Goal: Task Accomplishment & Management: Use online tool/utility

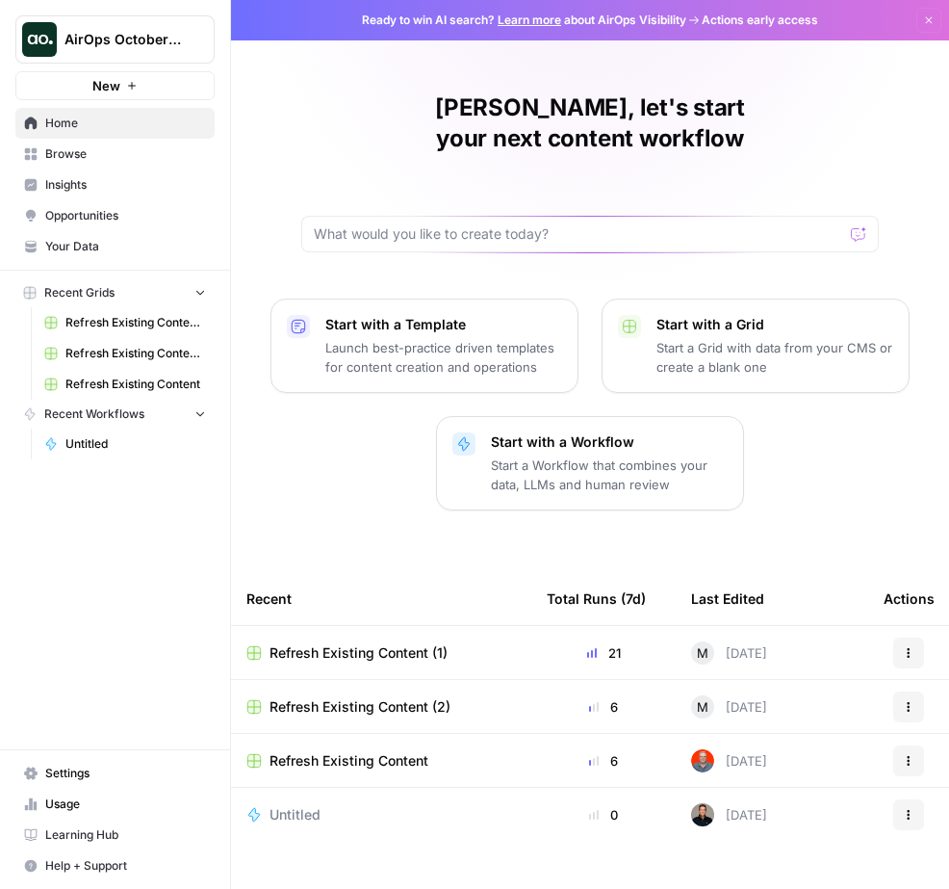
click at [278, 117] on div "[PERSON_NAME], let's start your next content workflow Start with a Template Lau…" at bounding box center [590, 444] width 718 height 889
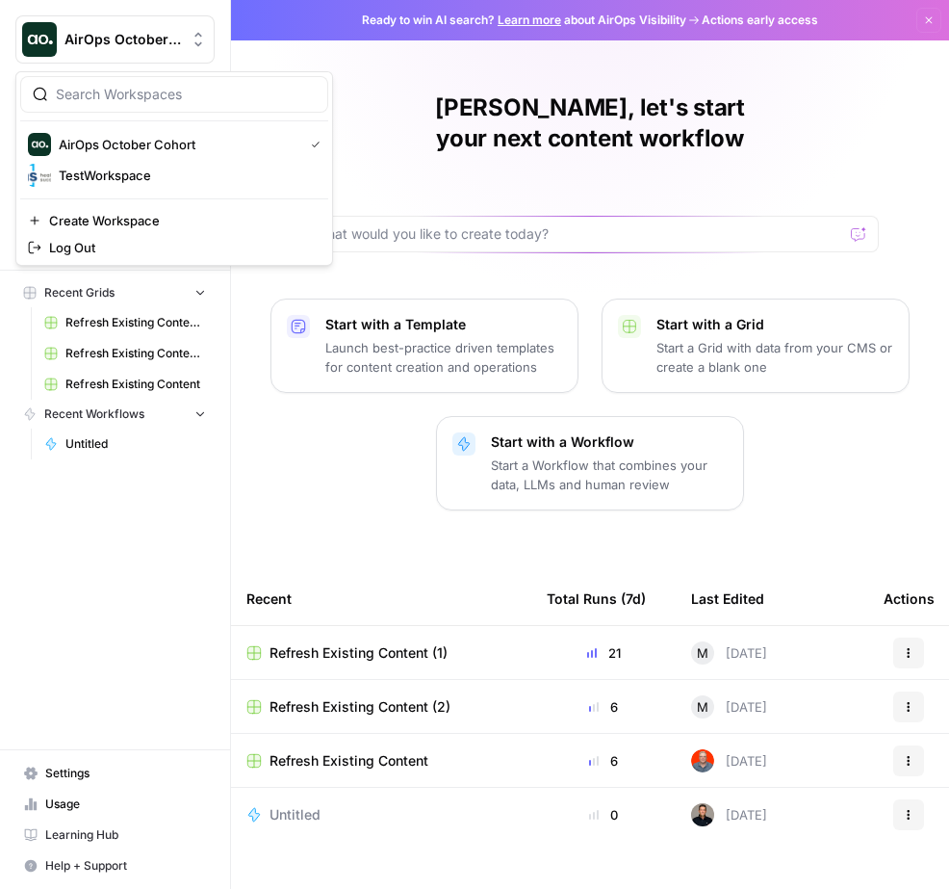
click at [103, 39] on span "AirOps October Cohort" at bounding box center [123, 39] width 117 height 19
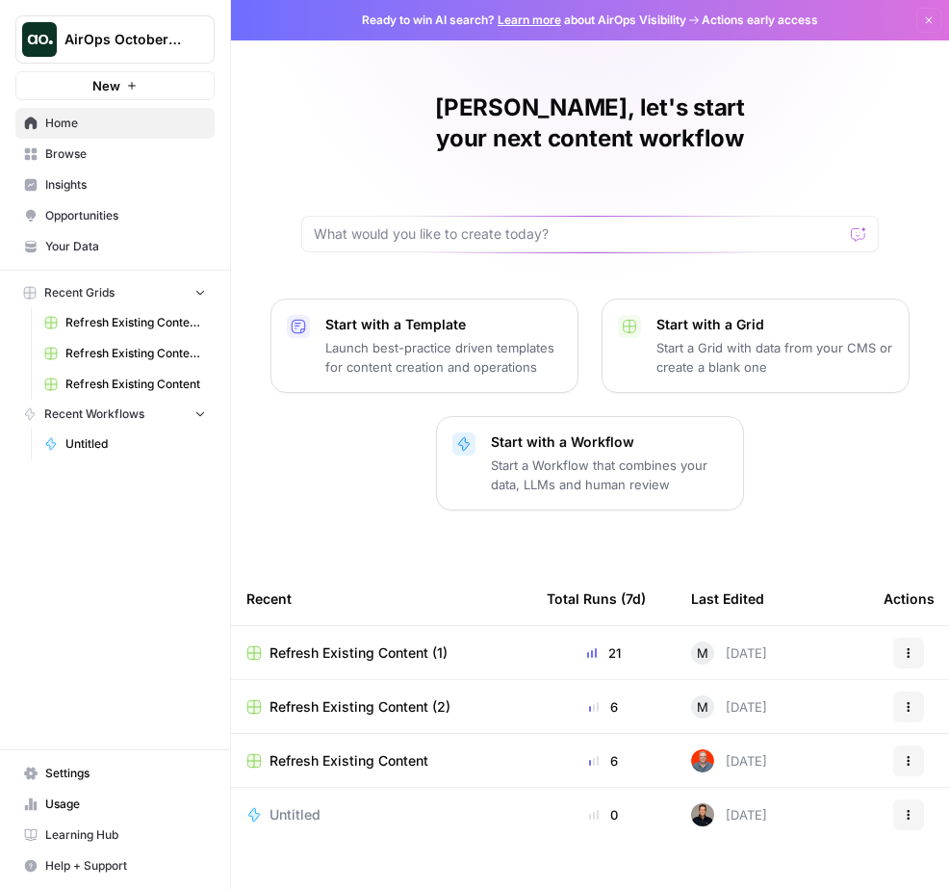
click at [513, 166] on div "[PERSON_NAME], let's start your next content workflow" at bounding box center [590, 172] width 578 height 160
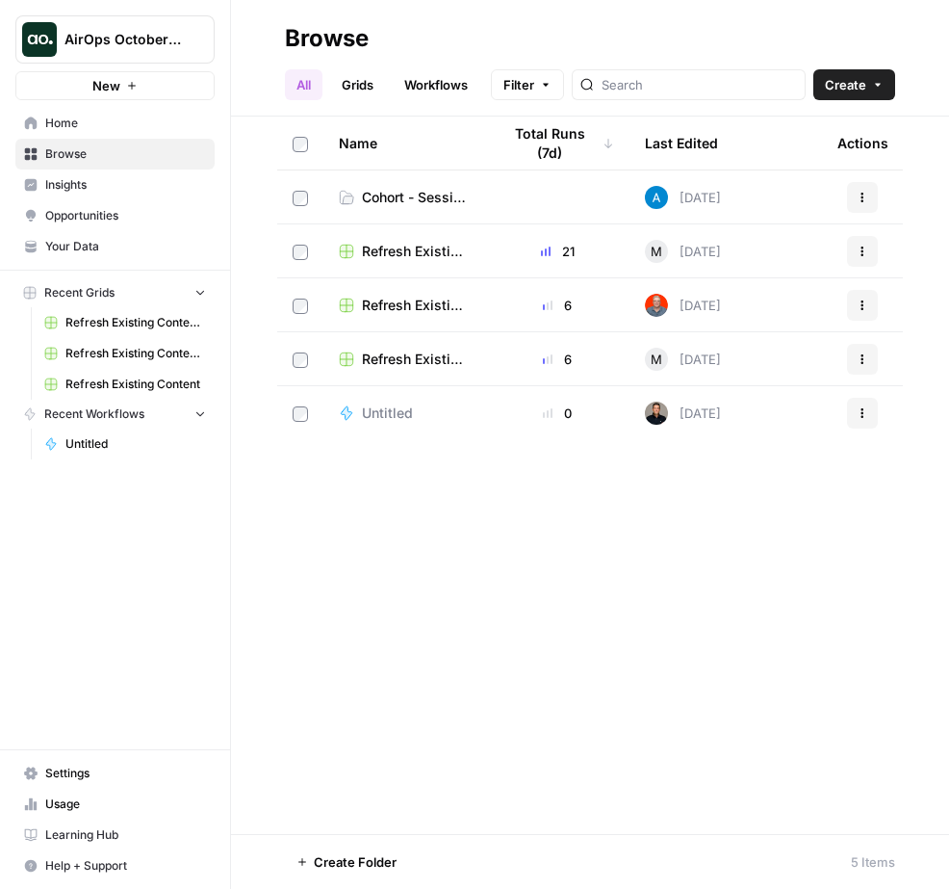
click at [85, 185] on span "Insights" at bounding box center [125, 184] width 161 height 17
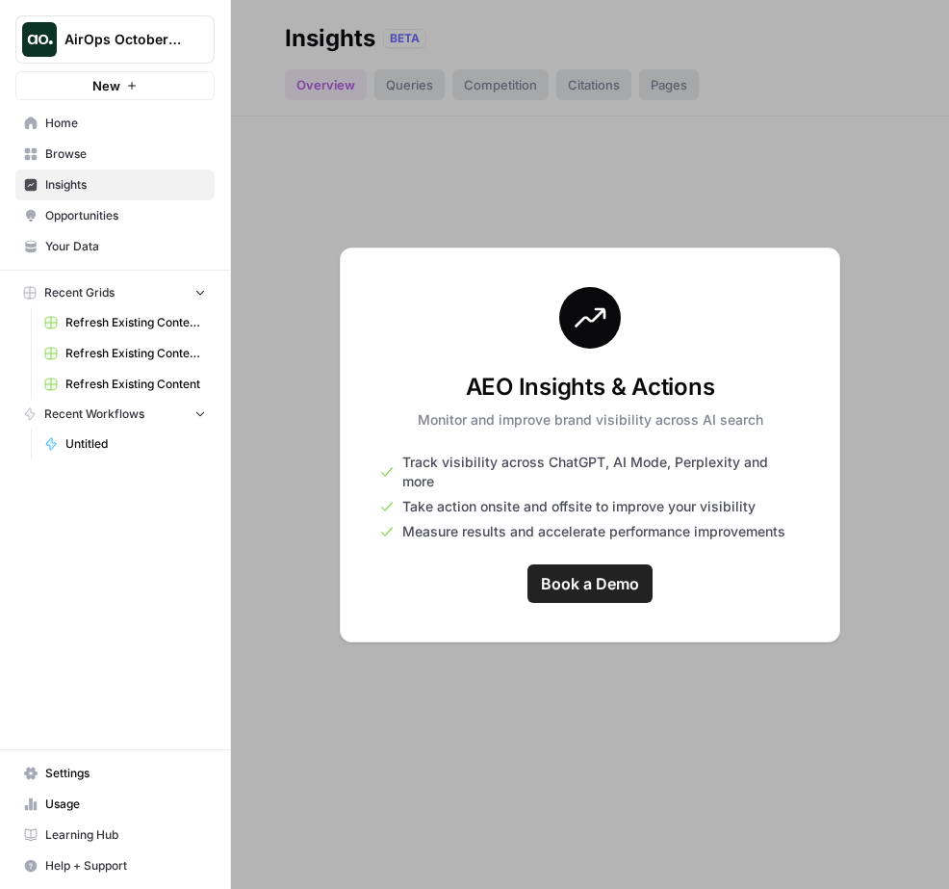
click at [689, 303] on div "AEO Insights & Actions Monitor and improve brand visibility across AI search Tr…" at bounding box center [590, 444] width 501 height 395
click at [565, 211] on div at bounding box center [590, 444] width 718 height 889
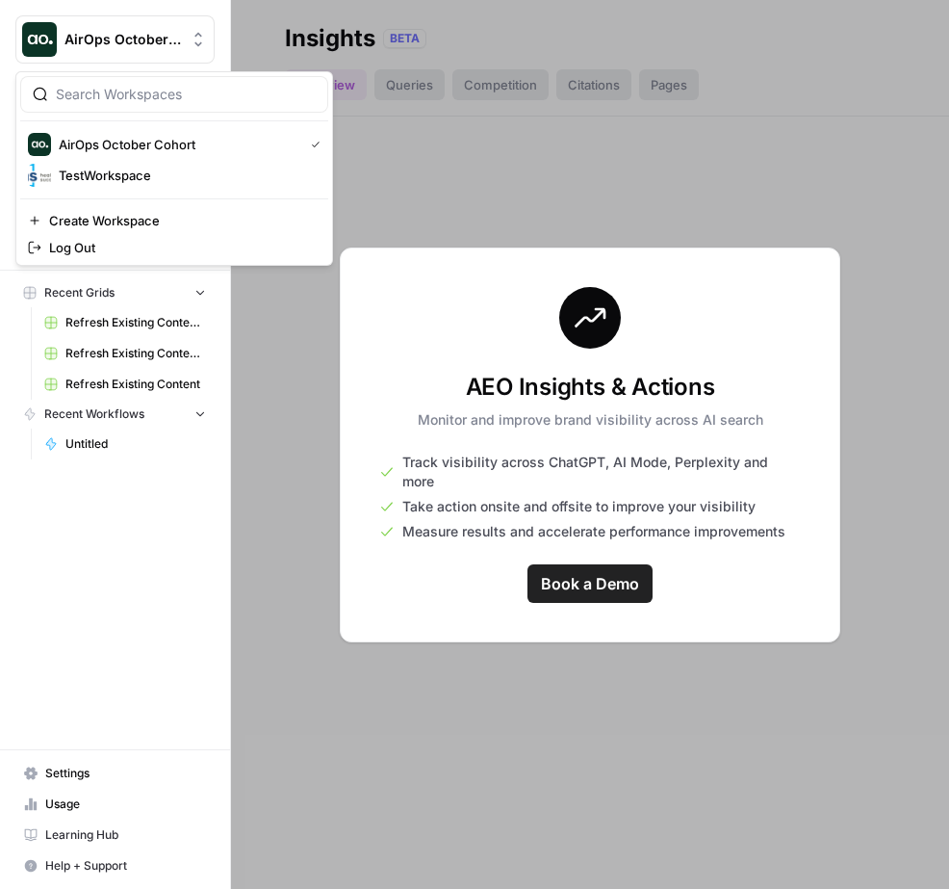
click at [151, 43] on span "AirOps October Cohort" at bounding box center [123, 39] width 117 height 19
click at [153, 147] on span "AirOps October Cohort" at bounding box center [177, 144] width 237 height 19
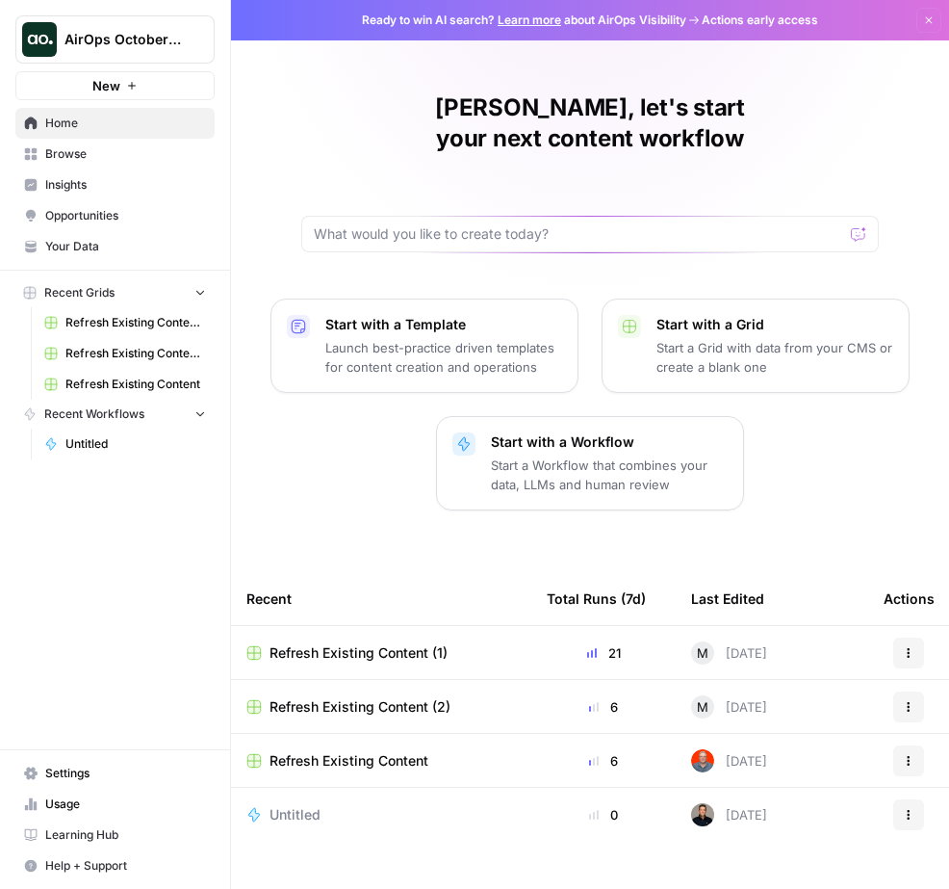
click at [81, 157] on span "Browse" at bounding box center [125, 153] width 161 height 17
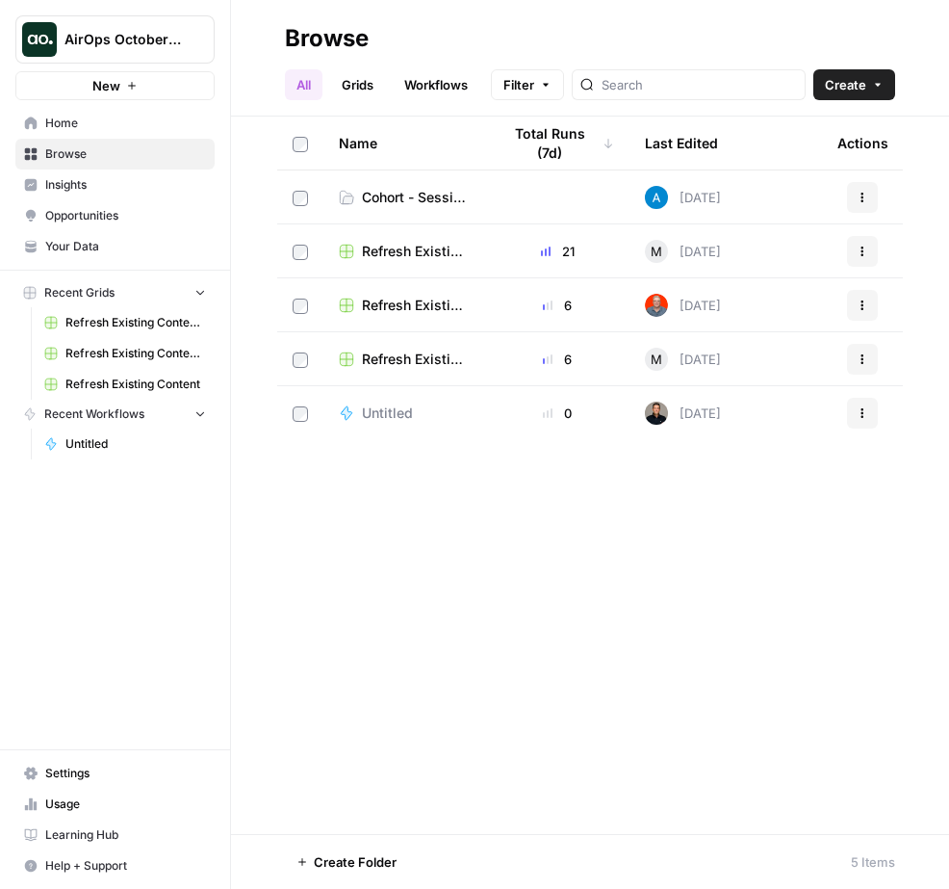
click at [73, 837] on span "Learning Hub" at bounding box center [125, 834] width 161 height 17
click at [63, 776] on span "Settings" at bounding box center [125, 773] width 161 height 17
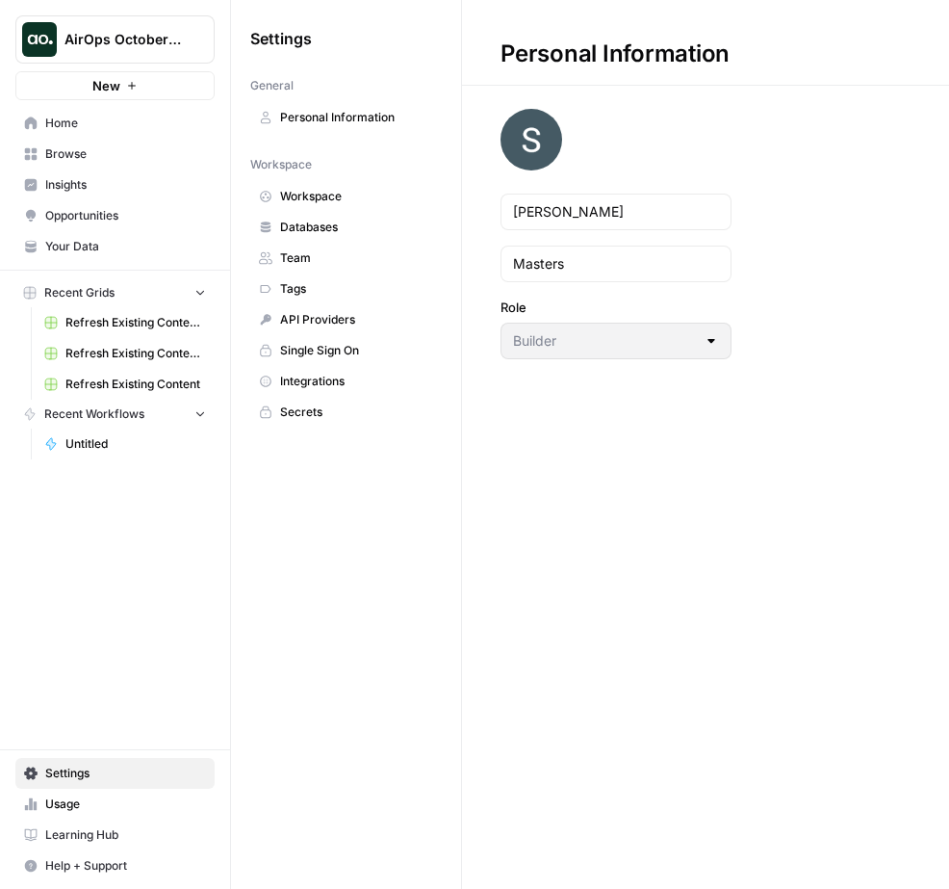
click at [85, 251] on span "Your Data" at bounding box center [125, 246] width 161 height 17
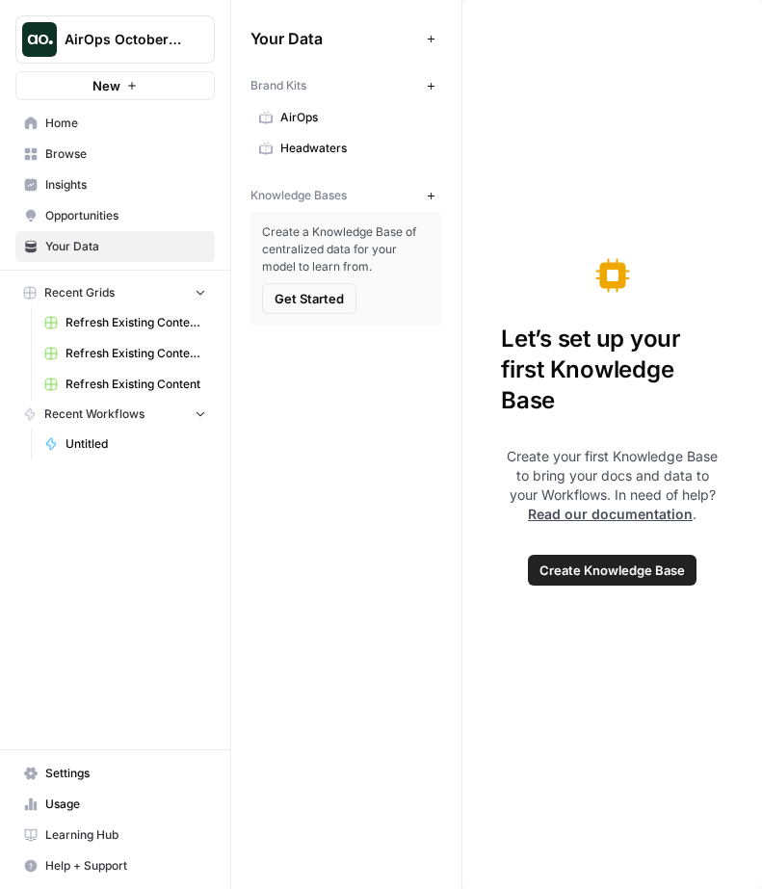
click at [576, 578] on span "Create Knowledge Base" at bounding box center [611, 569] width 145 height 19
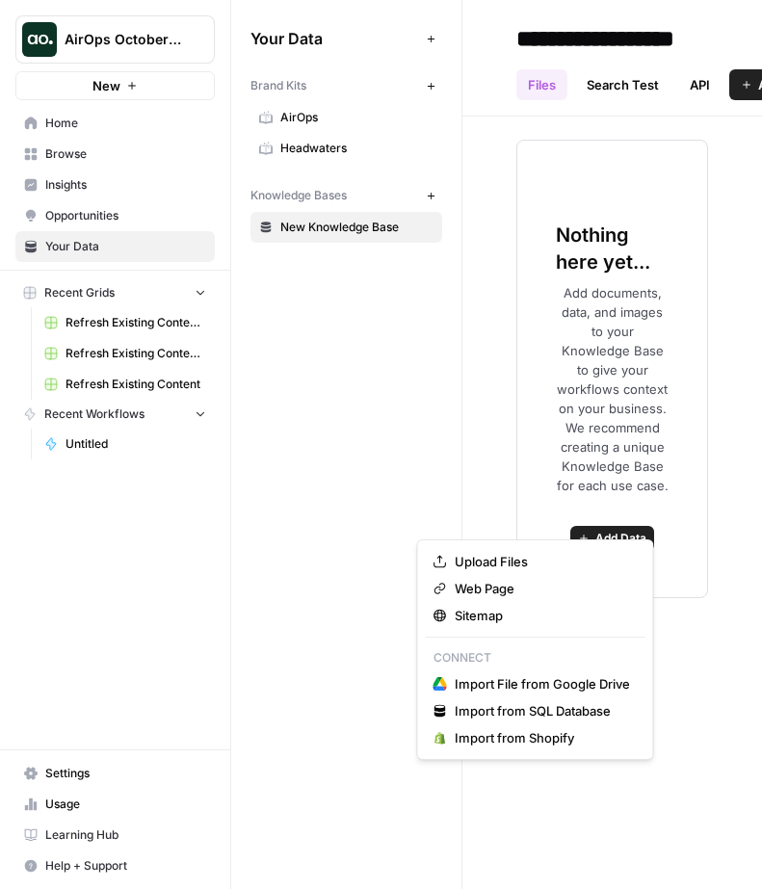
click at [616, 530] on span "Add Data" at bounding box center [620, 538] width 51 height 17
click at [510, 594] on span "Web Page" at bounding box center [542, 588] width 175 height 19
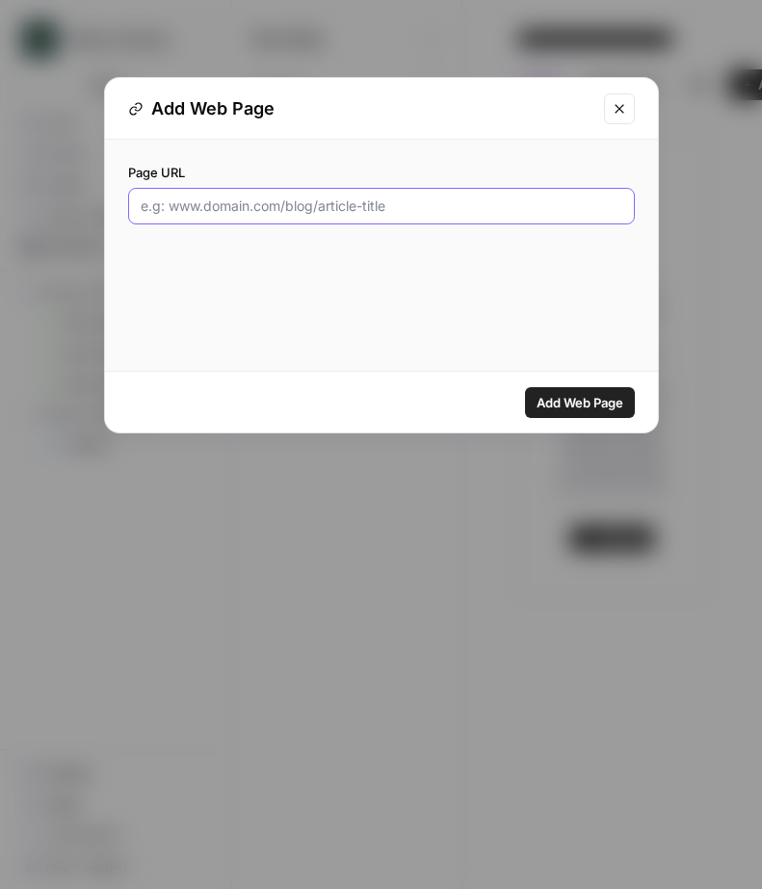
click at [365, 215] on input "Page URL" at bounding box center [381, 205] width 481 height 19
click at [408, 208] on input "Page URL" at bounding box center [381, 205] width 481 height 19
click at [616, 109] on icon "Close modal" at bounding box center [618, 108] width 15 height 15
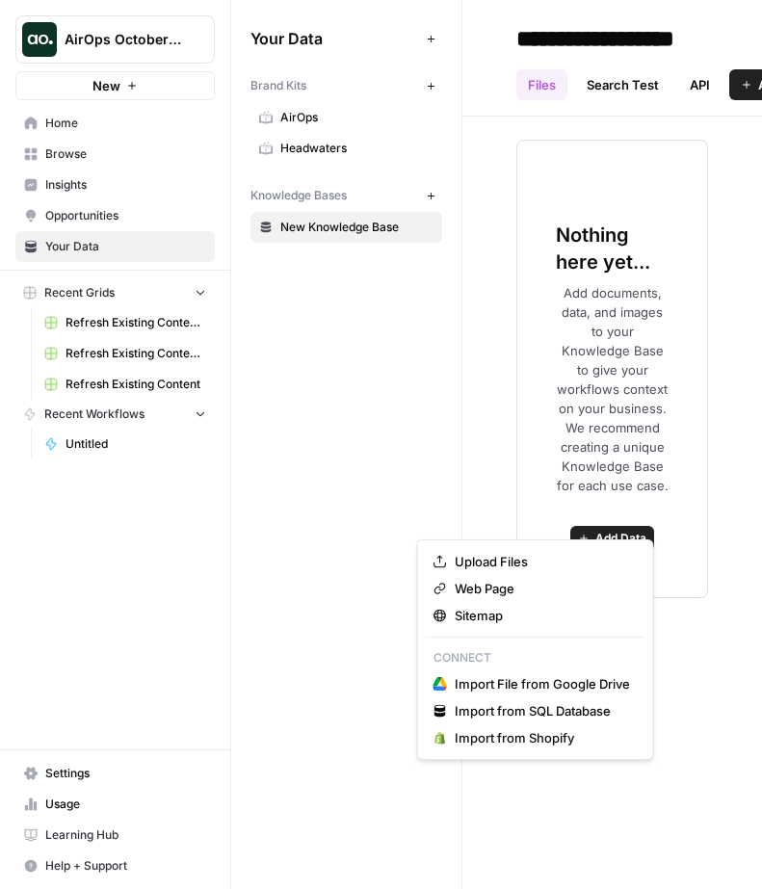
click at [618, 530] on span "Add Data" at bounding box center [620, 538] width 51 height 17
click at [479, 587] on span "Web Page" at bounding box center [542, 588] width 175 height 19
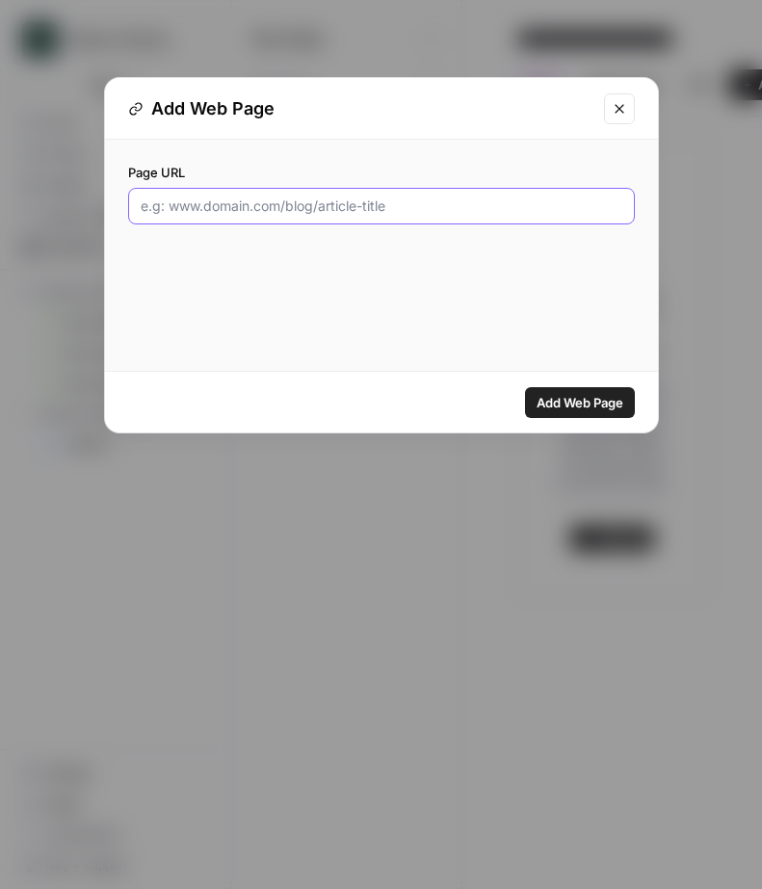
click at [397, 206] on input "Page URL" at bounding box center [381, 205] width 481 height 19
paste input "https://inbloomautism.com/aba-therapy-learning-centers/aba-therapy-connecticut/"
click at [273, 207] on input "https://inbloomautism.com/aba-therapy-learning-centers/aba-therapy-connecticut/" at bounding box center [381, 205] width 481 height 19
drag, startPoint x: 273, startPoint y: 207, endPoint x: 686, endPoint y: 211, distance: 413.1
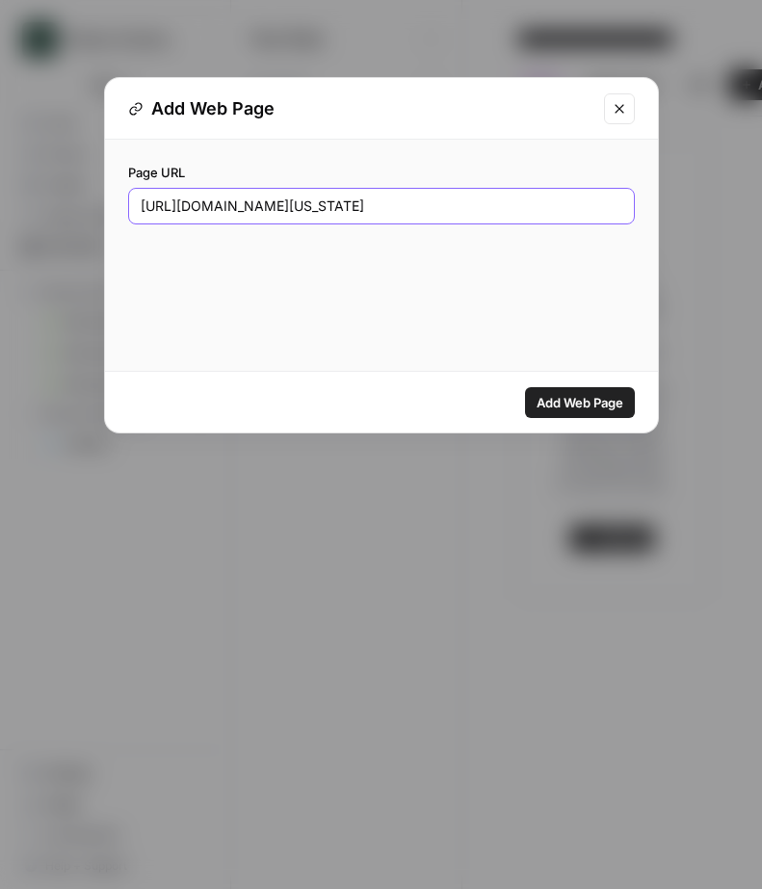
click at [686, 211] on div "Add Web Page Page URL https://inbloomautism.com/aba-therapy-learning-centers/ab…" at bounding box center [381, 444] width 762 height 889
type input "https://inbloomautism.com/"
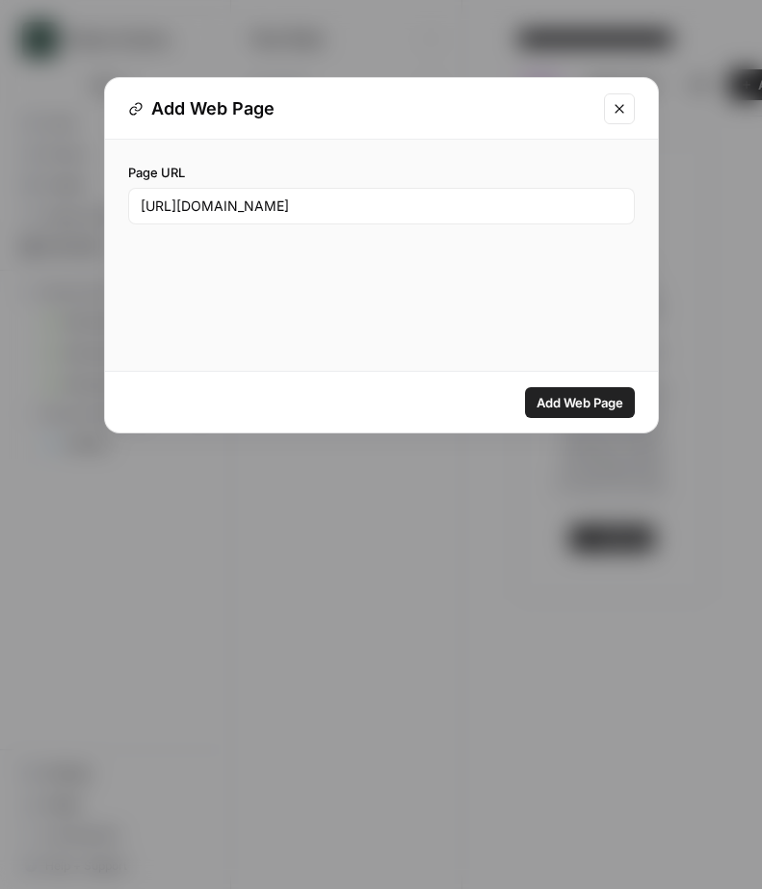
click at [546, 391] on button "Add Web Page" at bounding box center [580, 402] width 110 height 31
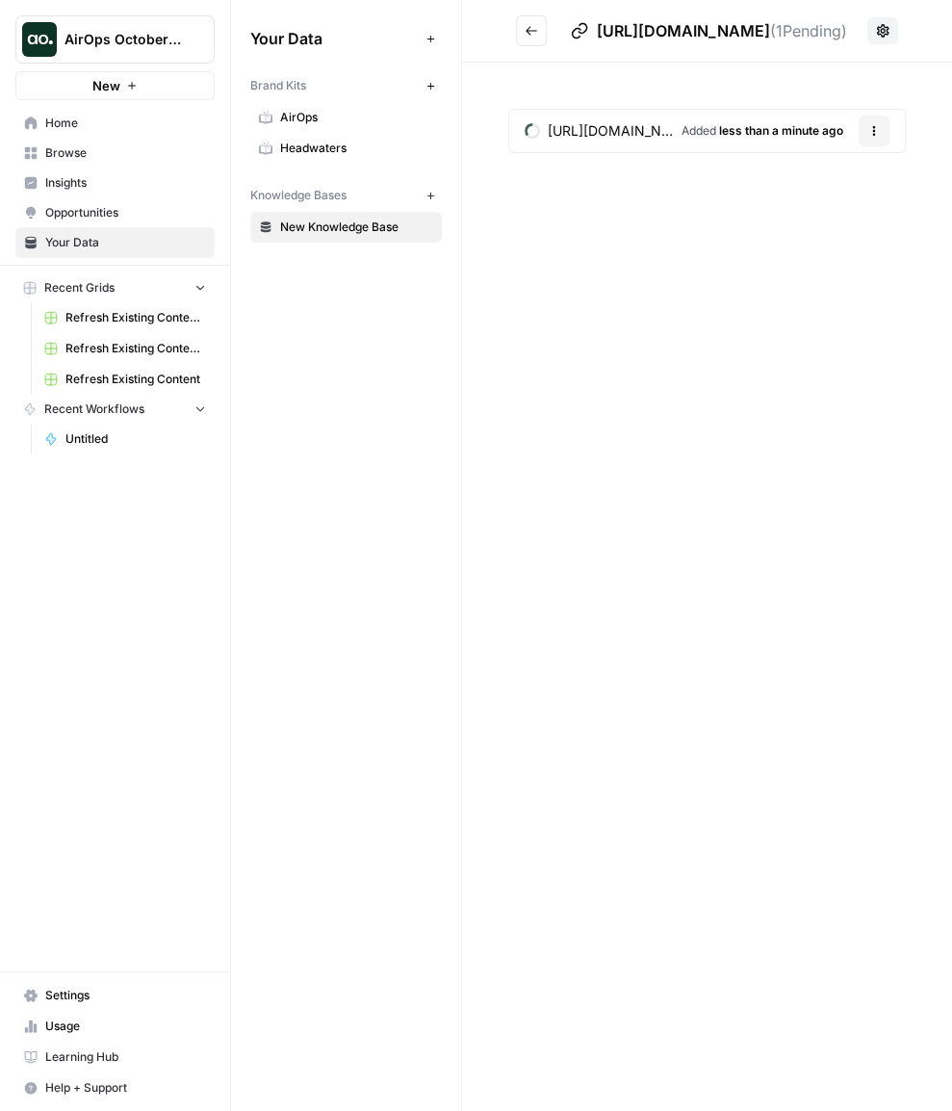
click at [351, 293] on div "Your Data Add Data Brand Kits New AirOps Headwaters Knowledge Bases New New Kno…" at bounding box center [346, 555] width 230 height 1111
drag, startPoint x: 532, startPoint y: 35, endPoint x: 549, endPoint y: 351, distance: 317.3
click at [549, 351] on div "https://inbloomautism.com/ ( 1 Pending) https://inbloomautism.com/ Added less t…" at bounding box center [707, 555] width 490 height 1111
click at [877, 130] on icon "button" at bounding box center [875, 131] width 12 height 12
click at [819, 181] on span "Delete File" at bounding box center [835, 175] width 63 height 19
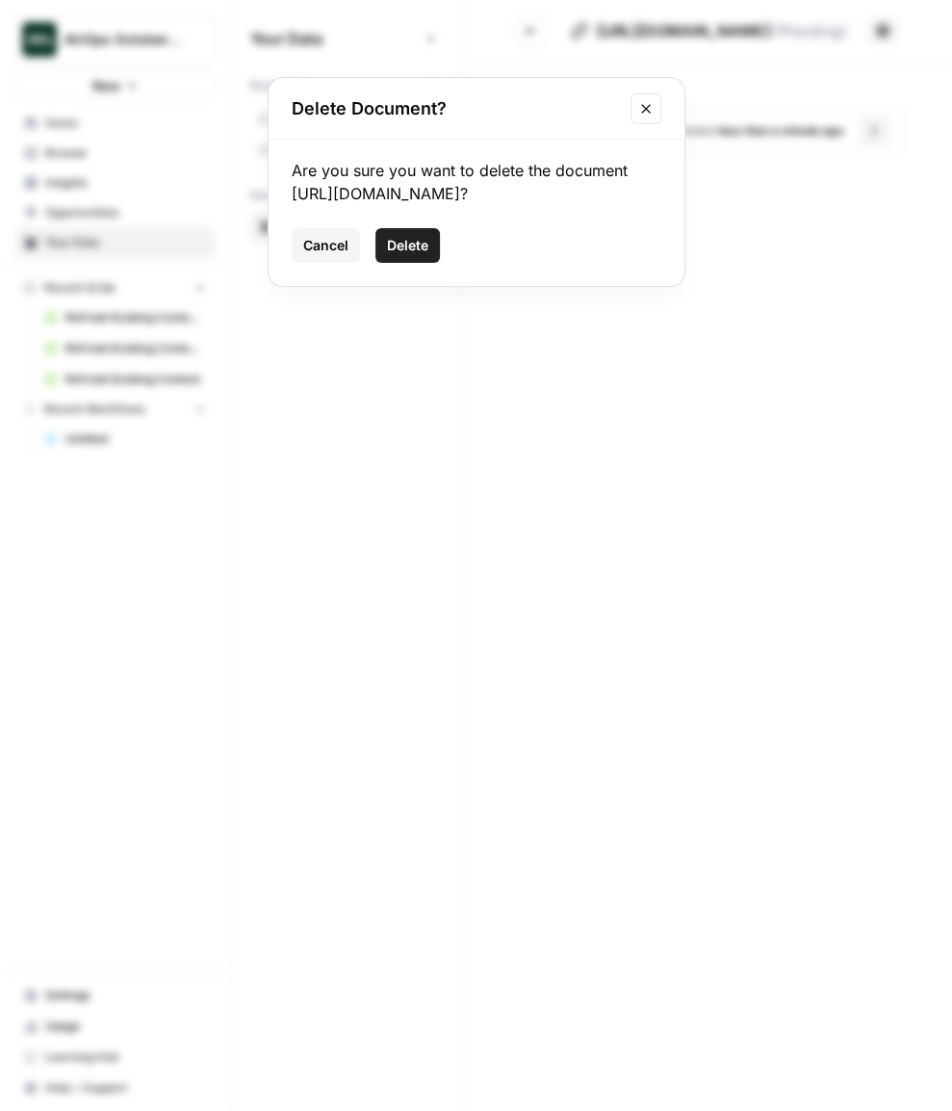
click at [418, 253] on span "Delete" at bounding box center [407, 245] width 41 height 19
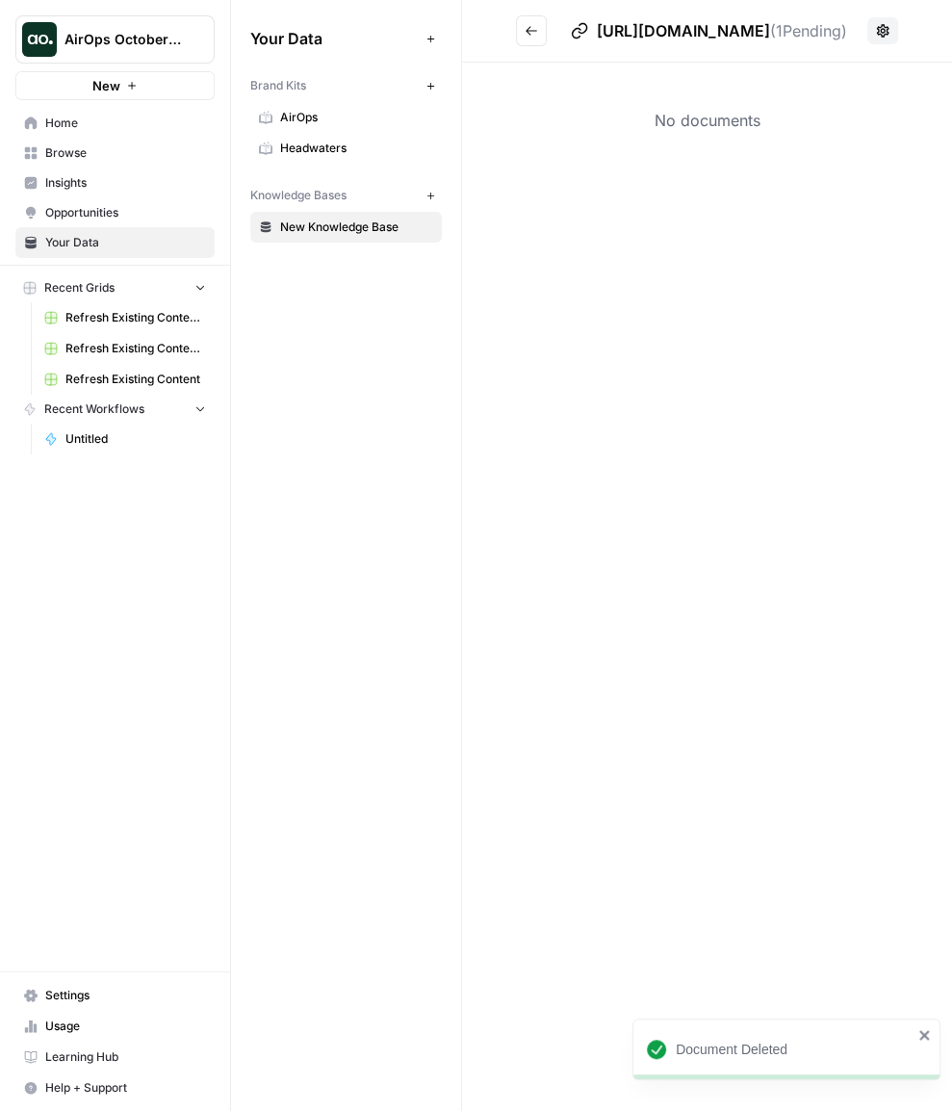
click at [432, 79] on button "New" at bounding box center [430, 85] width 23 height 23
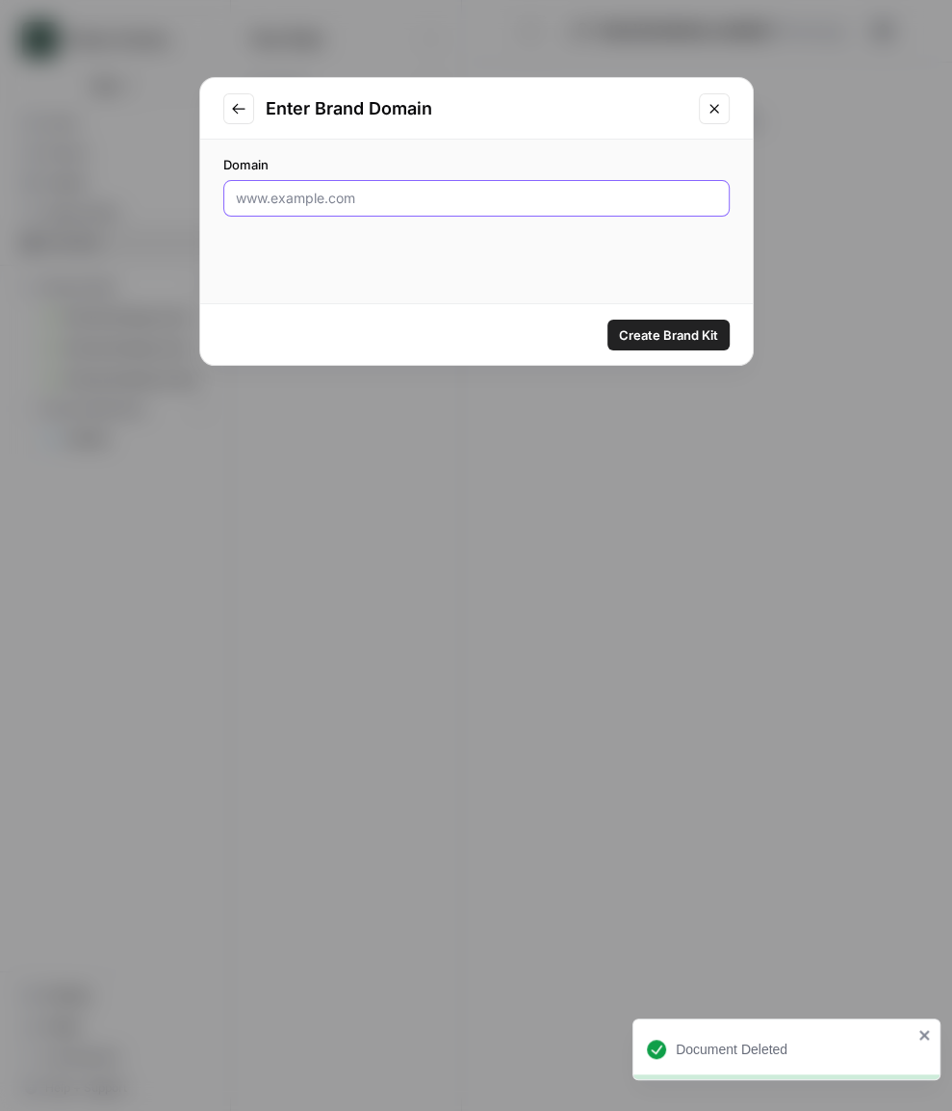
click at [317, 200] on input "Domain" at bounding box center [476, 198] width 481 height 19
paste input "https://inbloomautism.com/aba-therapy-learning-centers/aba-therapy-connecticut/"
click at [364, 194] on input "https://inbloomautism.com/aba-therapy-learning-centers/aba-therapy-connecticut/" at bounding box center [476, 198] width 481 height 19
drag, startPoint x: 364, startPoint y: 194, endPoint x: 809, endPoint y: 197, distance: 444.9
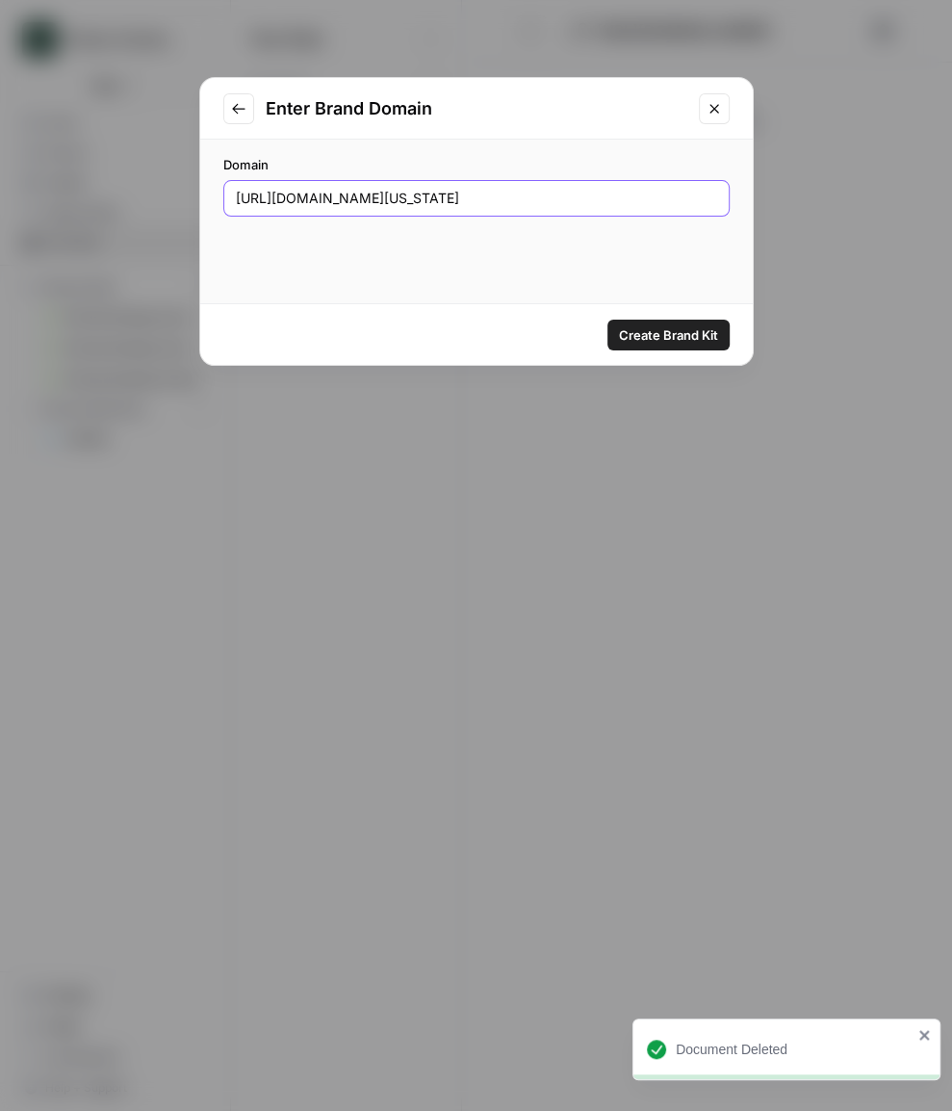
click at [809, 197] on div "Enter Brand Domain Domain https://inbloomautism.com/aba-therapy-learning-center…" at bounding box center [476, 555] width 952 height 1111
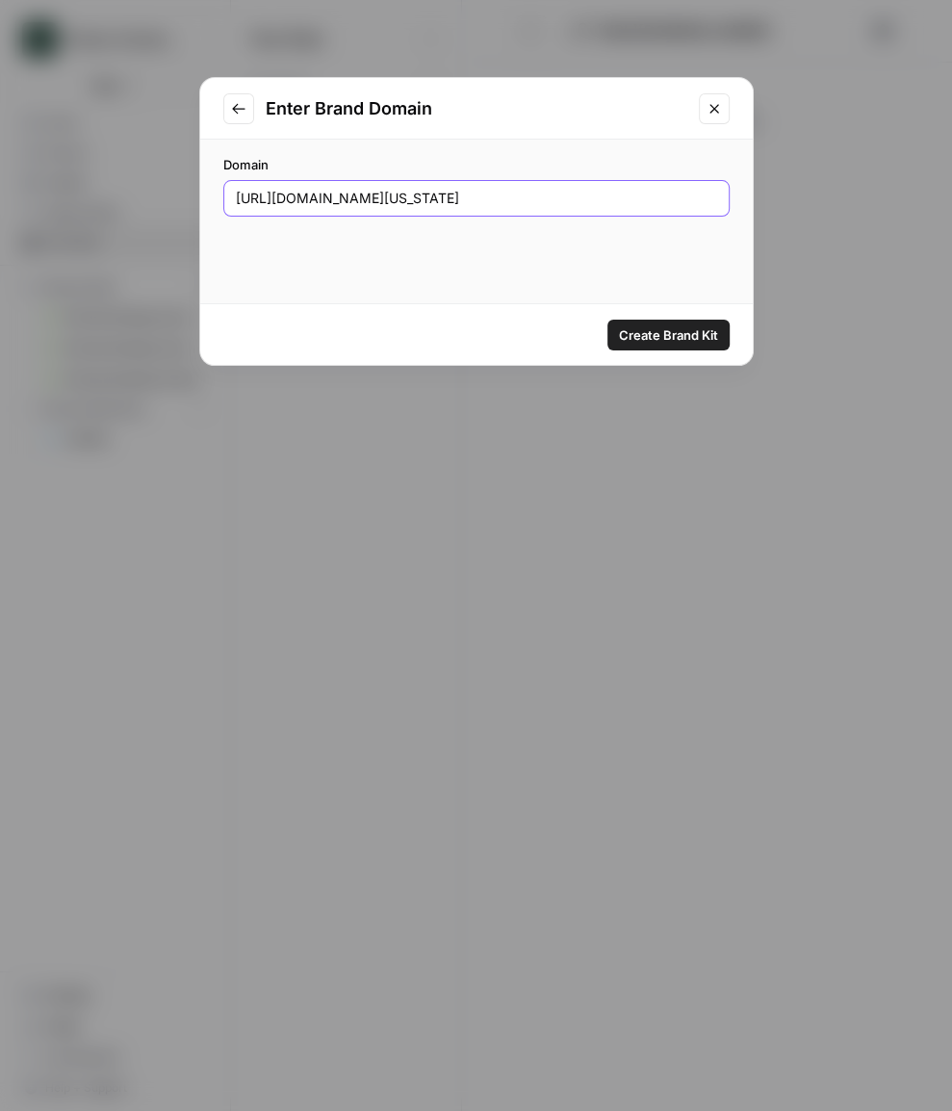
click at [540, 205] on input "https://inbloomautism.com/aba-therapy-learning-centers/aba-therapy-connecticut/" at bounding box center [476, 198] width 481 height 19
click at [687, 197] on input "https://inbloomautism.com/aba-therapy-learning-centers/aba-therapy-connecticut/" at bounding box center [476, 198] width 481 height 19
drag, startPoint x: 687, startPoint y: 197, endPoint x: 538, endPoint y: 197, distance: 148.3
click at [538, 197] on input "https://inbloomautism.com/aba-therapy-learning-centers/aba-therapy-connecticut/" at bounding box center [476, 198] width 481 height 19
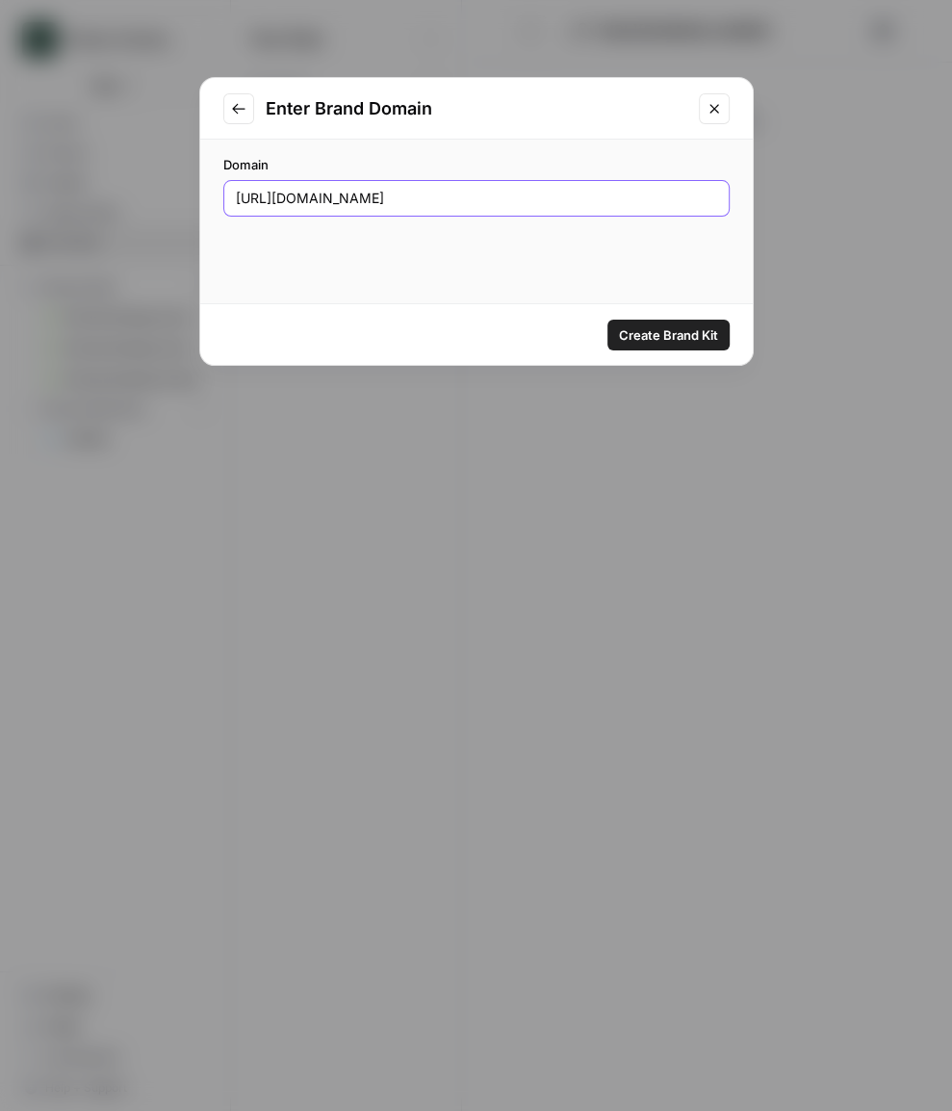
type input "https://inbloomautism.com/"
click at [669, 329] on span "Create Brand Kit" at bounding box center [668, 334] width 99 height 19
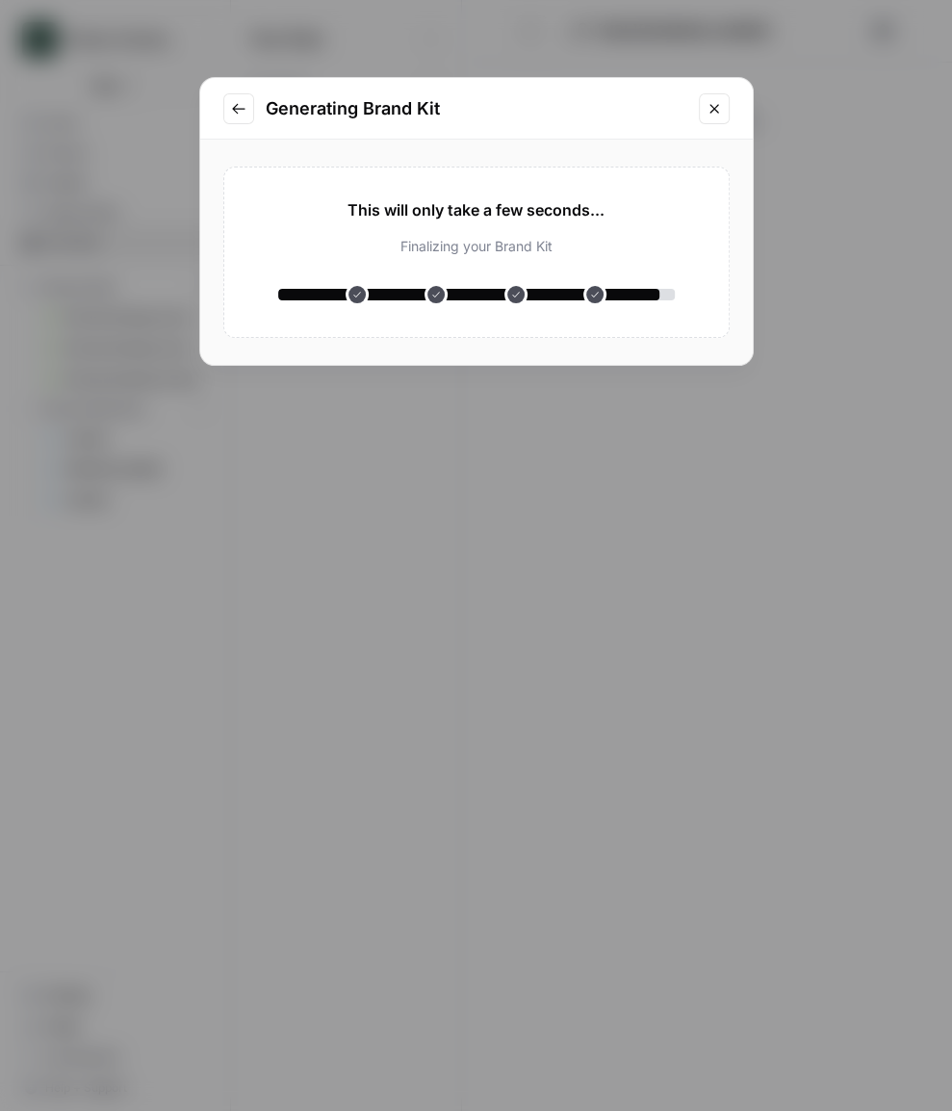
drag, startPoint x: 716, startPoint y: 105, endPoint x: 646, endPoint y: 350, distance: 254.5
click at [646, 350] on div "Generating Brand Kit This will only take a few seconds... Analyzing your websit…" at bounding box center [476, 221] width 555 height 289
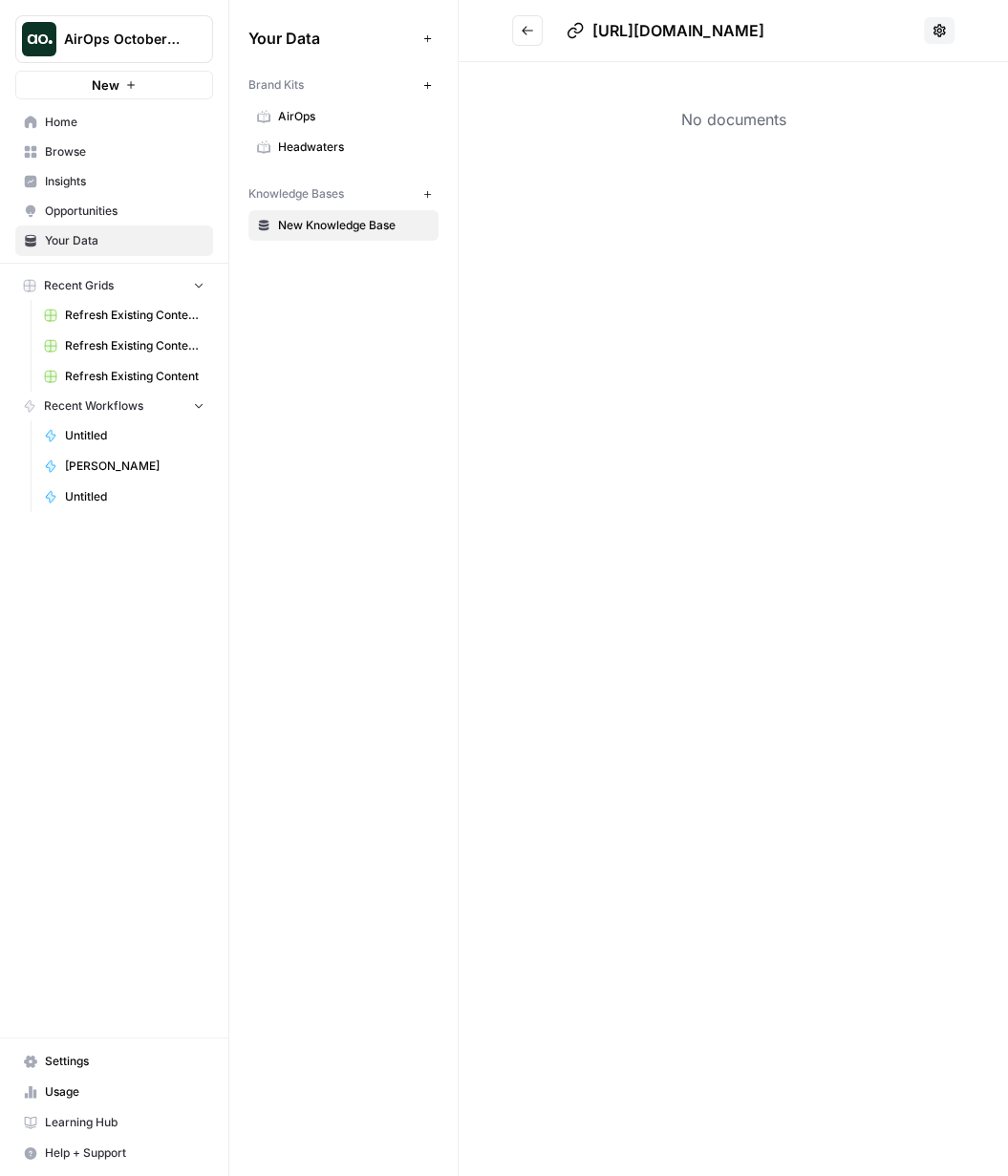
click at [108, 85] on span "New" at bounding box center [105, 84] width 28 height 19
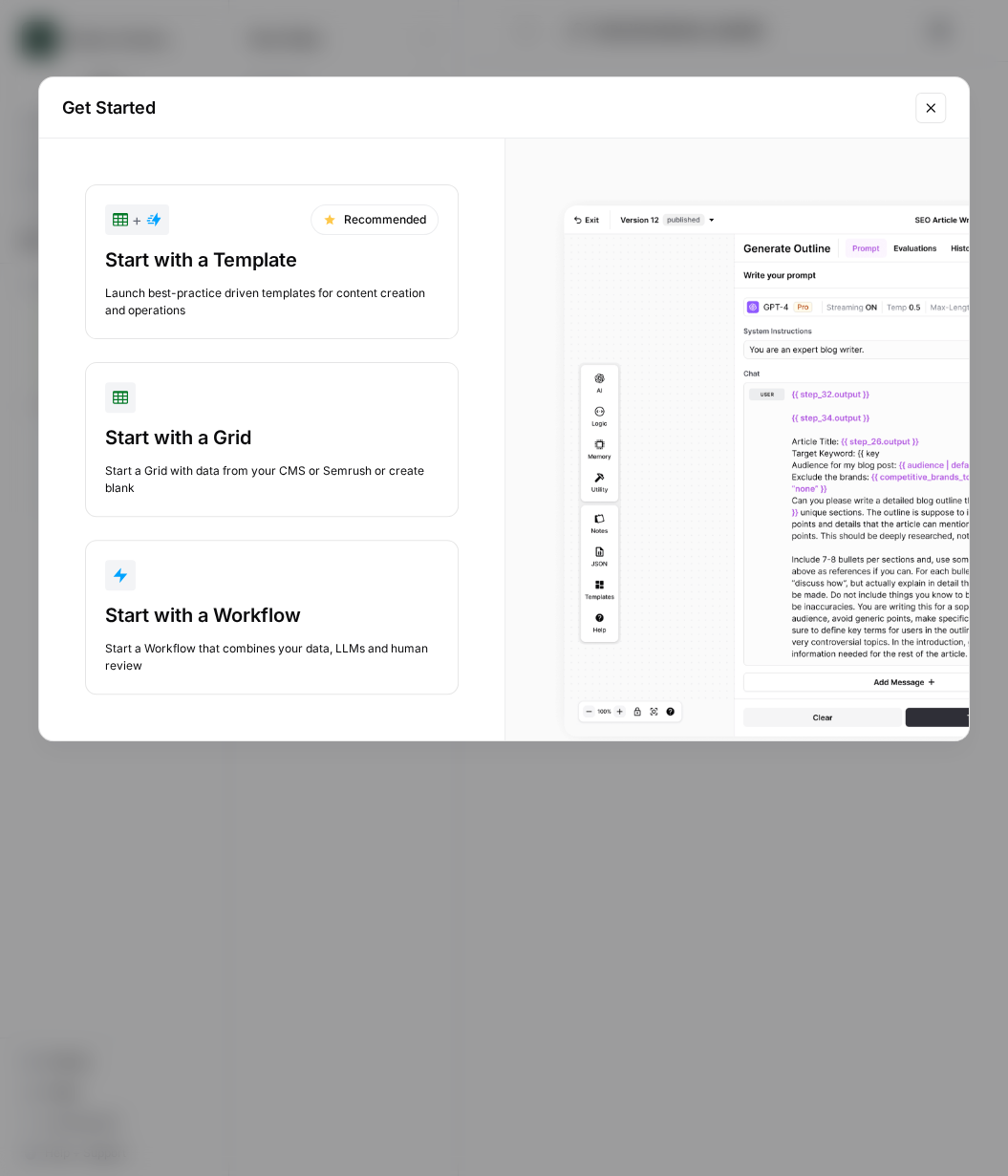
click at [214, 619] on div "Start with a Workflow" at bounding box center [272, 615] width 333 height 27
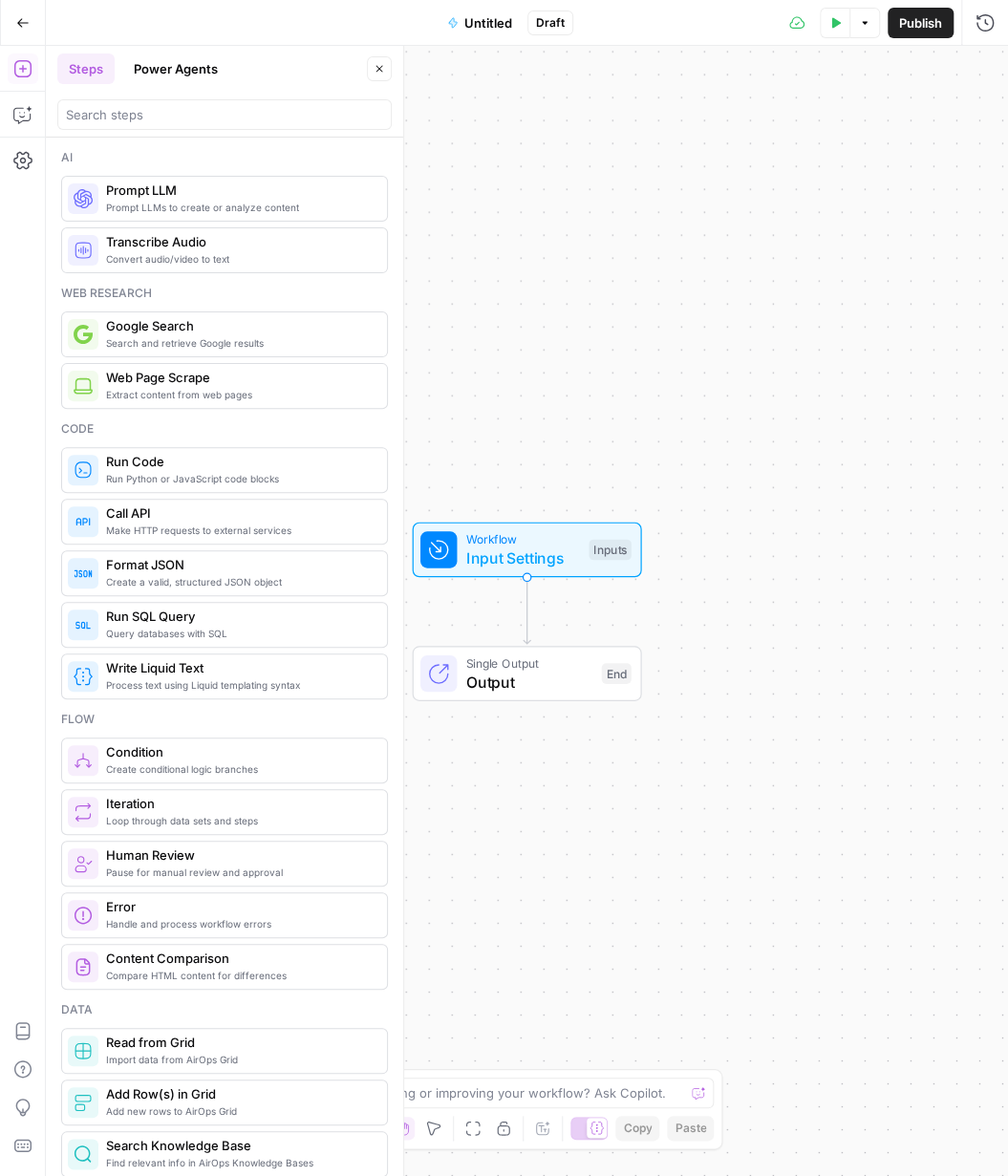
click at [463, 25] on button "Untitled" at bounding box center [479, 23] width 88 height 31
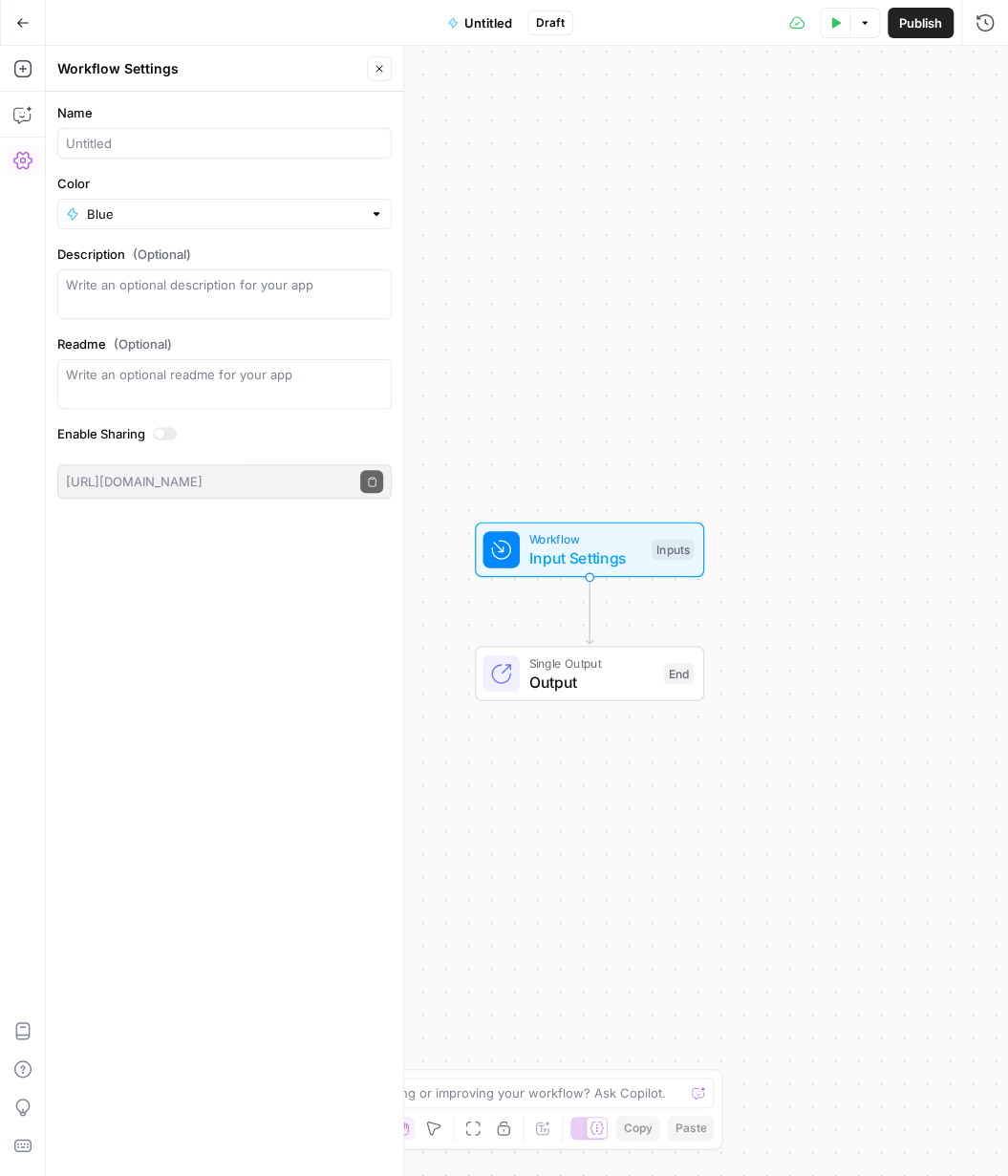
click at [132, 153] on div at bounding box center [224, 143] width 334 height 31
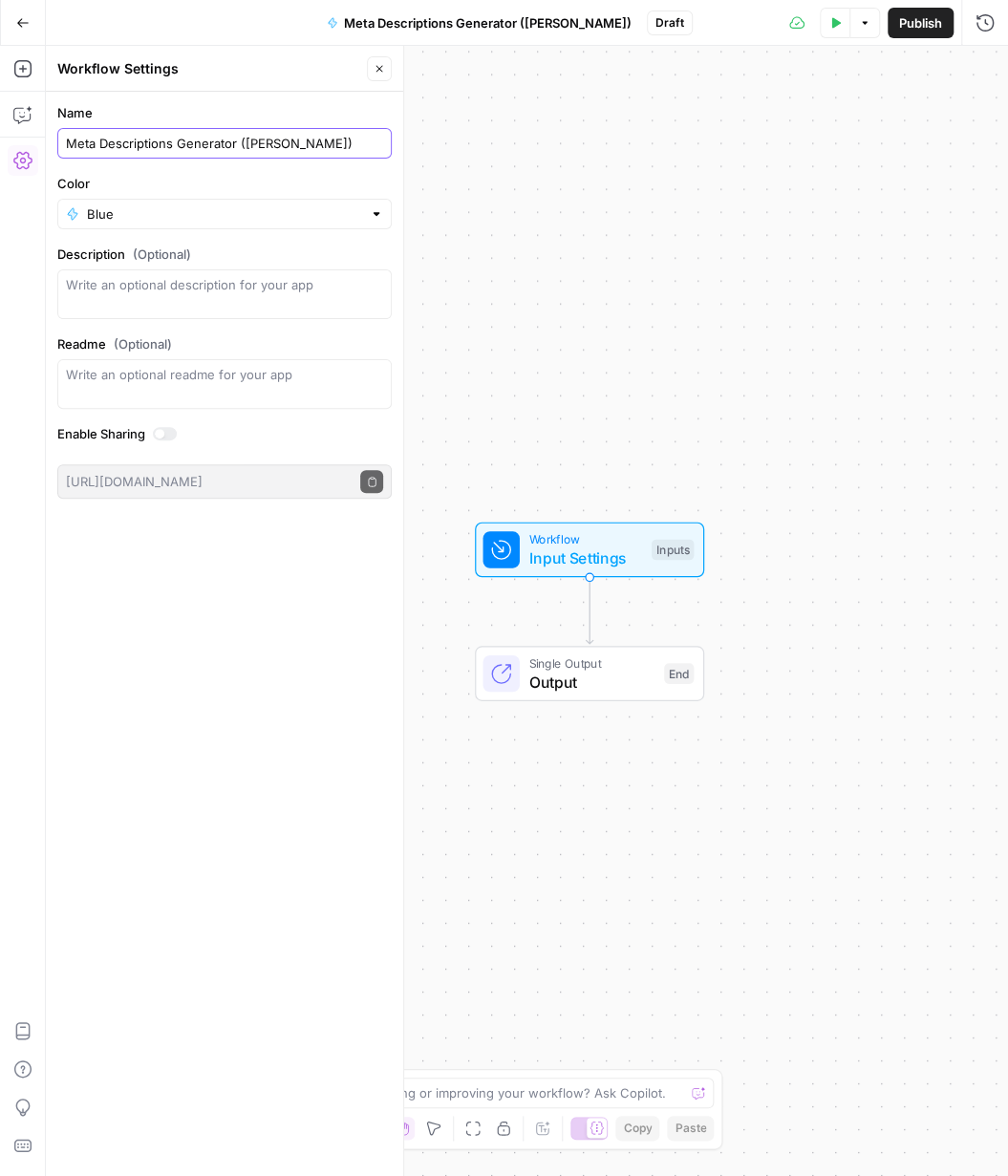
type input "Meta Descriptions Generator (Samantha)"
click at [227, 211] on input "Color" at bounding box center [224, 213] width 275 height 19
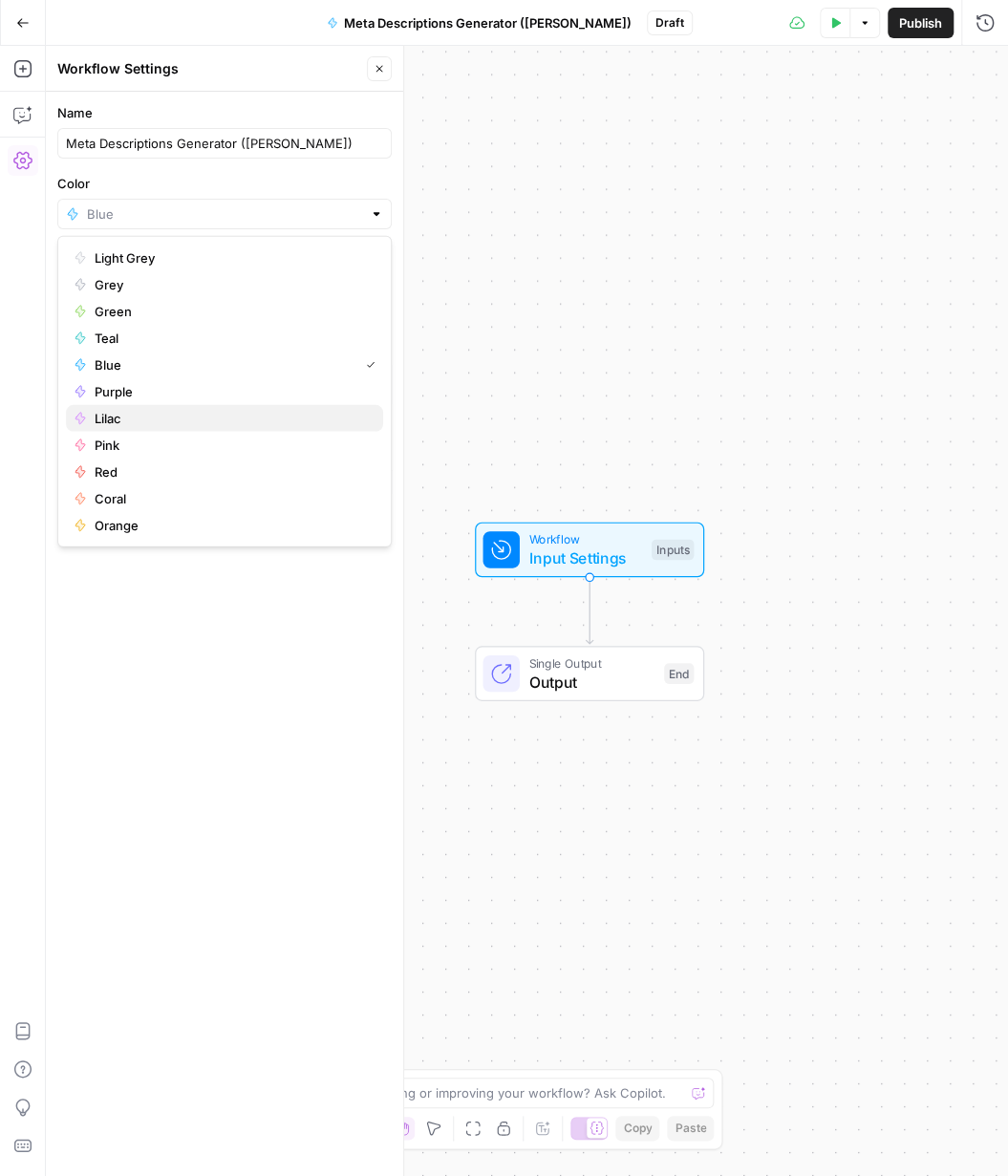
click at [107, 426] on span "Lilac" at bounding box center [230, 418] width 273 height 19
type input "Lilac"
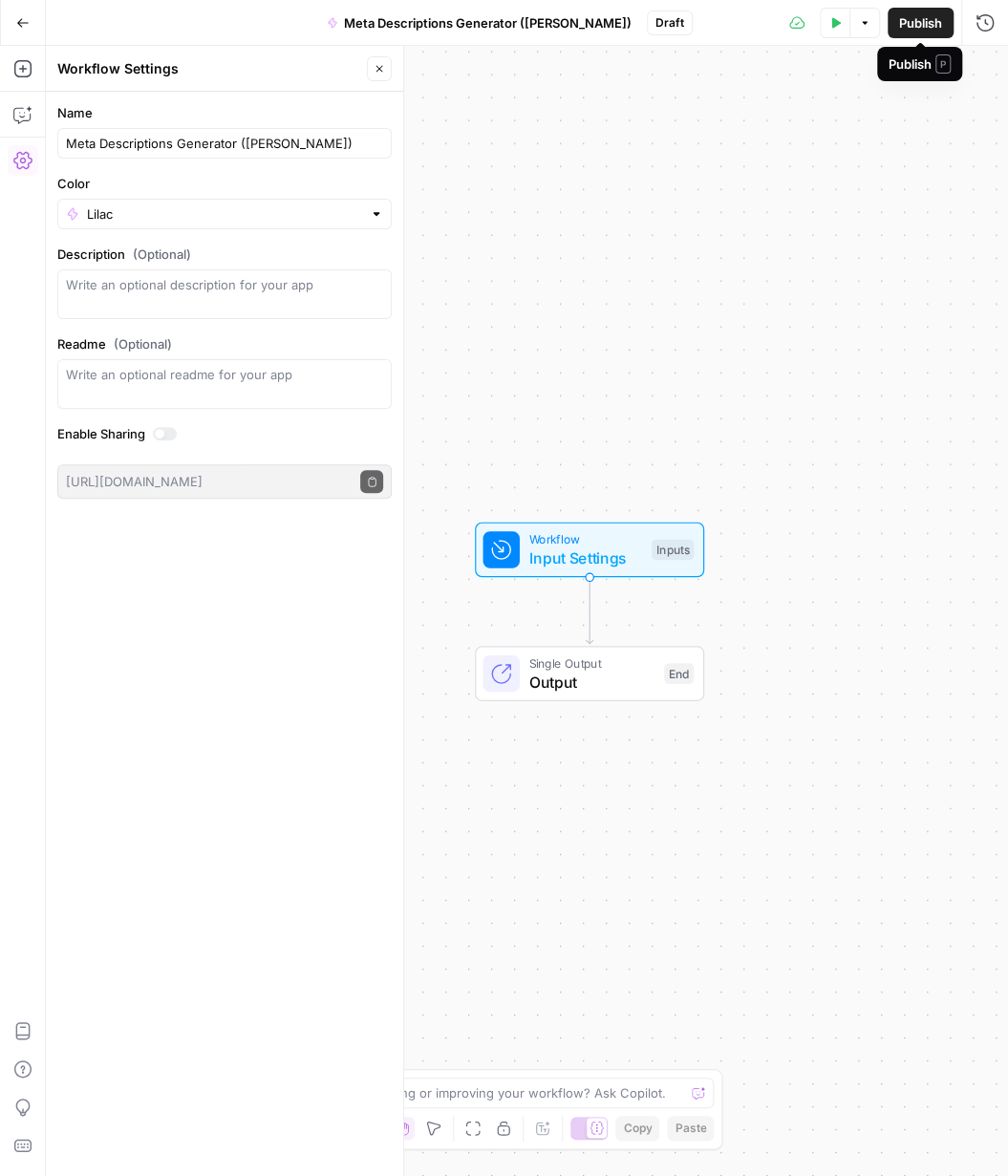
click at [922, 29] on span "Publish" at bounding box center [920, 22] width 43 height 19
click at [499, 307] on div "Workflow Input Settings Inputs Single Output Output End" at bounding box center [527, 610] width 962 height 1130
click at [586, 554] on span "Input Settings" at bounding box center [585, 558] width 114 height 23
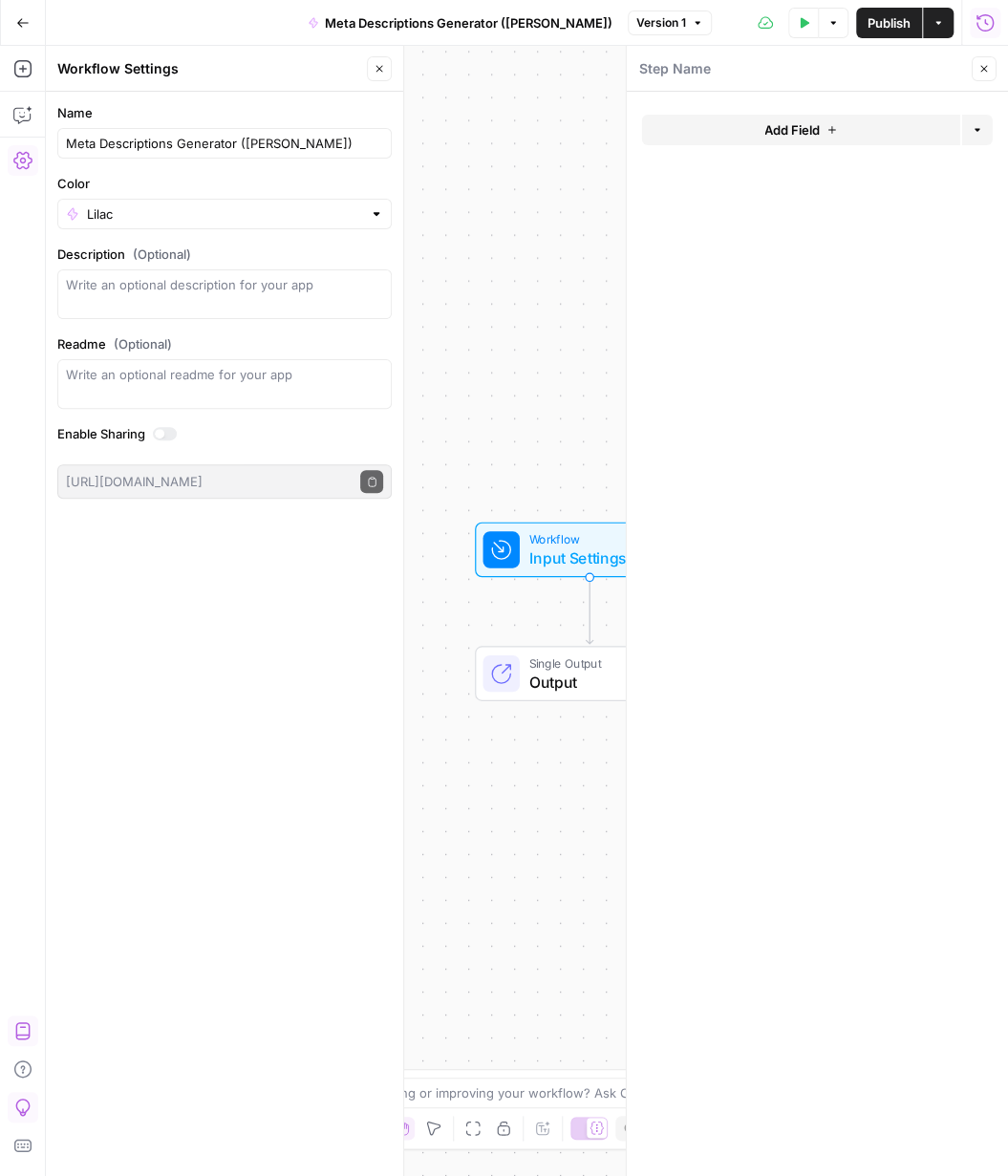
click at [776, 136] on span "Add Field" at bounding box center [792, 129] width 56 height 19
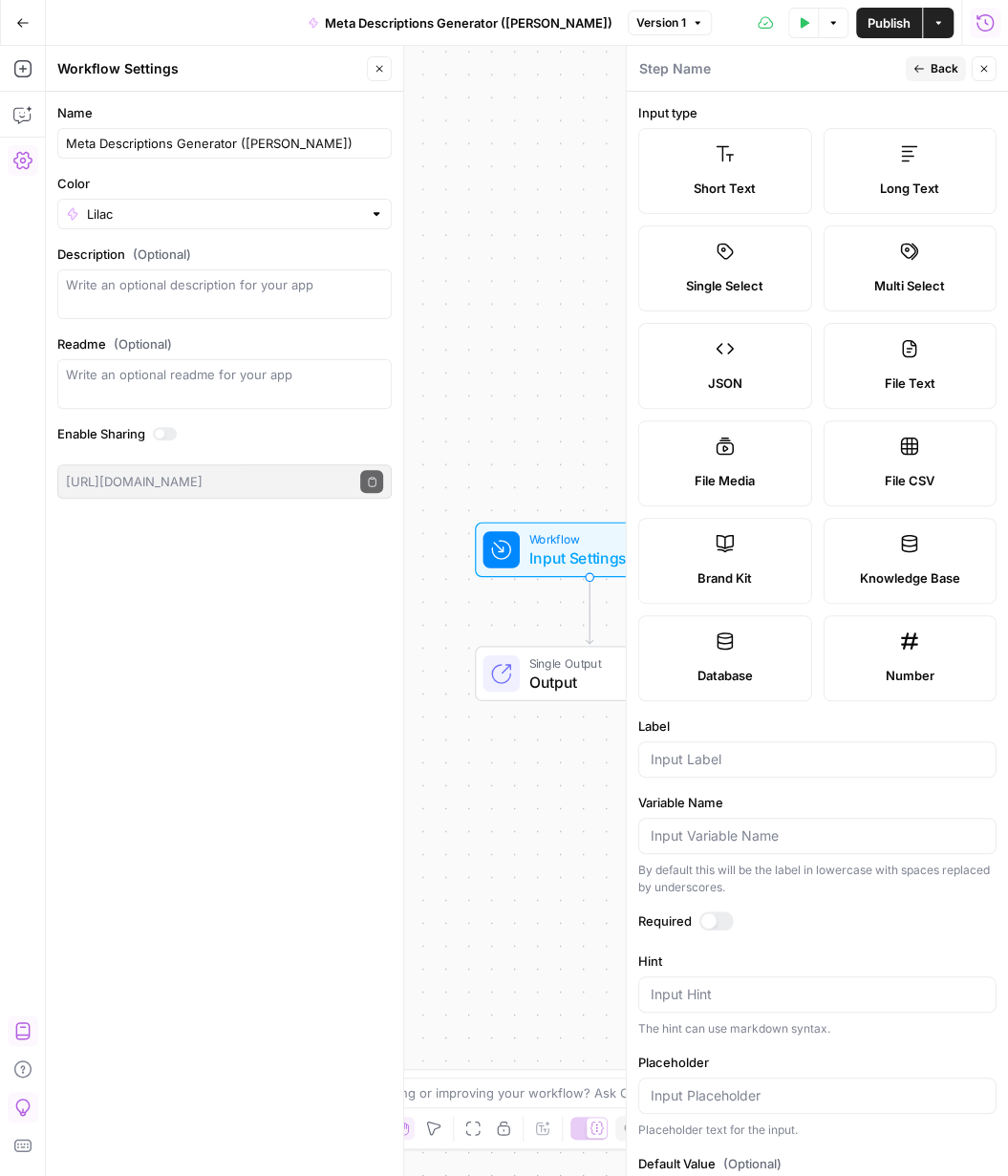
click at [744, 170] on label "Short Text" at bounding box center [724, 171] width 174 height 86
click at [684, 752] on input "Label" at bounding box center [818, 759] width 333 height 19
type input "Blog URL"
click at [864, 881] on label "Required" at bounding box center [817, 921] width 358 height 19
click at [716, 881] on div at bounding box center [716, 921] width 35 height 19
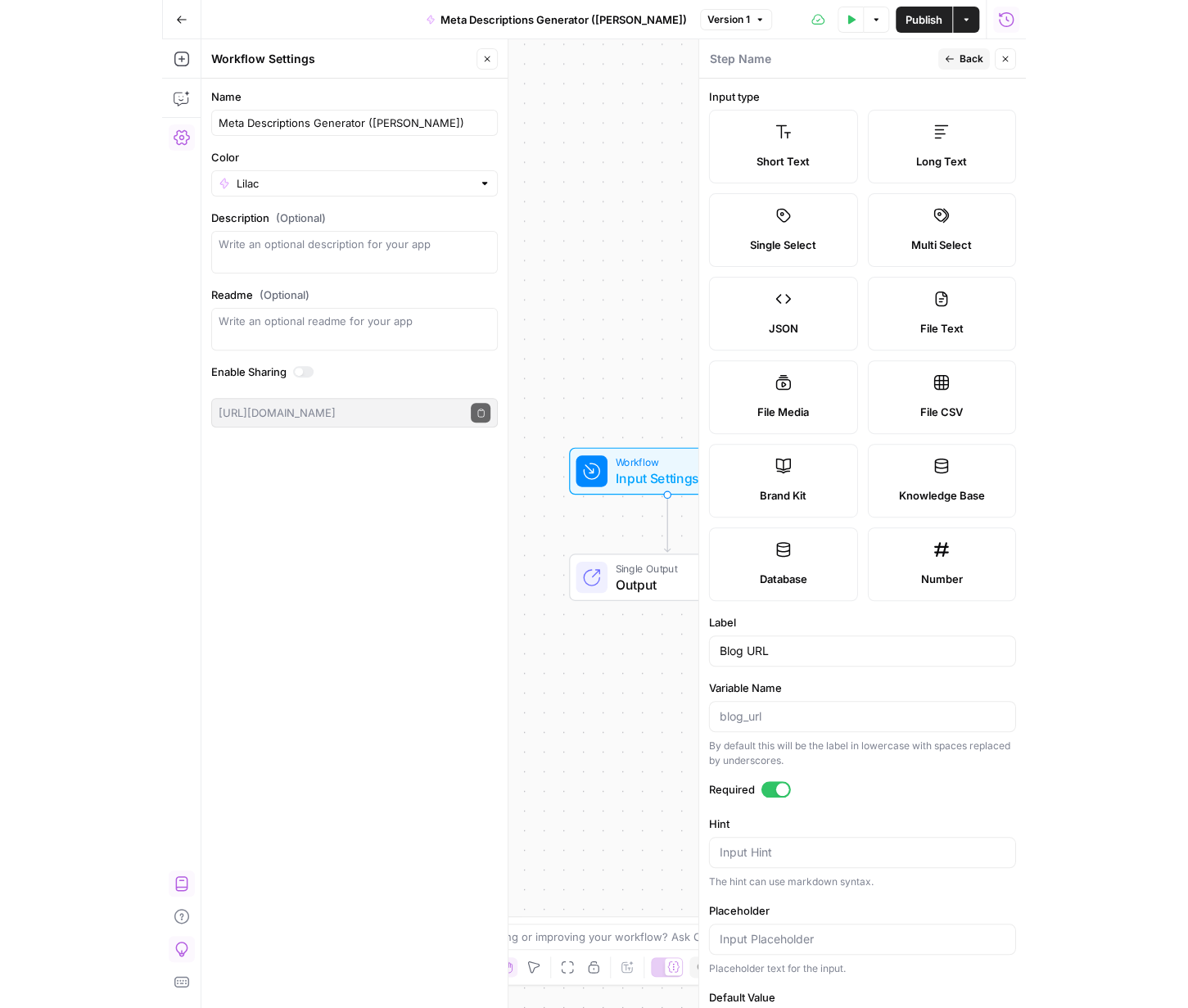
scroll to position [60, 0]
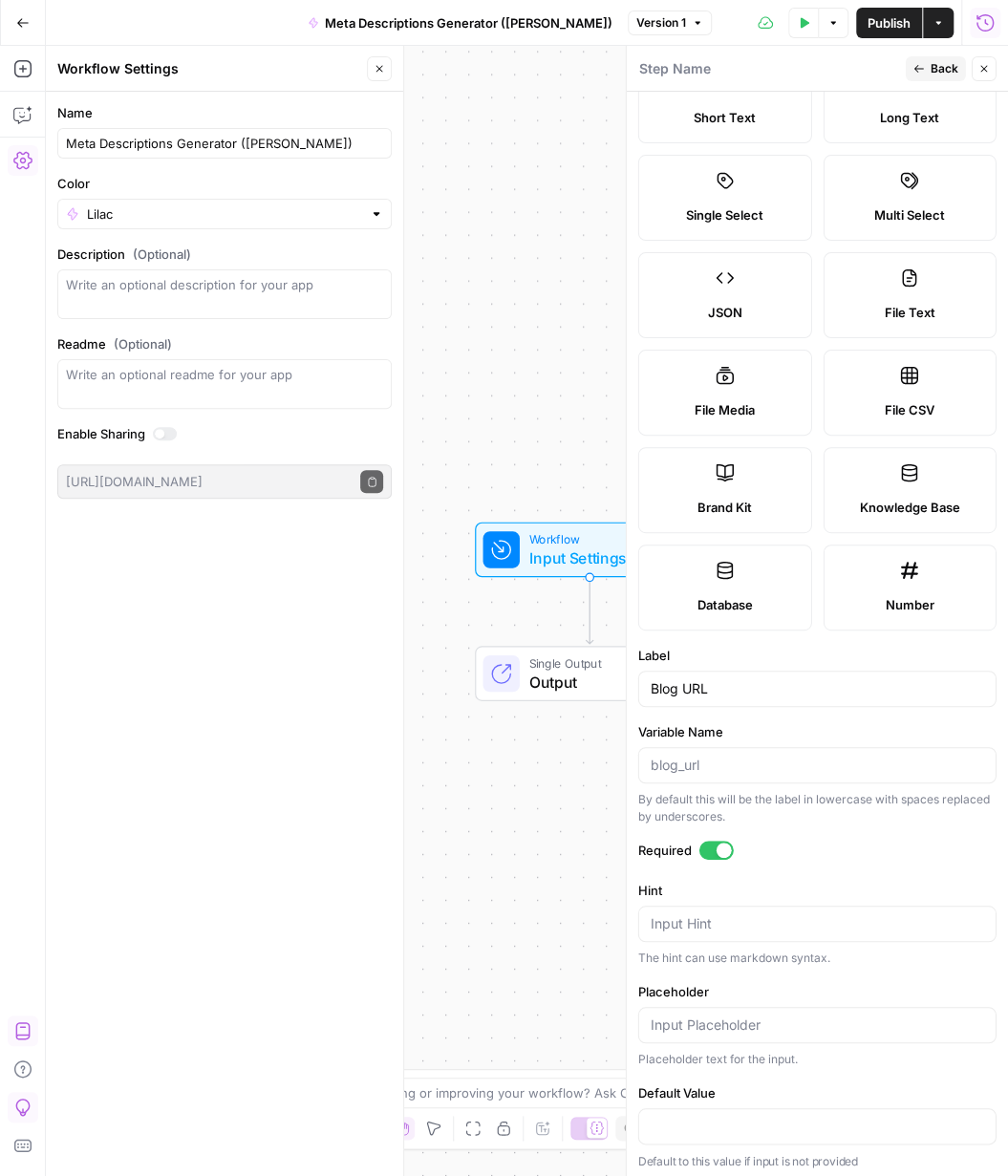
click at [942, 56] on header "Step Name Back Close" at bounding box center [818, 68] width 381 height 46
click at [942, 62] on span "Back" at bounding box center [945, 68] width 28 height 17
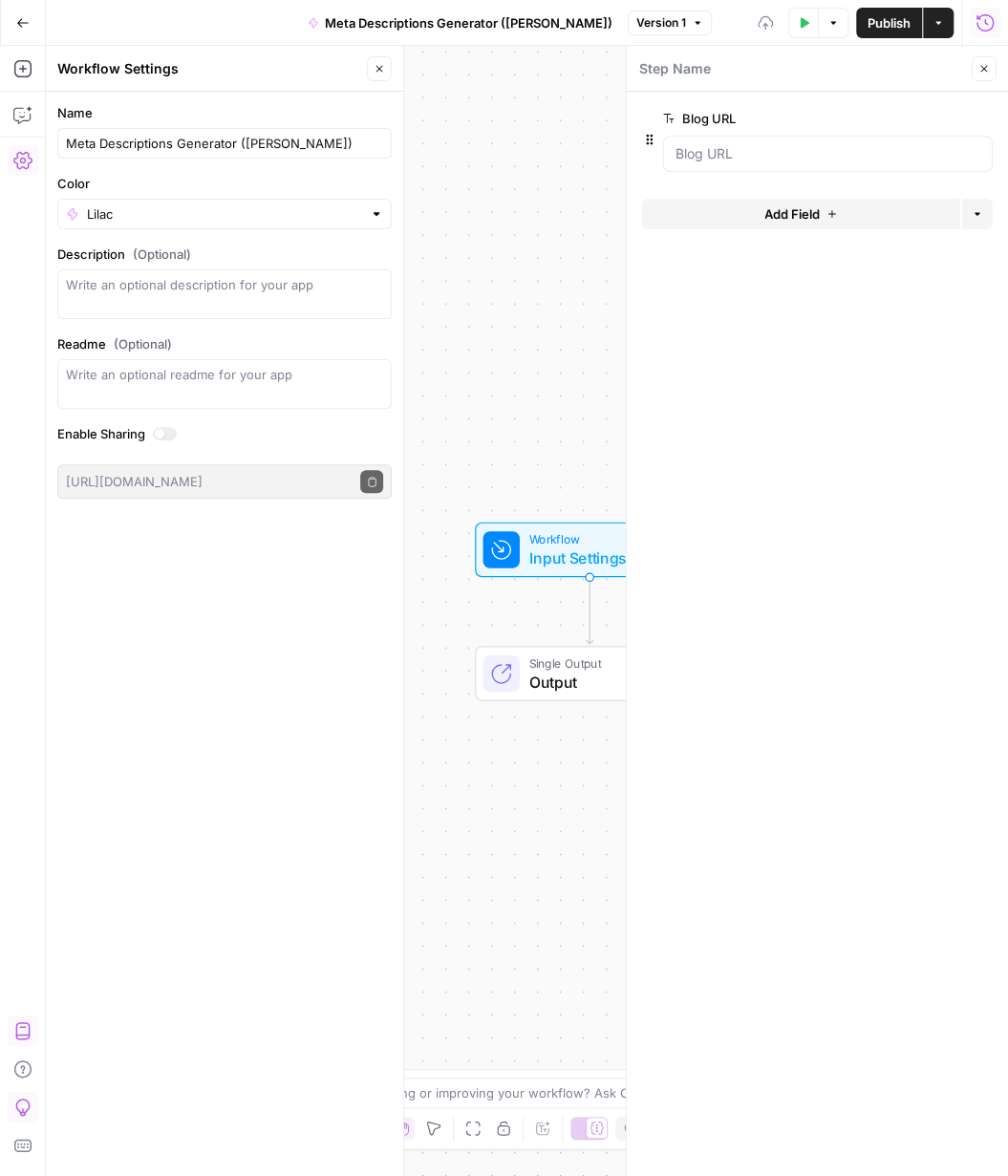
click at [532, 365] on div "Workflow Input Settings Inputs Single Output Output End" at bounding box center [527, 610] width 962 height 1130
click at [492, 455] on div "Workflow Input Settings Inputs Single Output Output End" at bounding box center [527, 610] width 962 height 1130
click at [827, 220] on button "Add Field" at bounding box center [801, 213] width 318 height 31
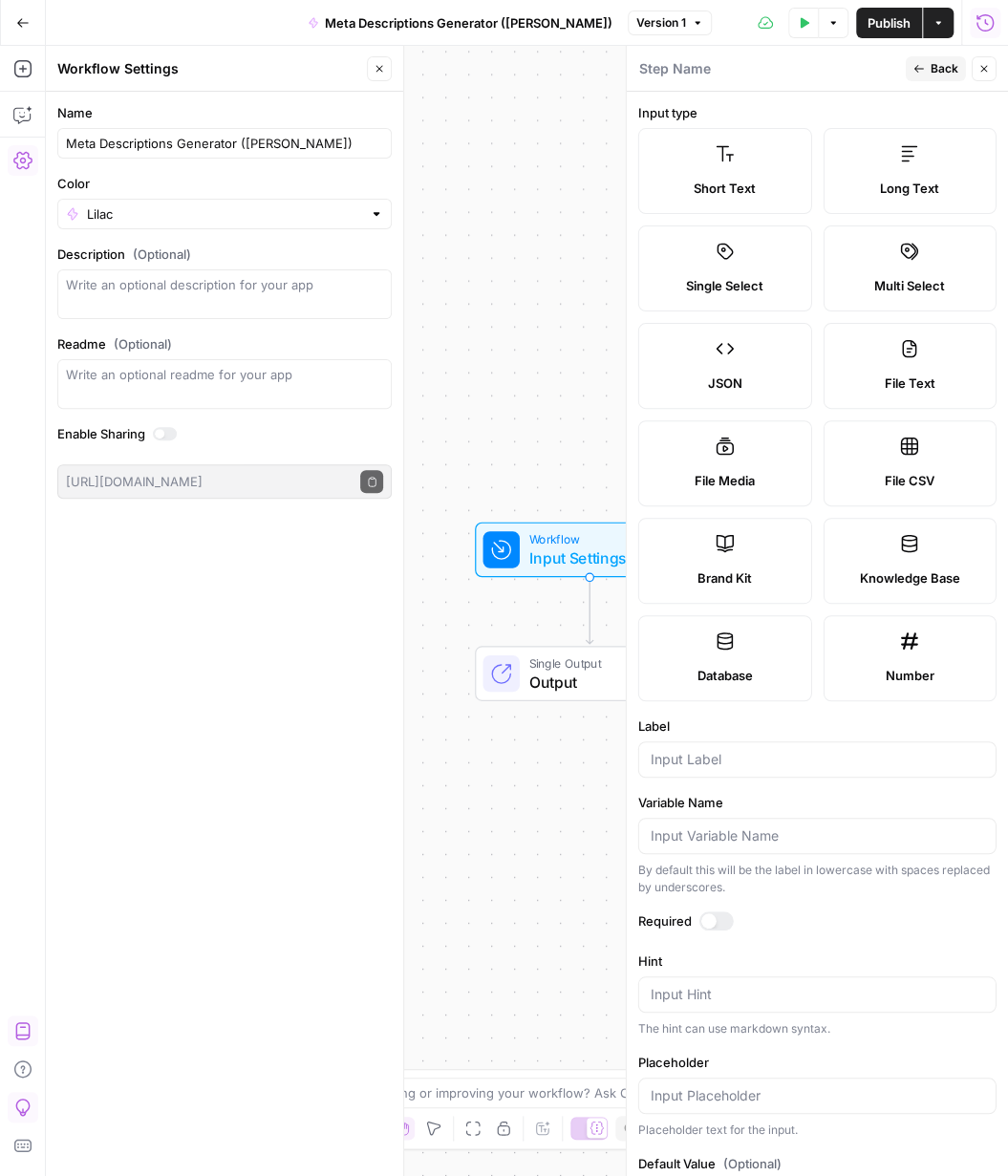
click at [731, 543] on icon at bounding box center [723, 543] width 19 height 19
type input "Brand Kit"
type input "brand_kit"
click at [735, 588] on label "Brand Kit" at bounding box center [724, 561] width 174 height 86
click at [752, 741] on div "Brand Kit" at bounding box center [817, 759] width 358 height 37
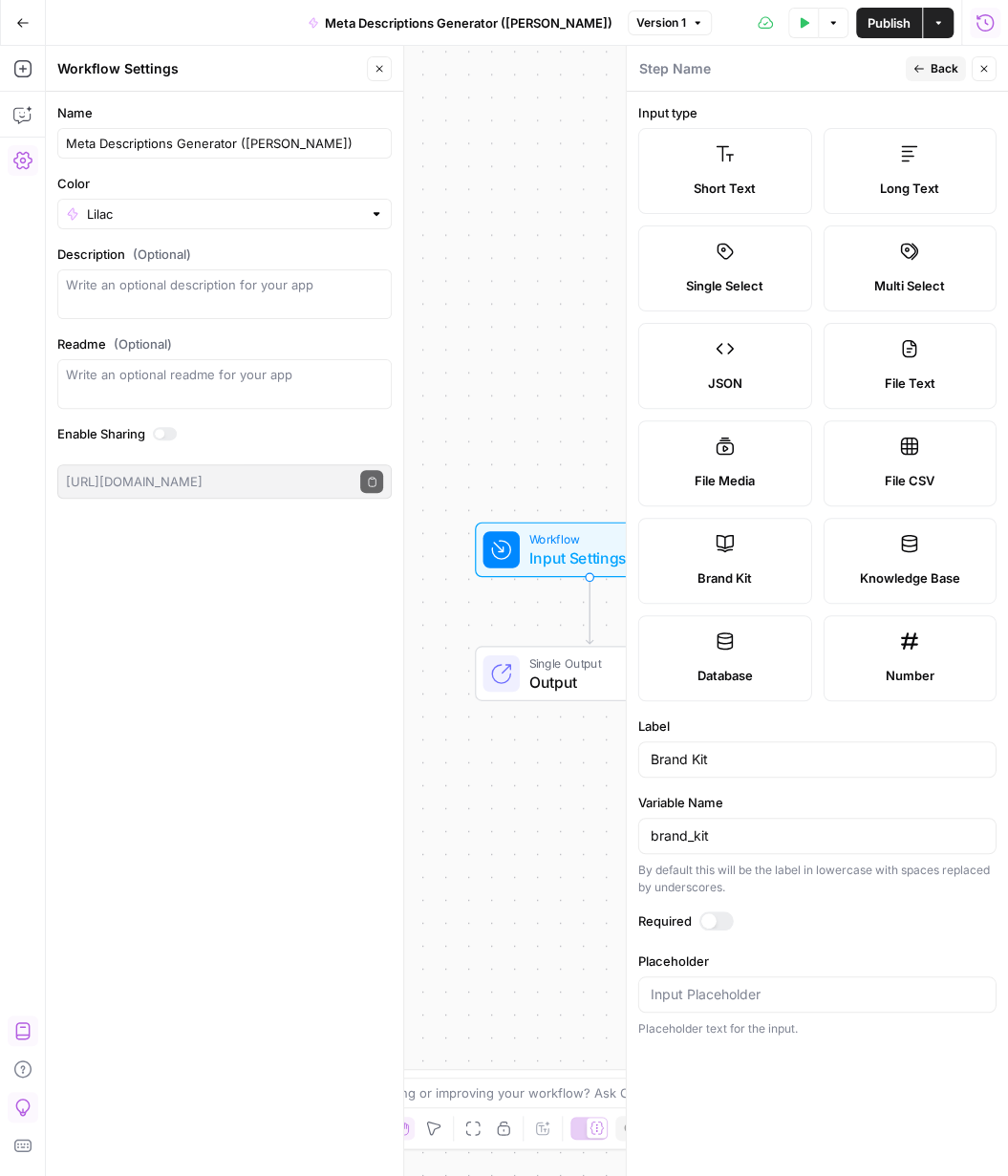
click at [483, 881] on div "Workflow Input Settings Inputs Single Output Output End" at bounding box center [527, 610] width 962 height 1130
click at [923, 64] on icon "button" at bounding box center [920, 69] width 12 height 12
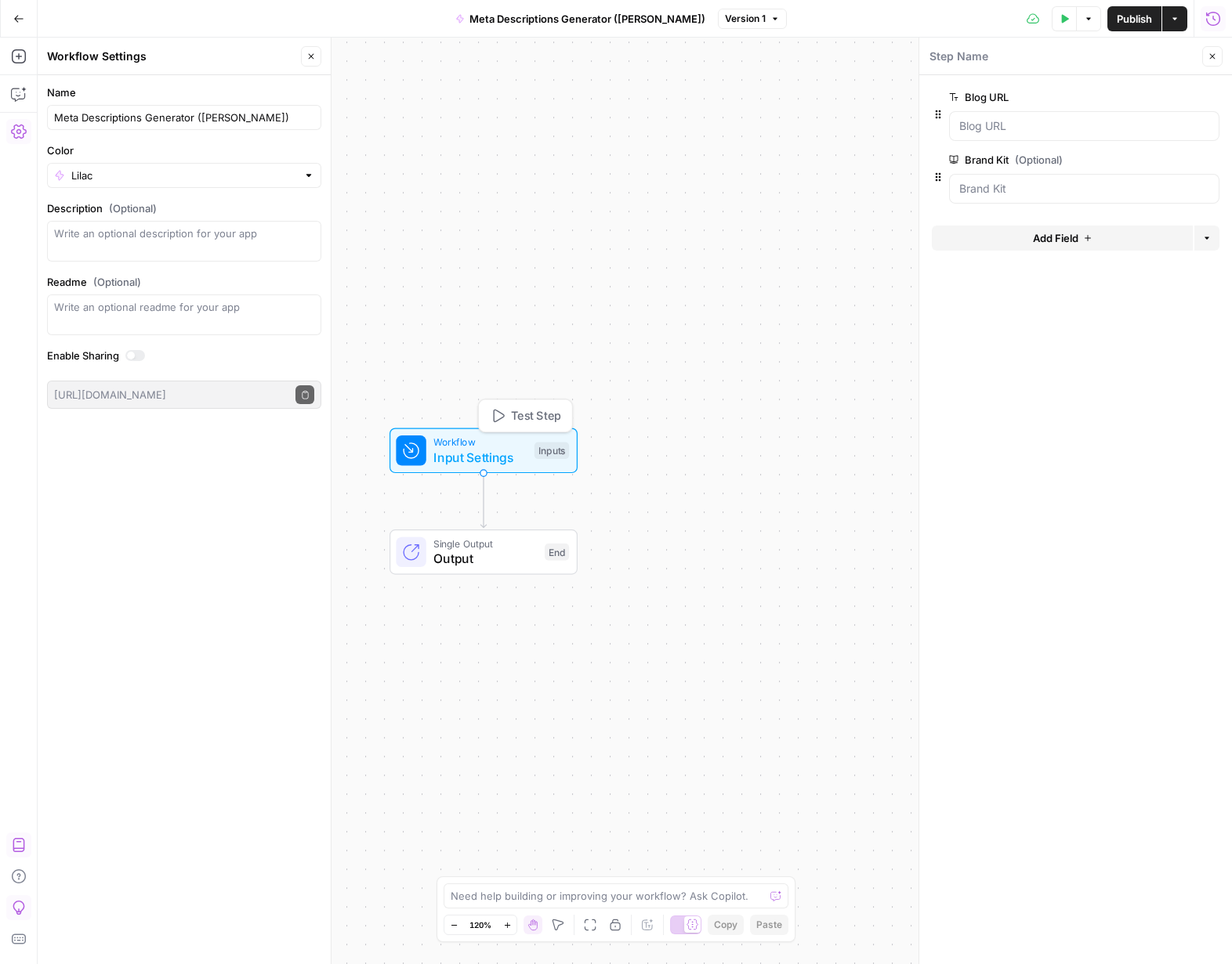
click at [506, 456] on span "Input Settings" at bounding box center [480, 457] width 94 height 19
click at [3, 181] on div "Add Steps Copilot Settings AirOps Academy Help Give Feedback Shortcuts" at bounding box center [19, 500] width 37 height 927
click at [20, 62] on icon "button" at bounding box center [17, 56] width 14 height 14
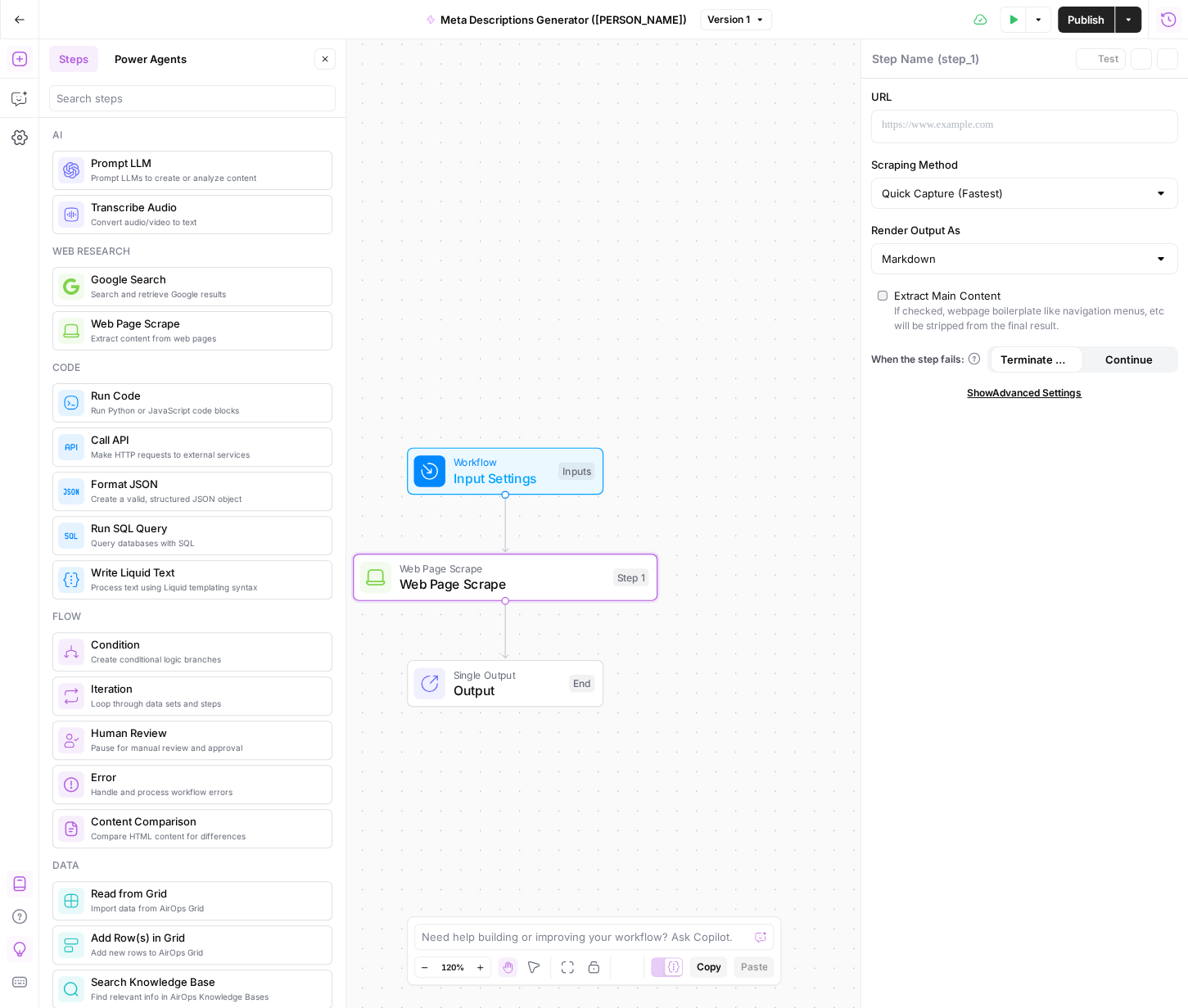
type textarea "Web Page Scrape"
click at [807, 125] on span "Variables Menu" at bounding box center [1166, 125] width 1 height 1
click at [807, 134] on div at bounding box center [1012, 127] width 279 height 32
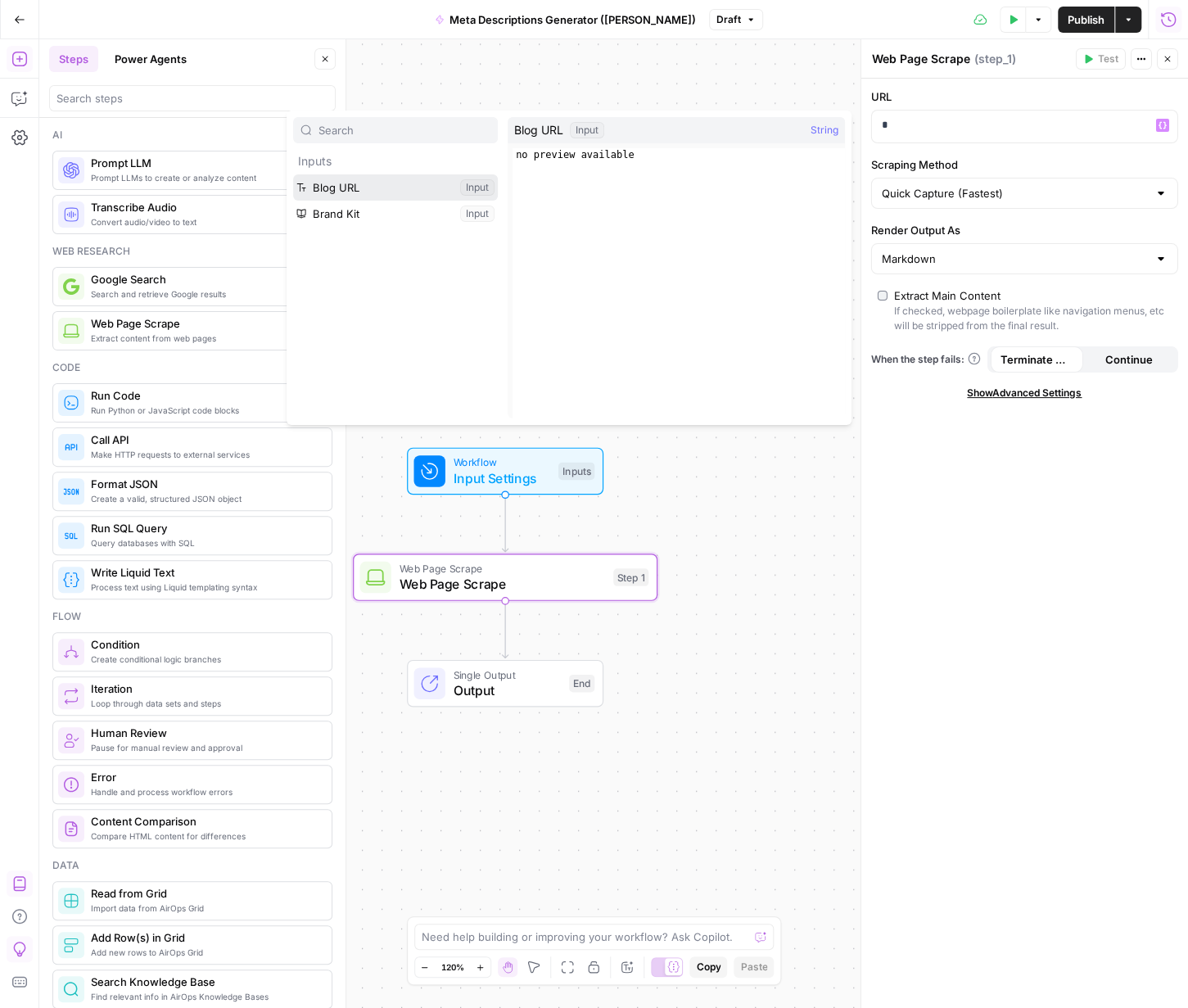
click at [373, 182] on button "Select variable Blog URL" at bounding box center [395, 187] width 205 height 26
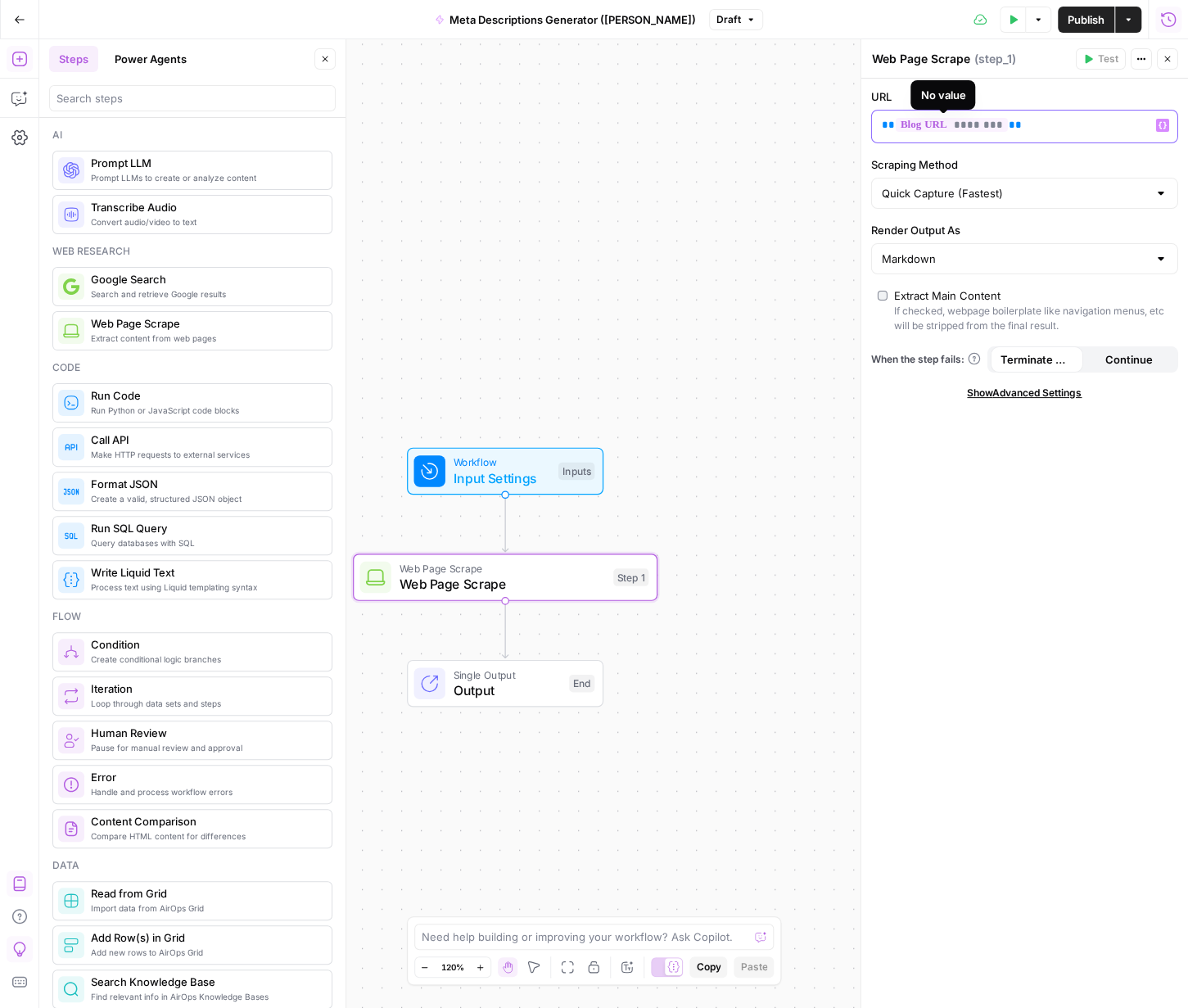
click at [807, 120] on span "********" at bounding box center [952, 125] width 112 height 14
click at [807, 153] on div "URL ** ******** ** Variables Menu Scraping Method Quick Capture (Fastest) Rende…" at bounding box center [1025, 543] width 327 height 930
click at [19, 139] on icon "button" at bounding box center [19, 137] width 16 height 14
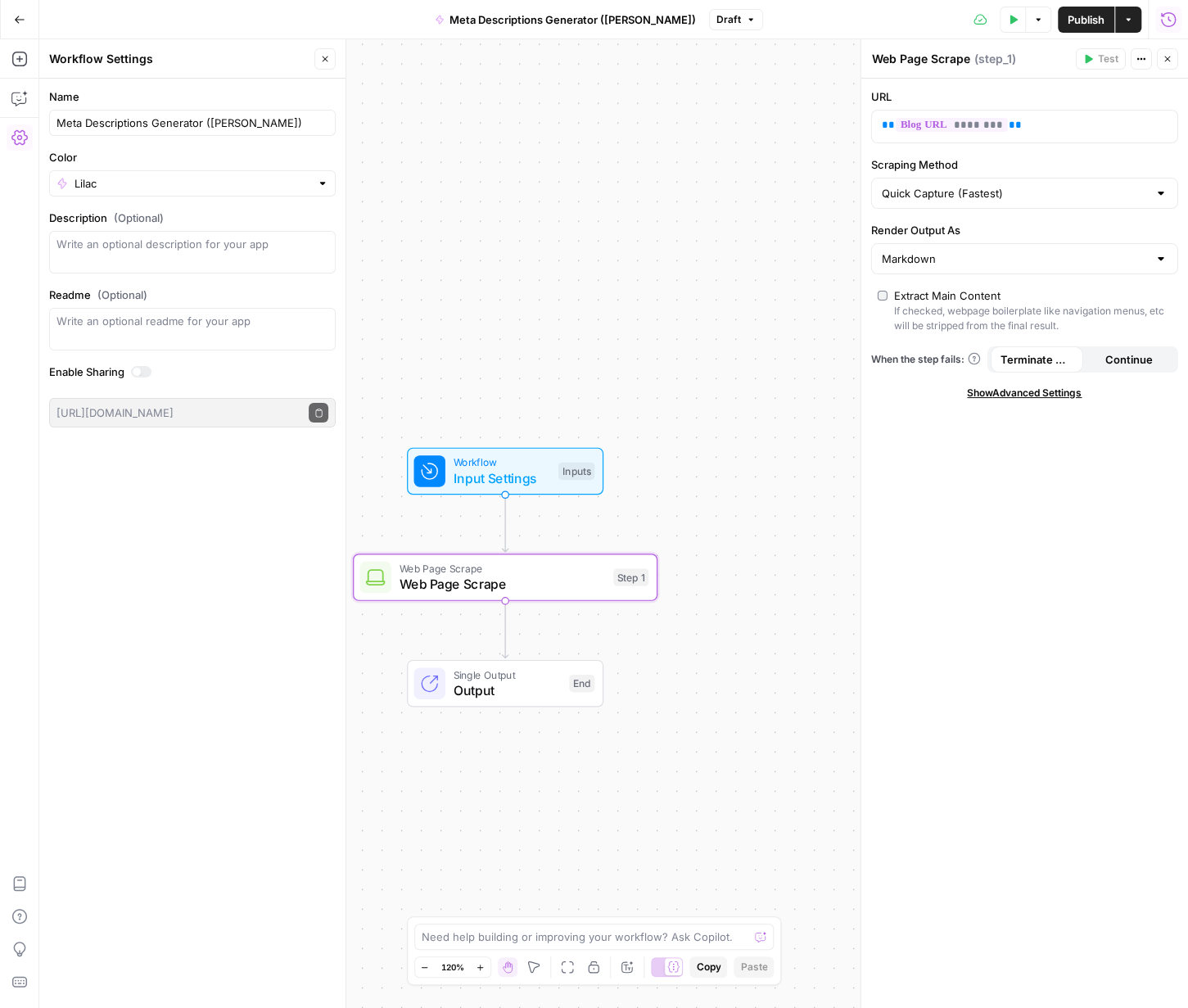
click at [20, 14] on icon "button" at bounding box center [19, 19] width 11 height 11
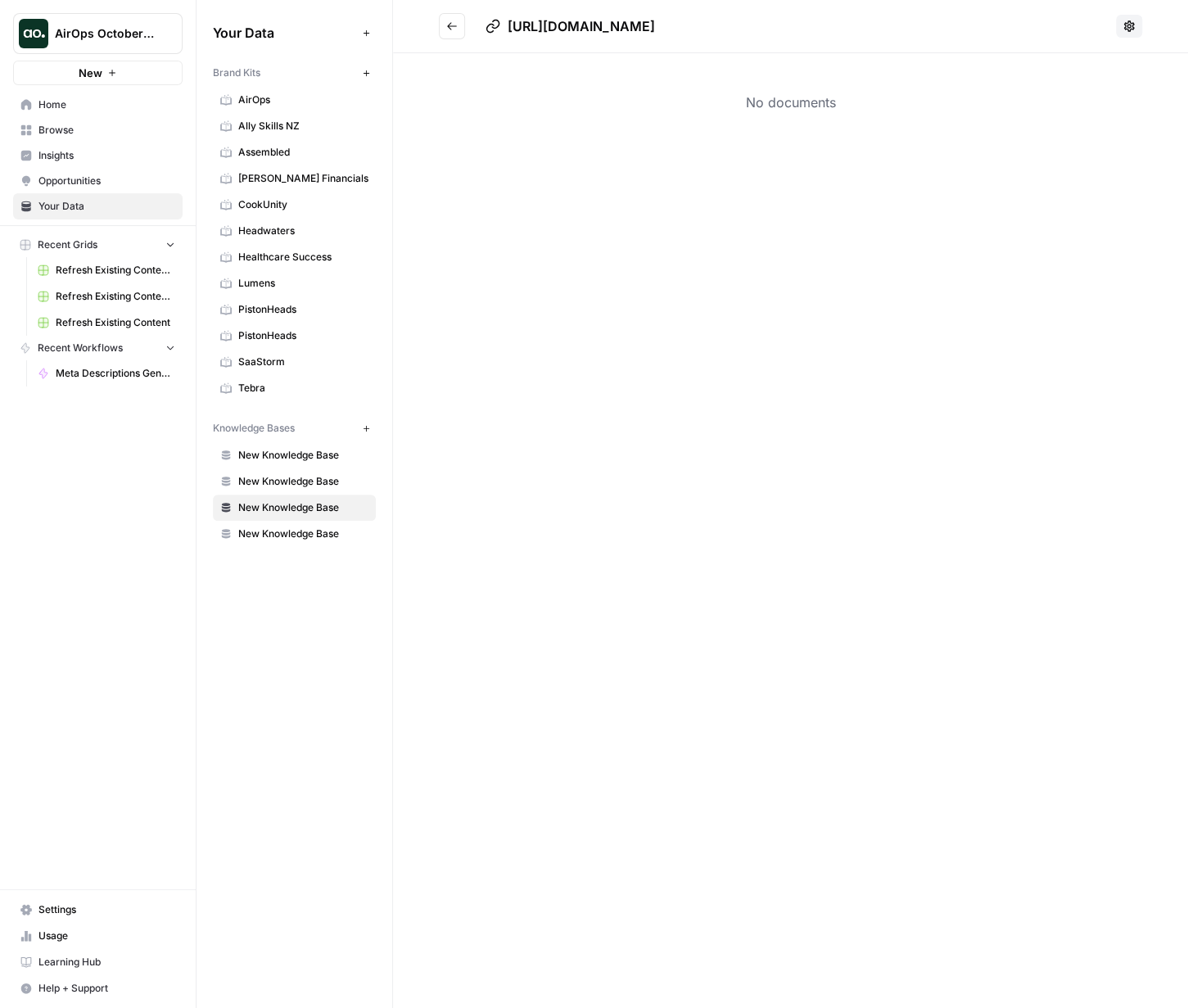
click at [51, 755] on span "Settings" at bounding box center [106, 909] width 137 height 14
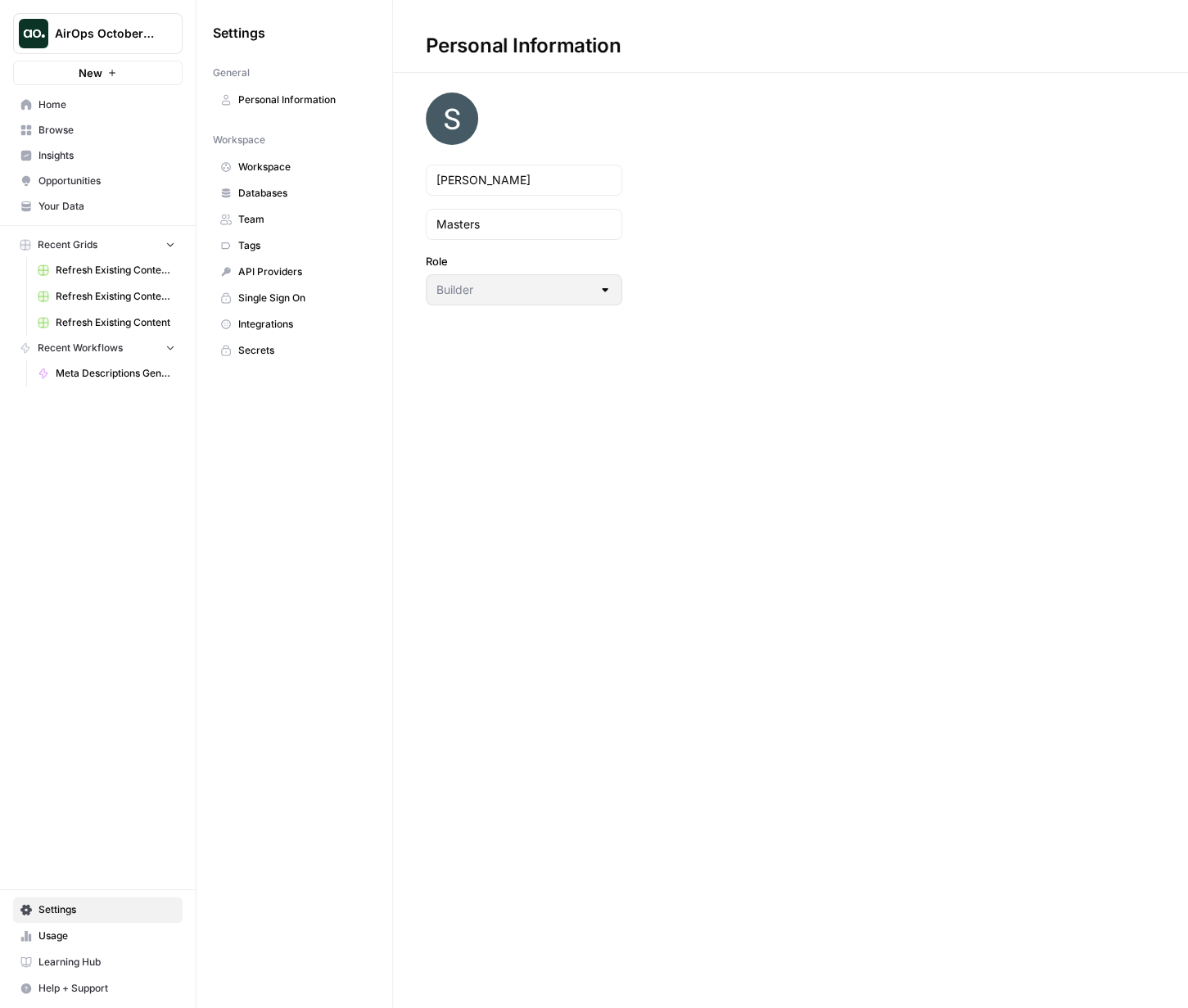
click at [88, 205] on span "Your Data" at bounding box center [106, 206] width 137 height 14
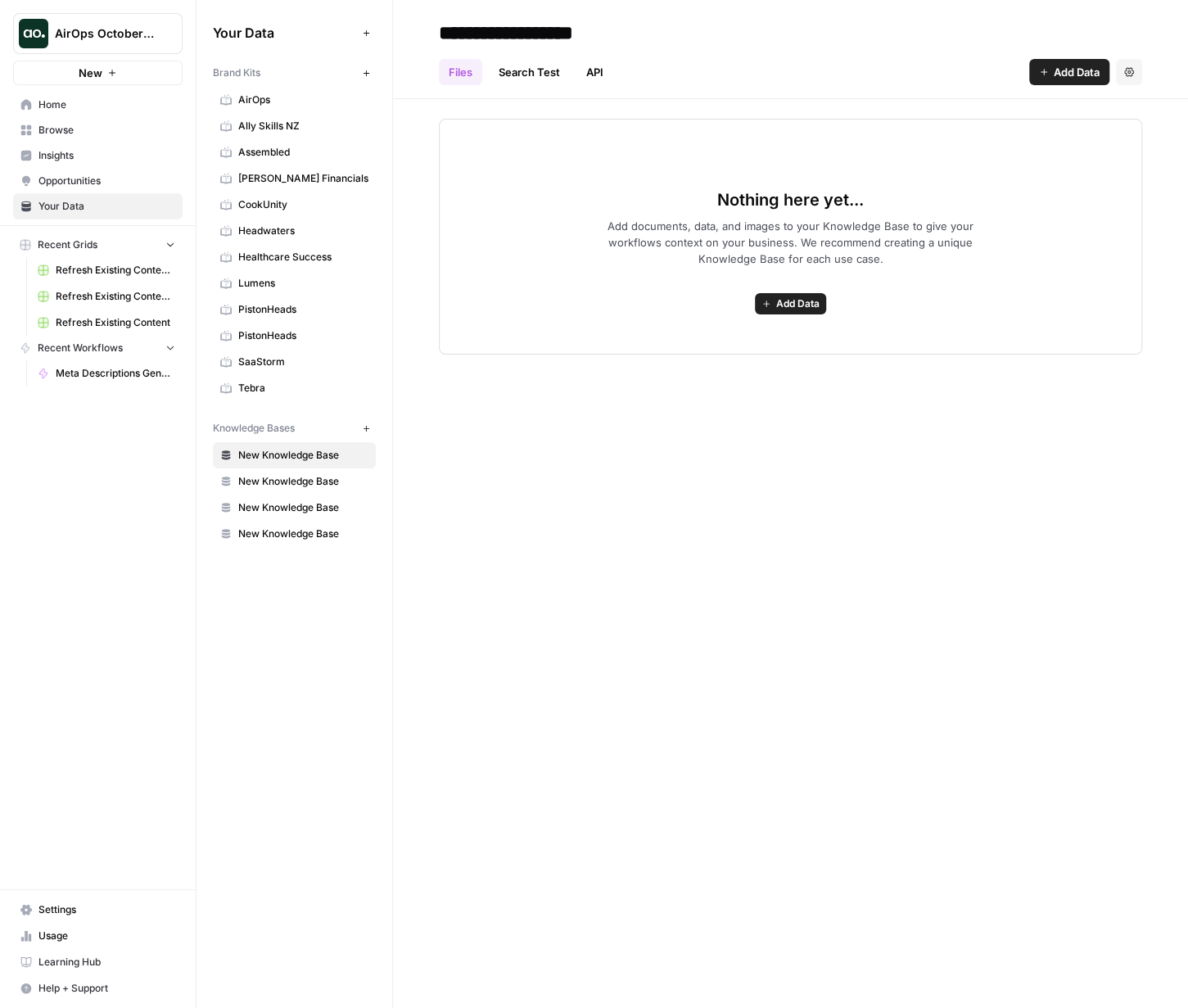
click at [56, 110] on span "Home" at bounding box center [106, 105] width 137 height 14
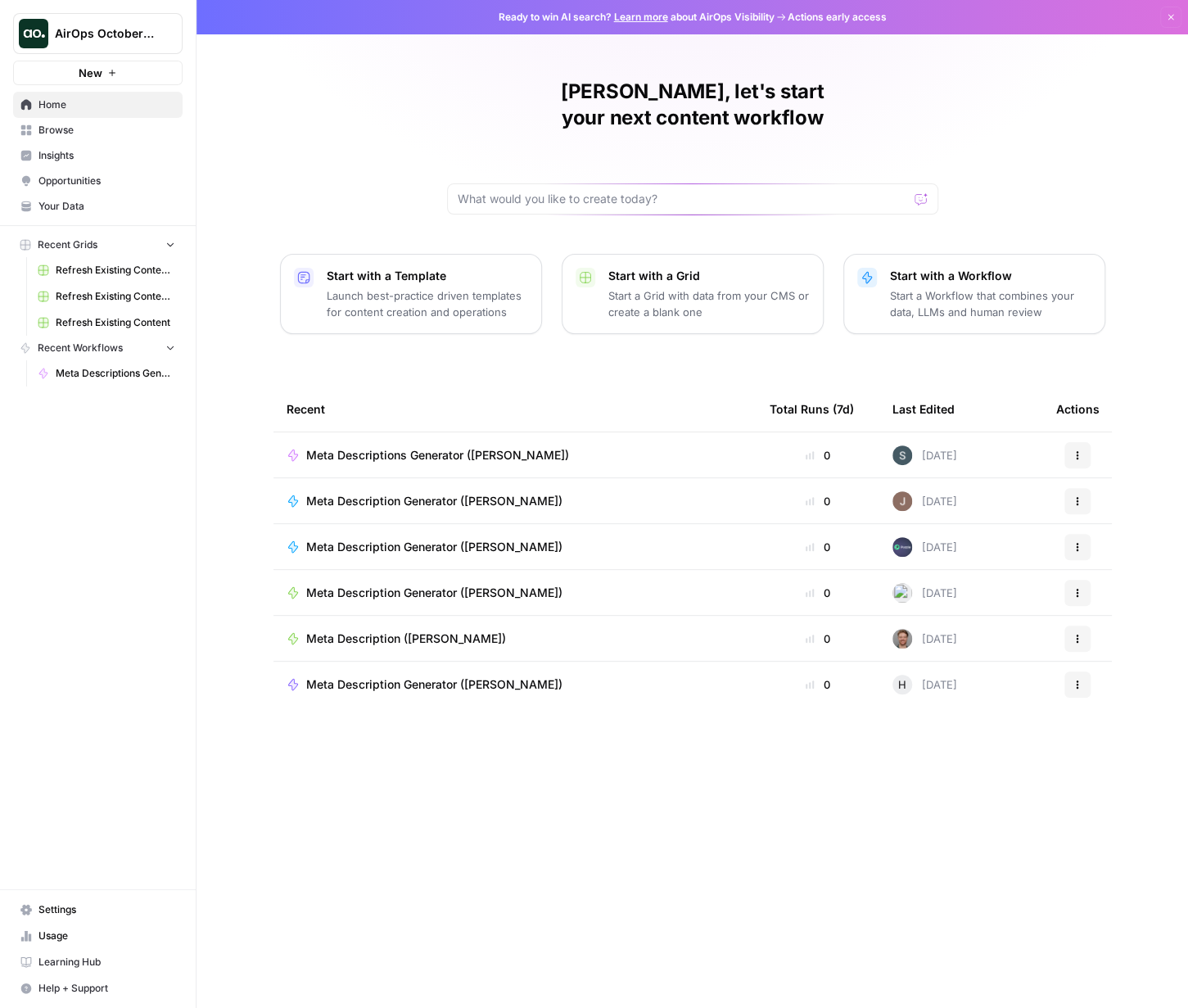
click at [64, 755] on link "Settings" at bounding box center [97, 909] width 169 height 26
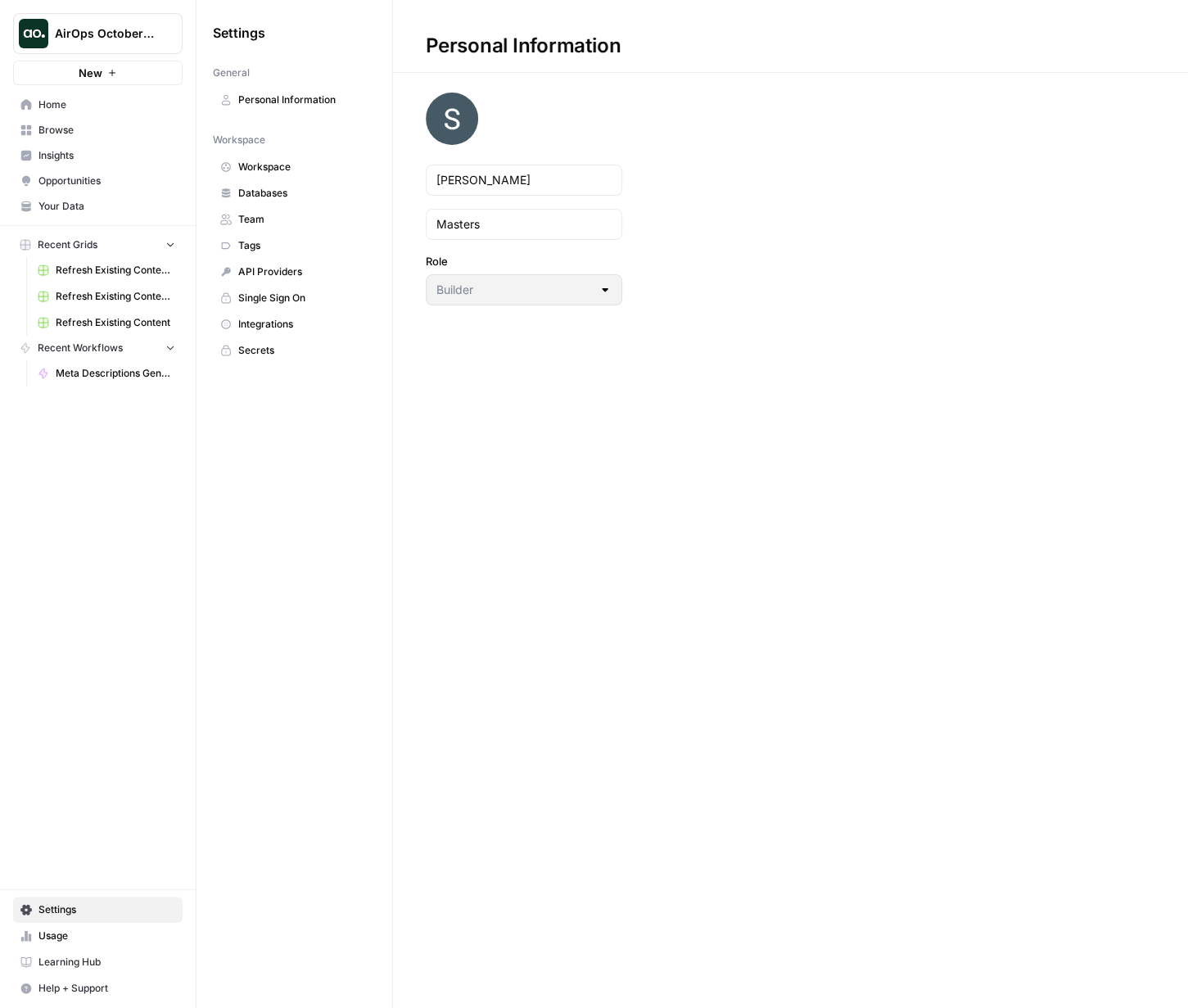
click at [270, 317] on span "Integrations" at bounding box center [303, 324] width 130 height 14
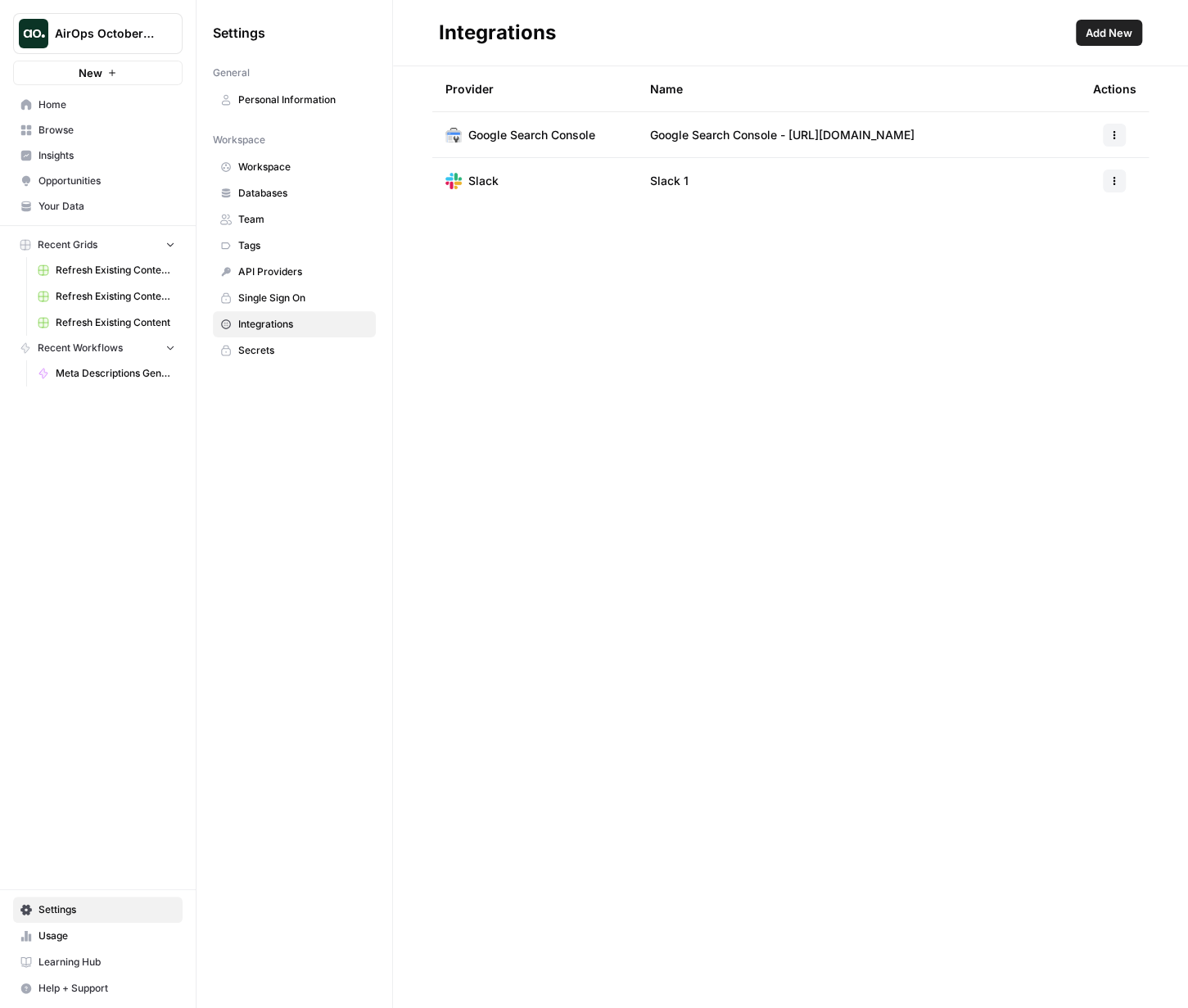
click at [265, 187] on span "Databases" at bounding box center [303, 193] width 130 height 14
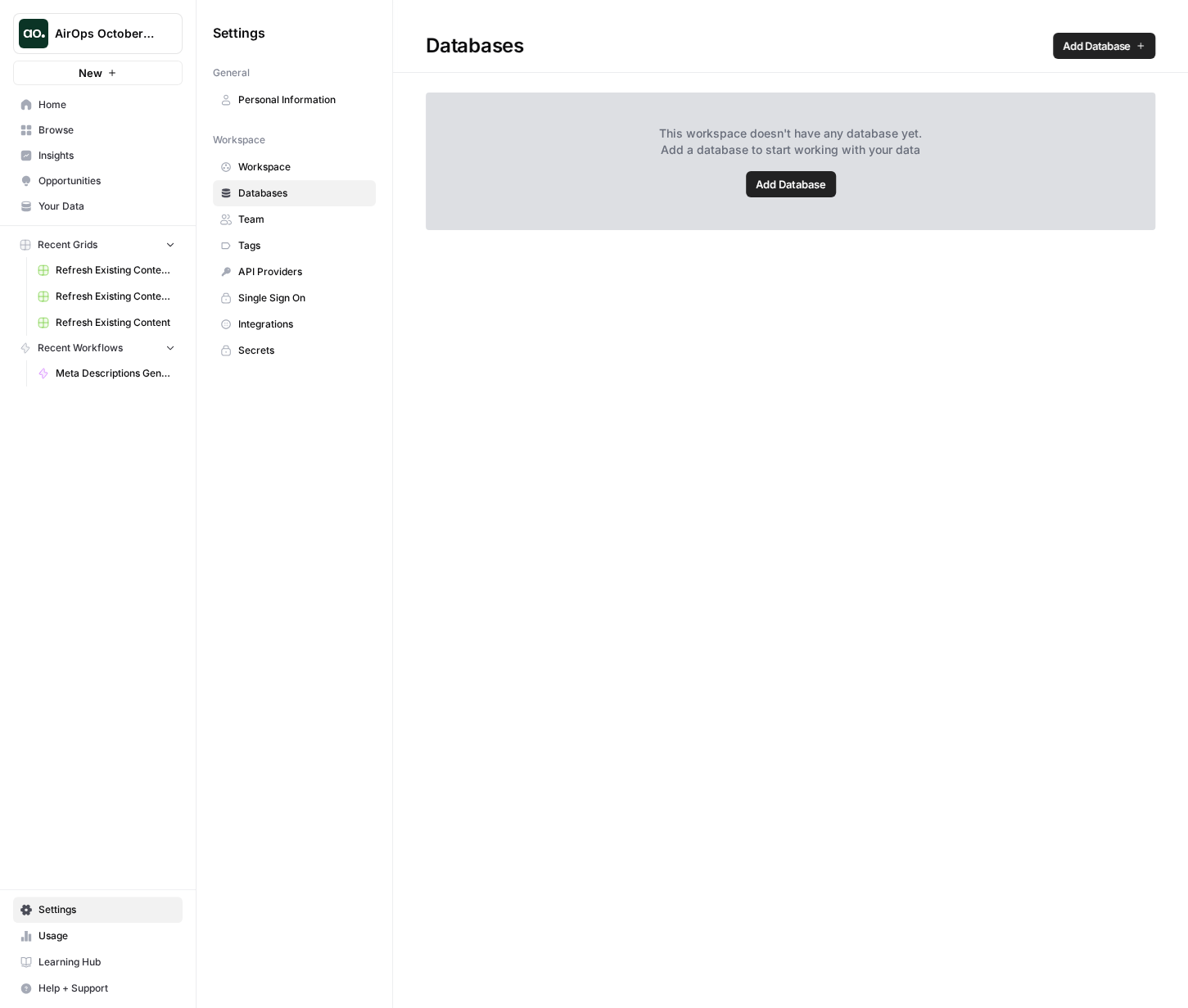
click at [266, 166] on span "Workspace" at bounding box center [303, 167] width 130 height 14
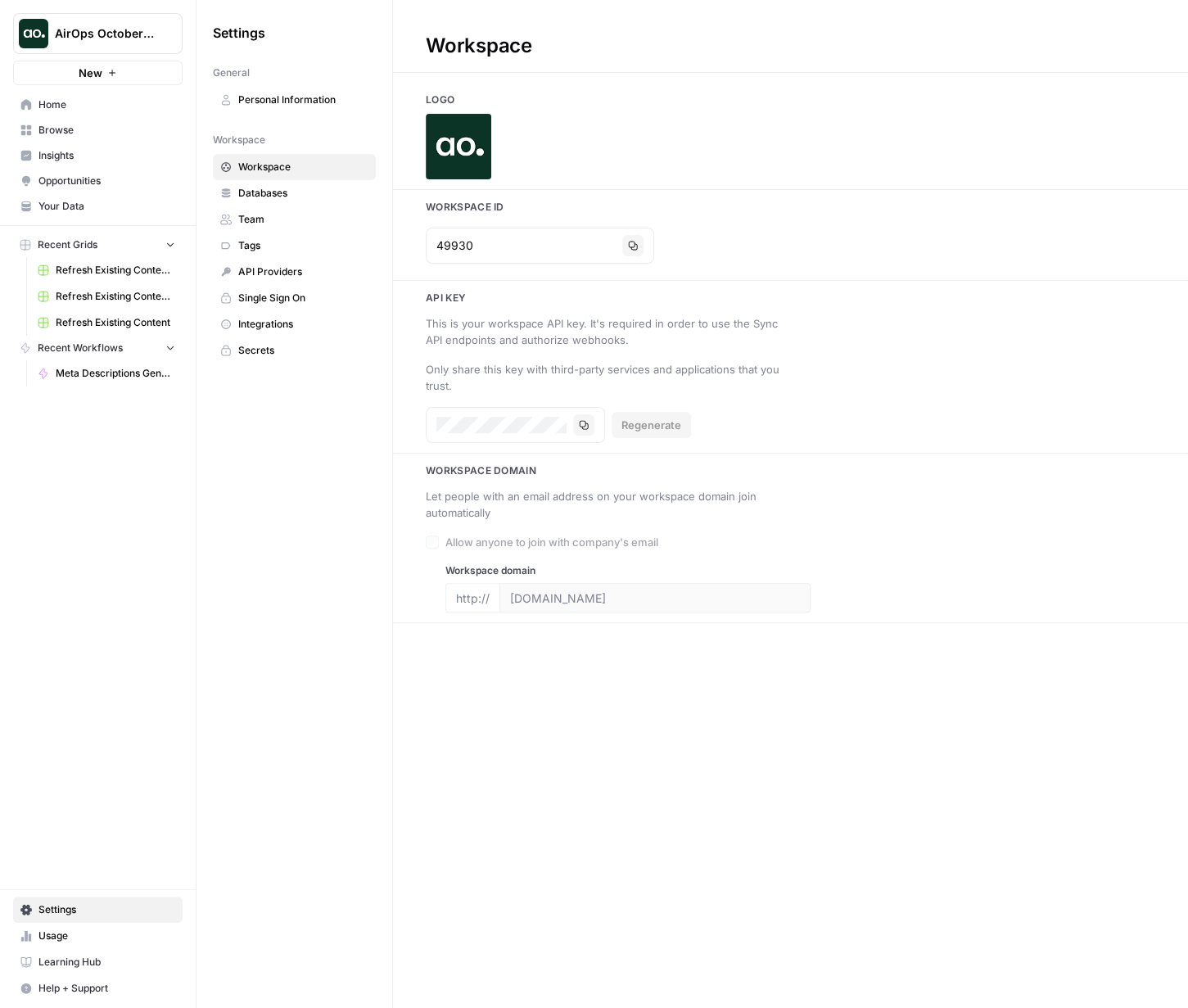
click at [90, 102] on span "Home" at bounding box center [106, 105] width 137 height 14
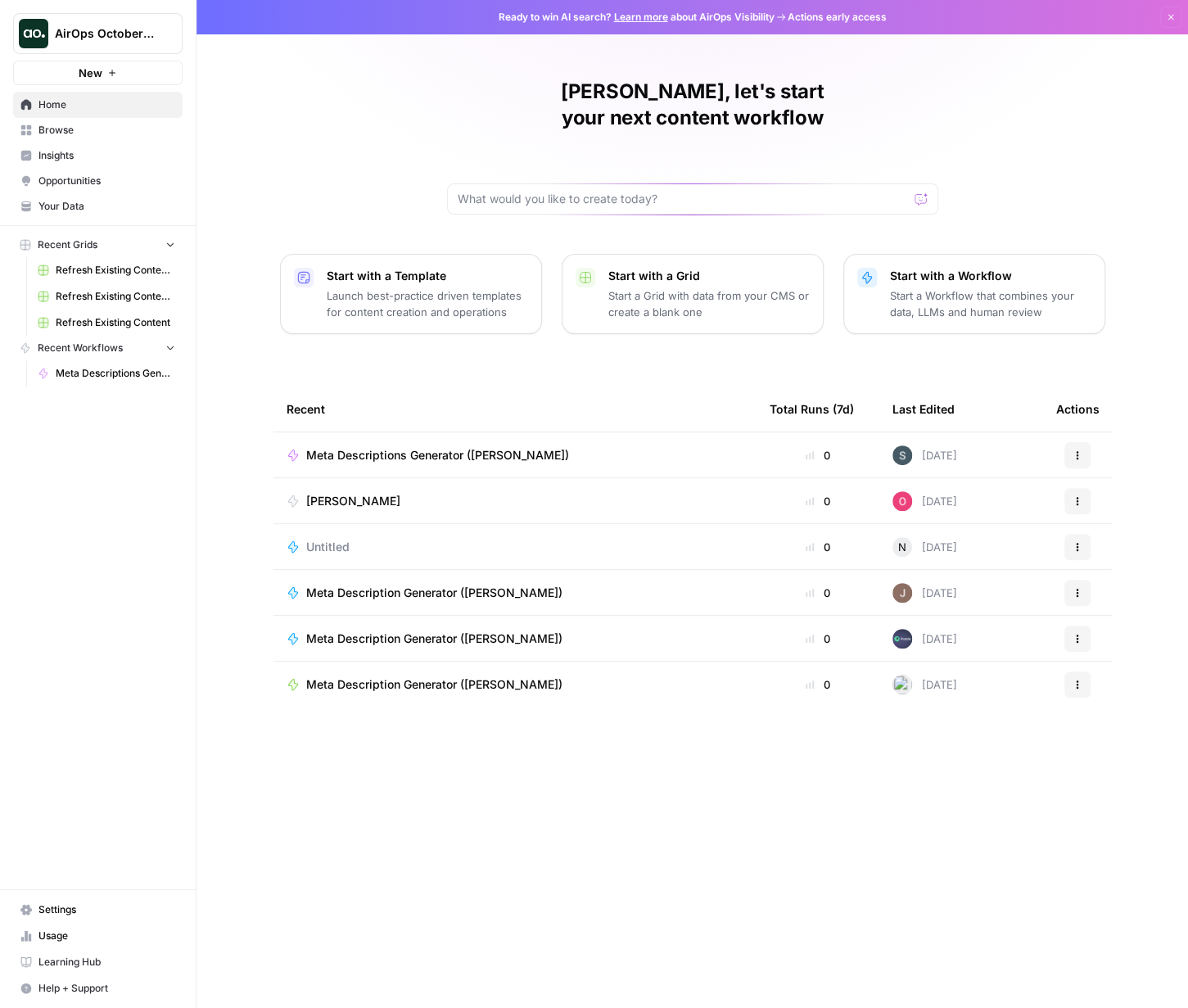
click at [114, 75] on icon "button" at bounding box center [112, 73] width 10 height 10
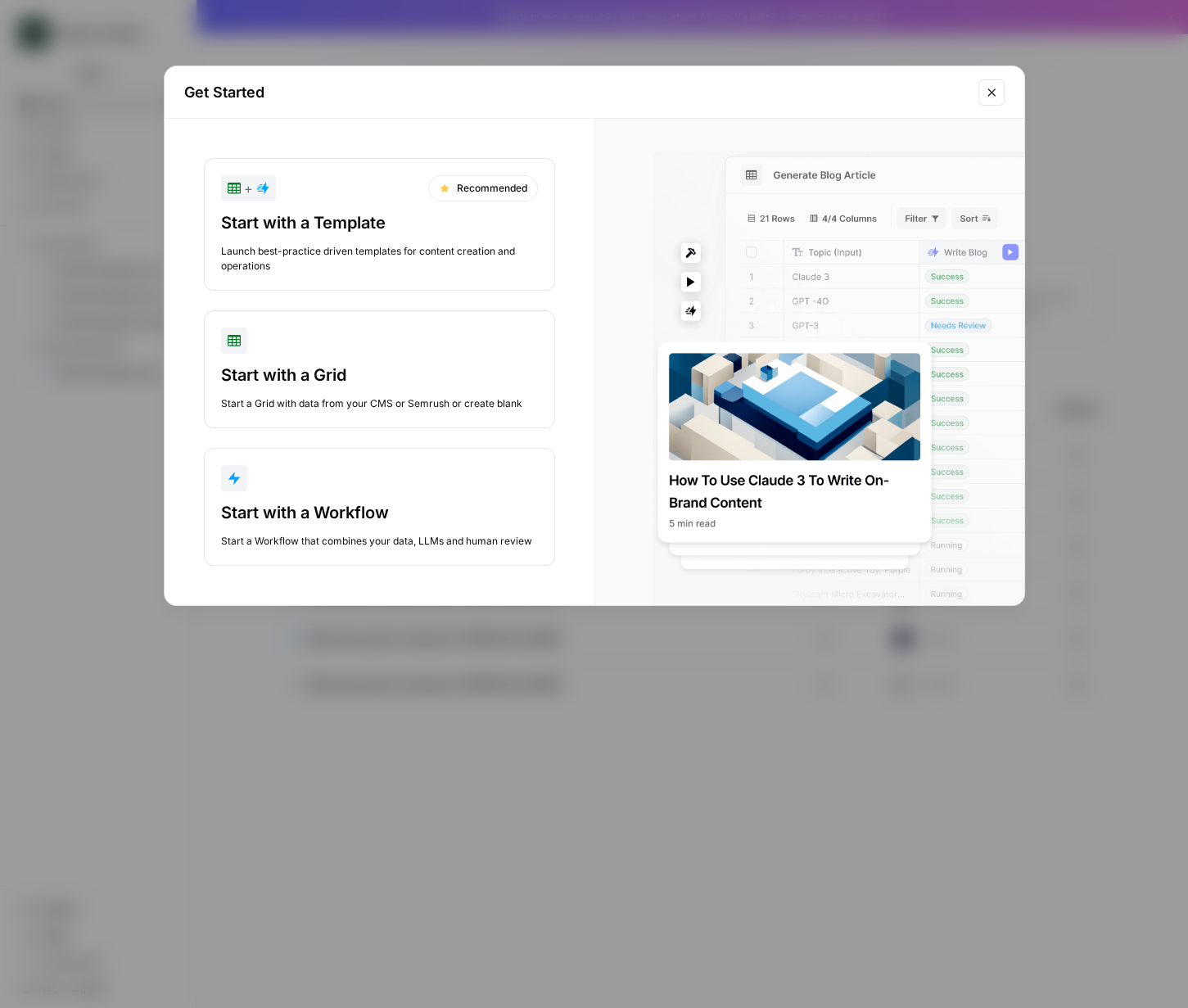
click at [807, 83] on button "Close modal" at bounding box center [992, 92] width 26 height 26
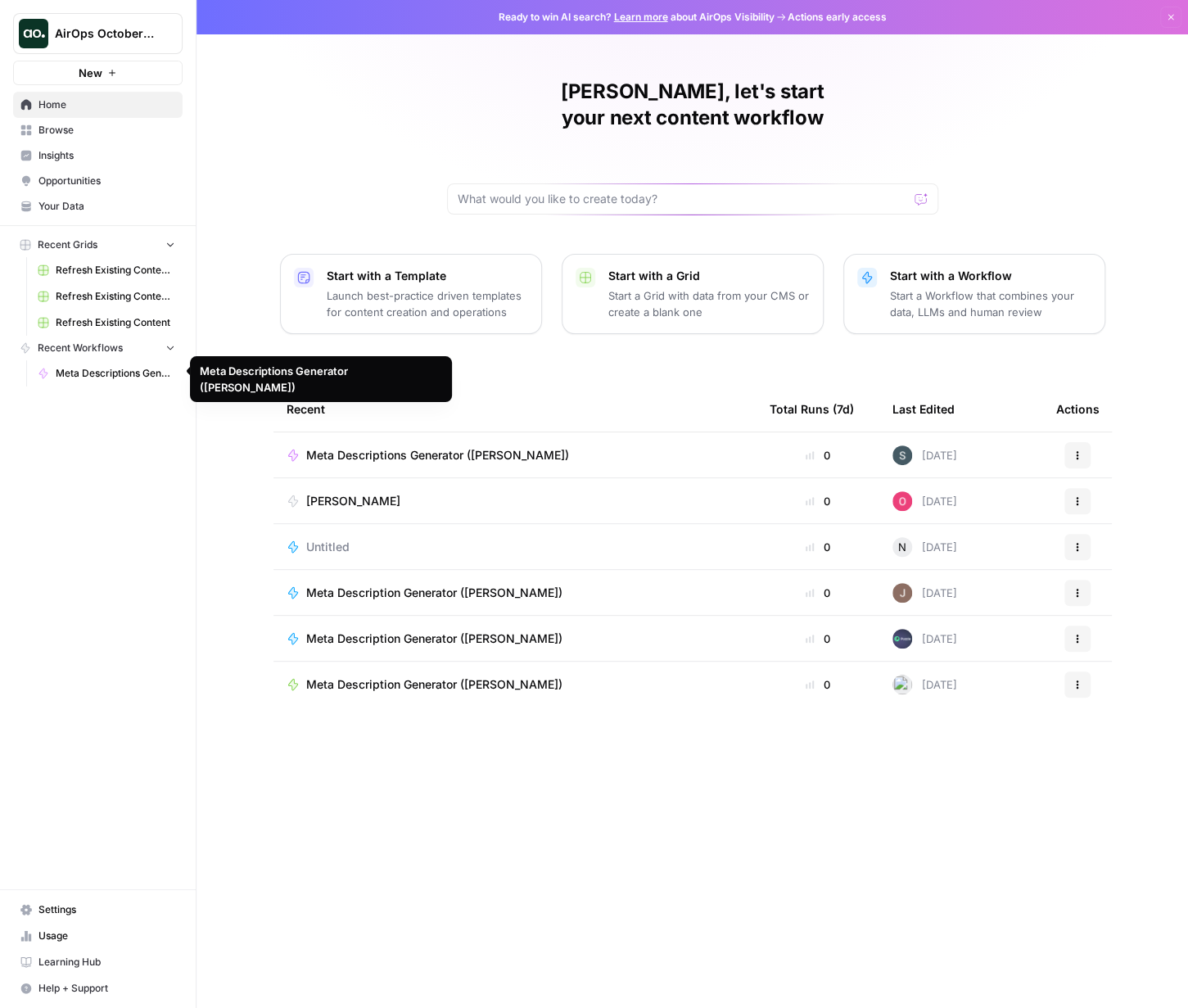
click at [66, 205] on span "Your Data" at bounding box center [106, 206] width 137 height 14
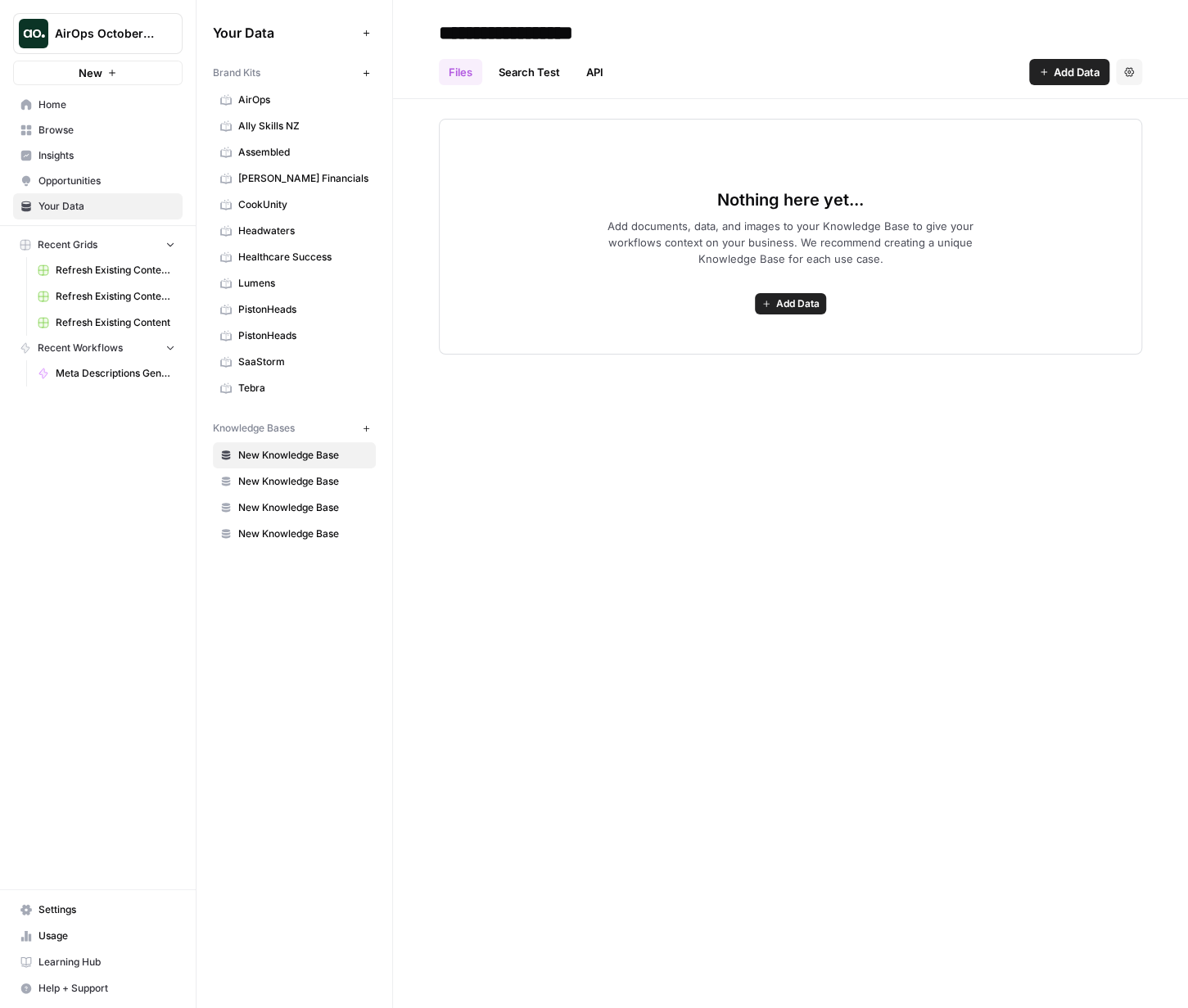
click at [370, 69] on icon "button" at bounding box center [367, 73] width 9 height 9
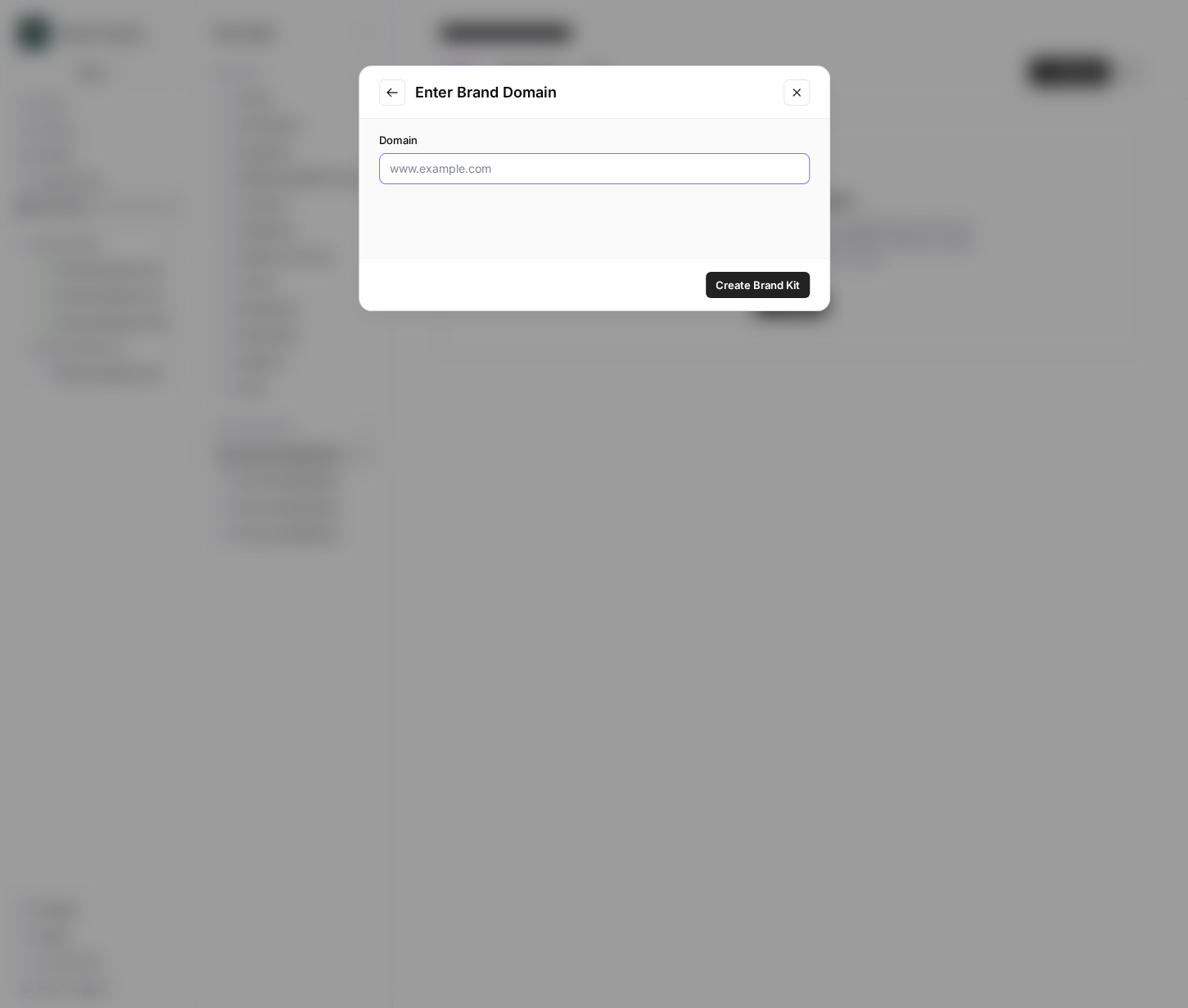
click at [451, 171] on input "Domain" at bounding box center [594, 168] width 409 height 16
paste input "https://inbloomautism.com/aba-therapy-learning-centers/aba-therapy-connecticut/"
drag, startPoint x: 503, startPoint y: 168, endPoint x: 886, endPoint y: 177, distance: 383.1
click at [807, 177] on div "Enter Brand Domain Domain https://inbloomautism.com/aba-therapy-learning-center…" at bounding box center [594, 504] width 1188 height 1008
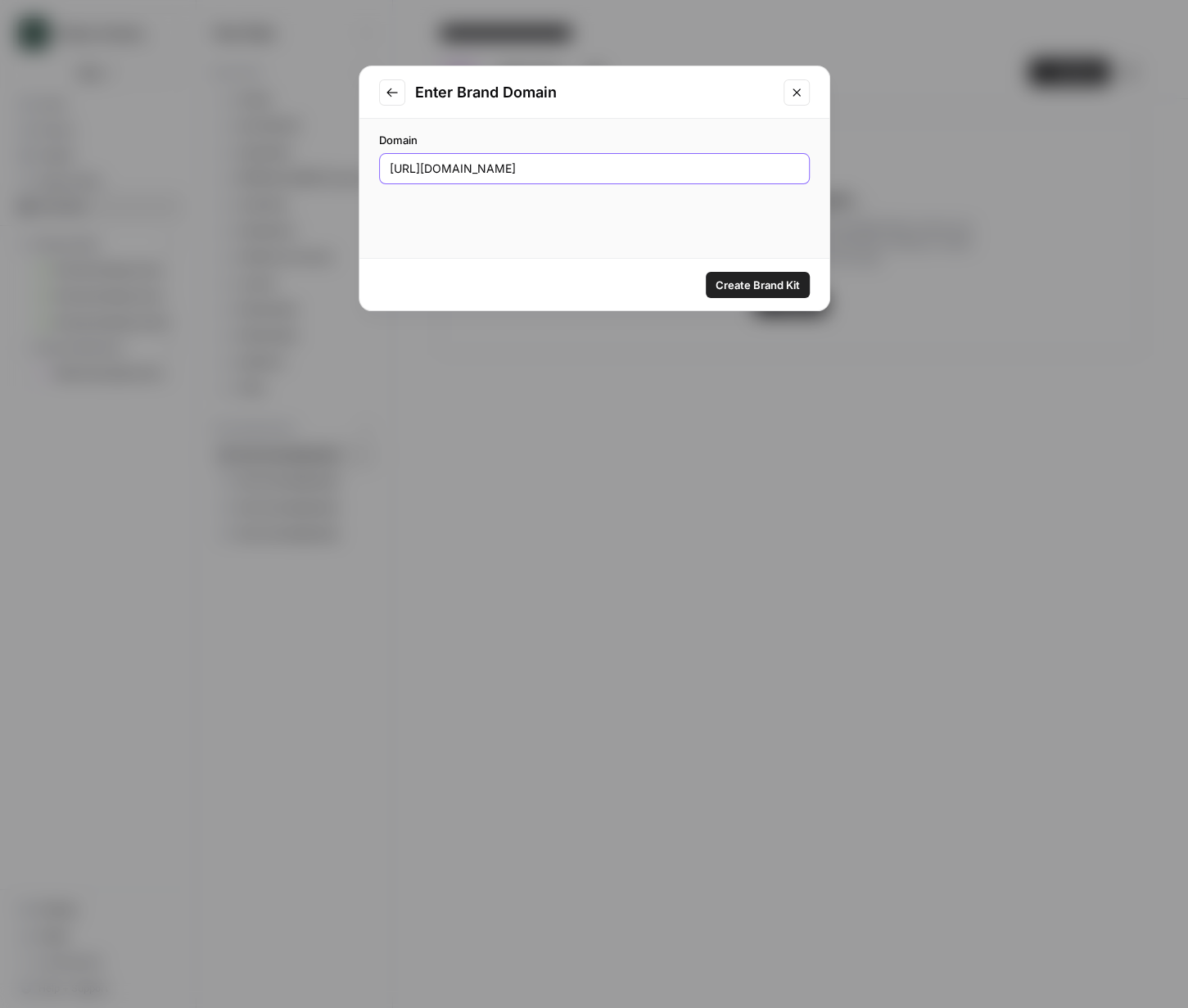
scroll to position [0, 0]
type input "https://inbloomautism.com/"
click at [747, 290] on span "Create Brand Kit" at bounding box center [758, 284] width 84 height 16
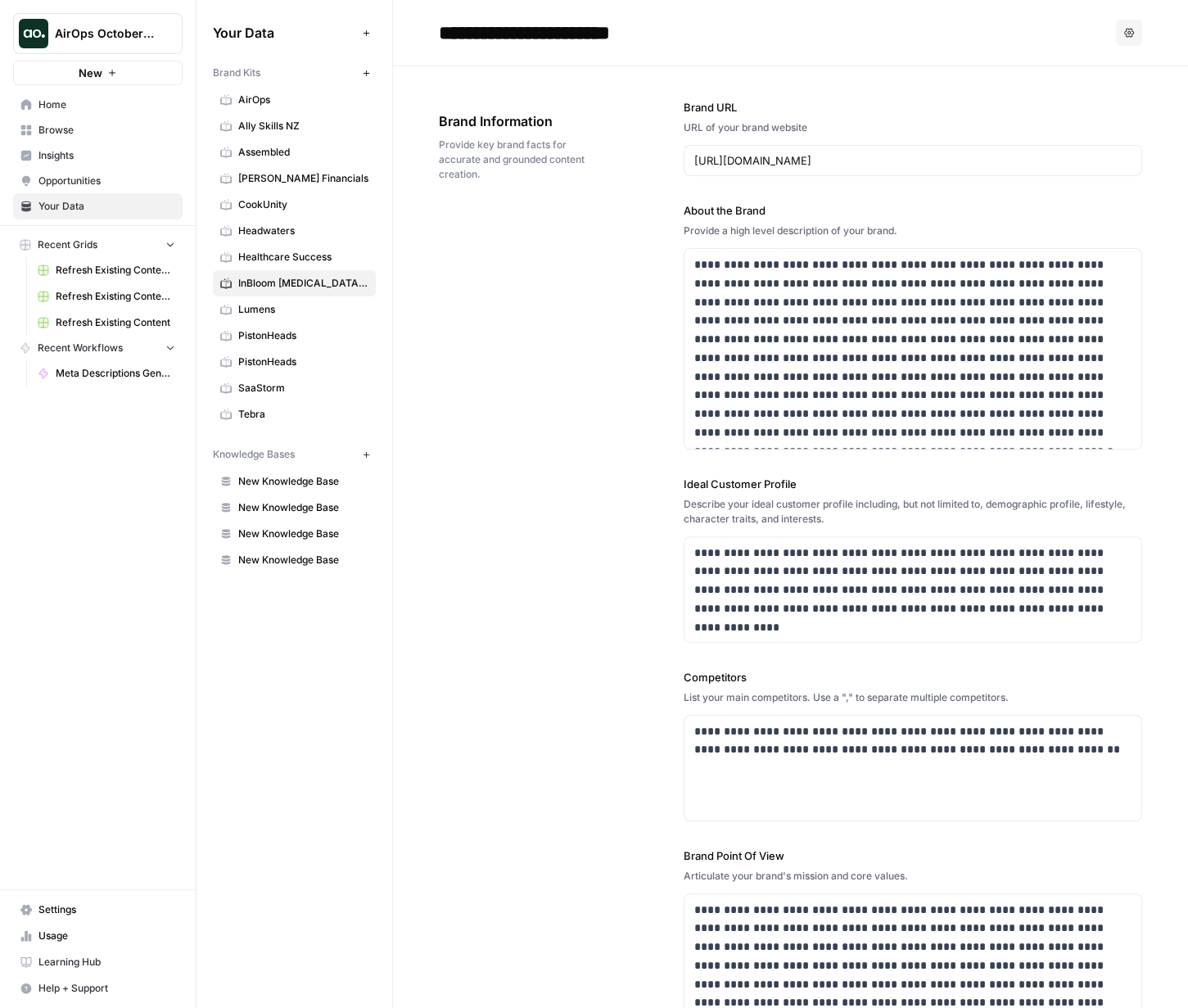
click at [110, 370] on span "Meta Descriptions Generator (Samantha)" at bounding box center [115, 373] width 120 height 14
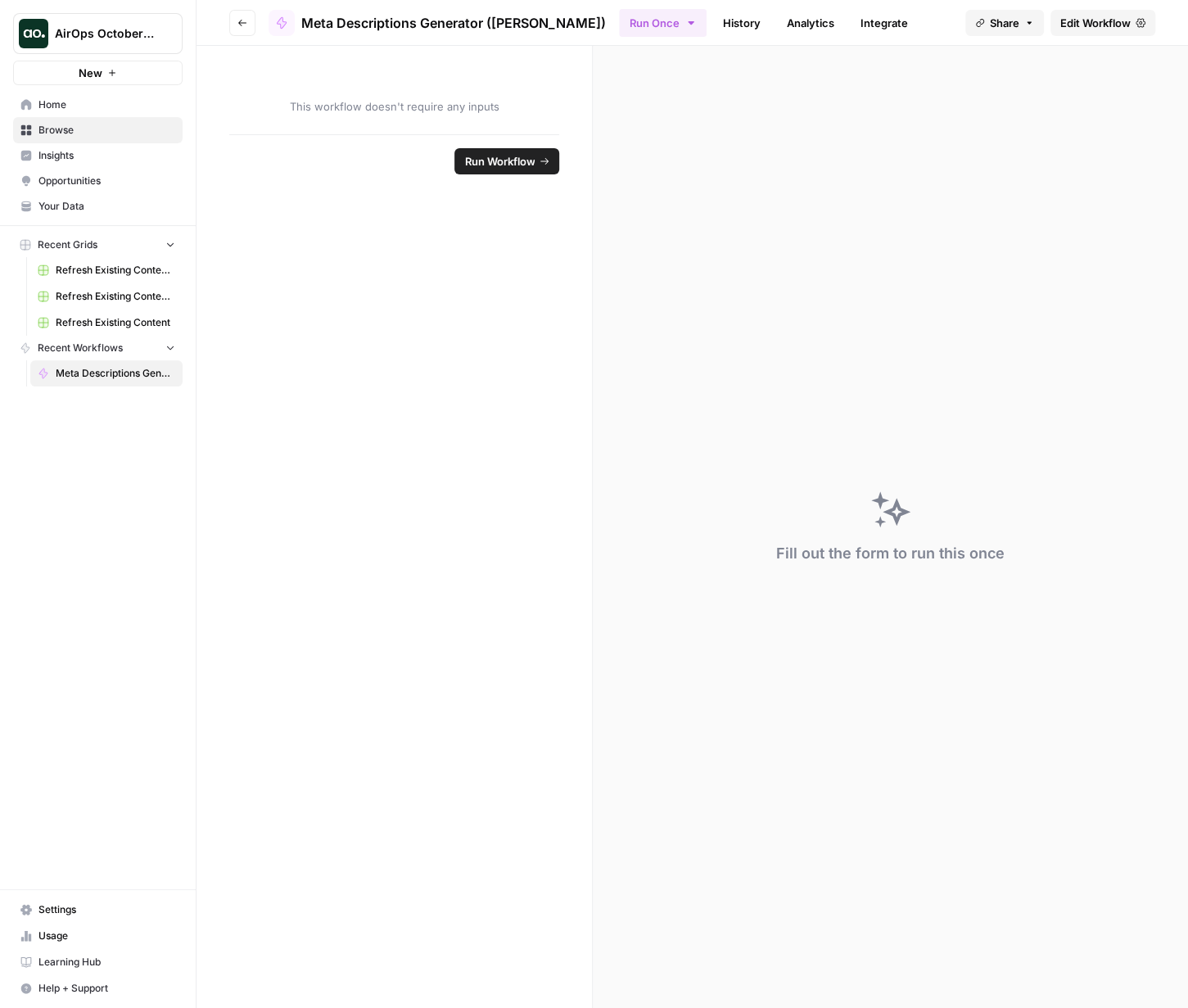
click at [807, 17] on span "Edit Workflow" at bounding box center [1095, 22] width 71 height 16
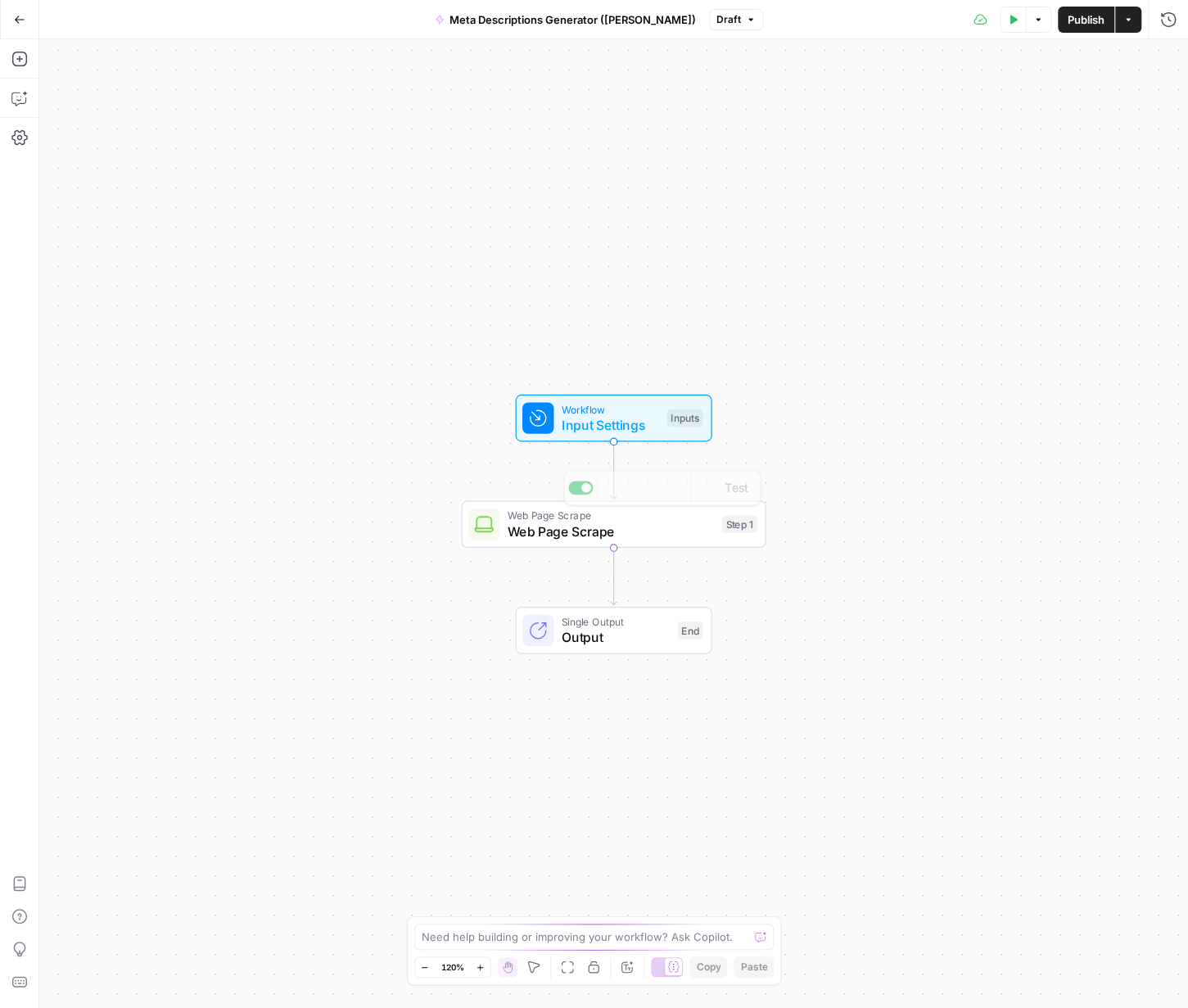
click at [650, 531] on span "Web Page Scrape" at bounding box center [611, 531] width 207 height 20
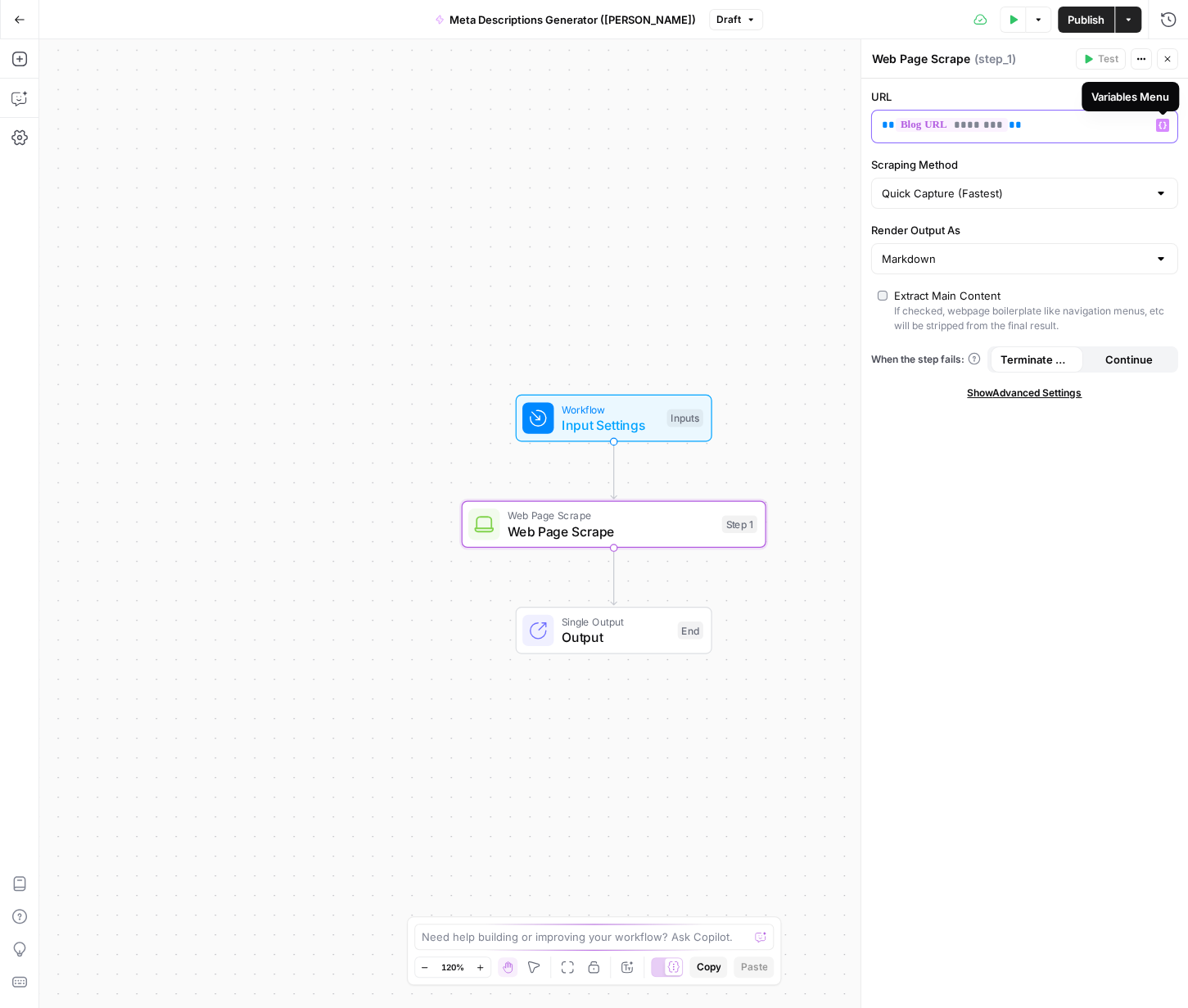
click at [807, 122] on icon "button" at bounding box center [1163, 125] width 9 height 8
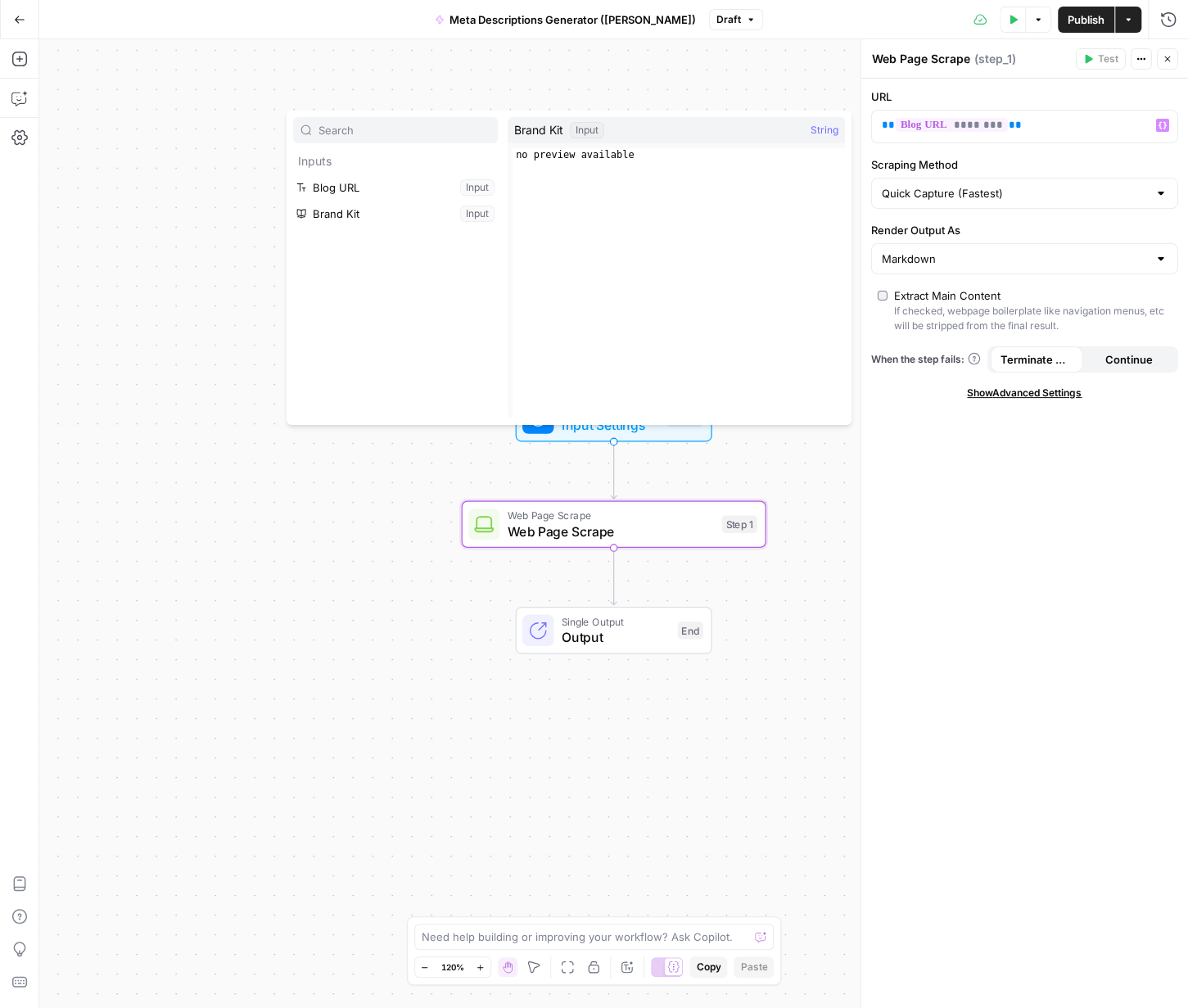
click at [807, 673] on div "URL ** ******** ** Variables Menu Scraping Method Quick Capture (Fastest) Rende…" at bounding box center [1025, 543] width 327 height 930
click at [620, 415] on span "Input Settings" at bounding box center [611, 424] width 98 height 20
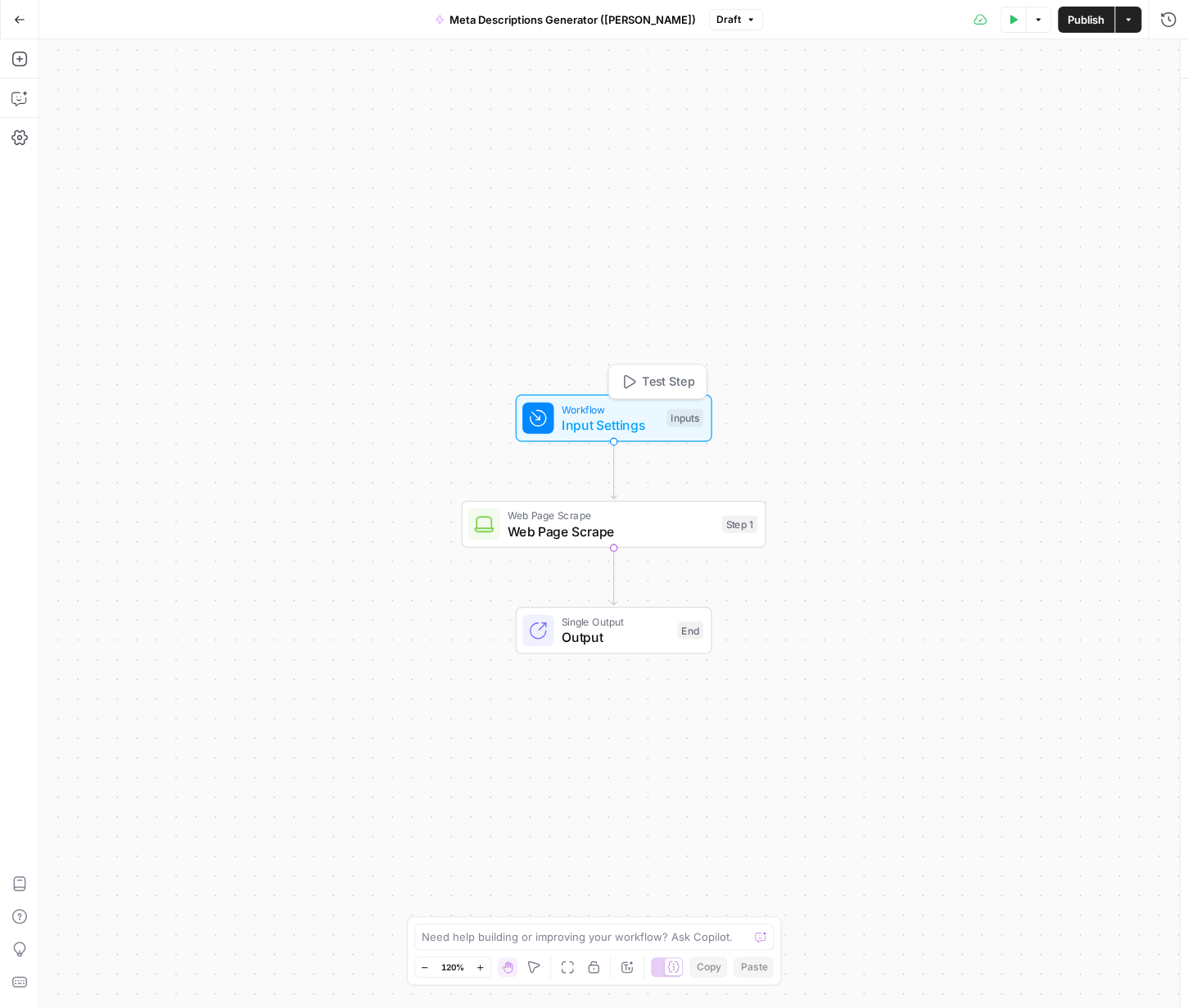
type textarea "Inputs"
click at [807, 128] on URL "Blog URL" at bounding box center [1033, 131] width 261 height 16
click at [807, 141] on div at bounding box center [1034, 132] width 282 height 31
click at [807, 129] on URL "Blog URL" at bounding box center [1033, 131] width 261 height 16
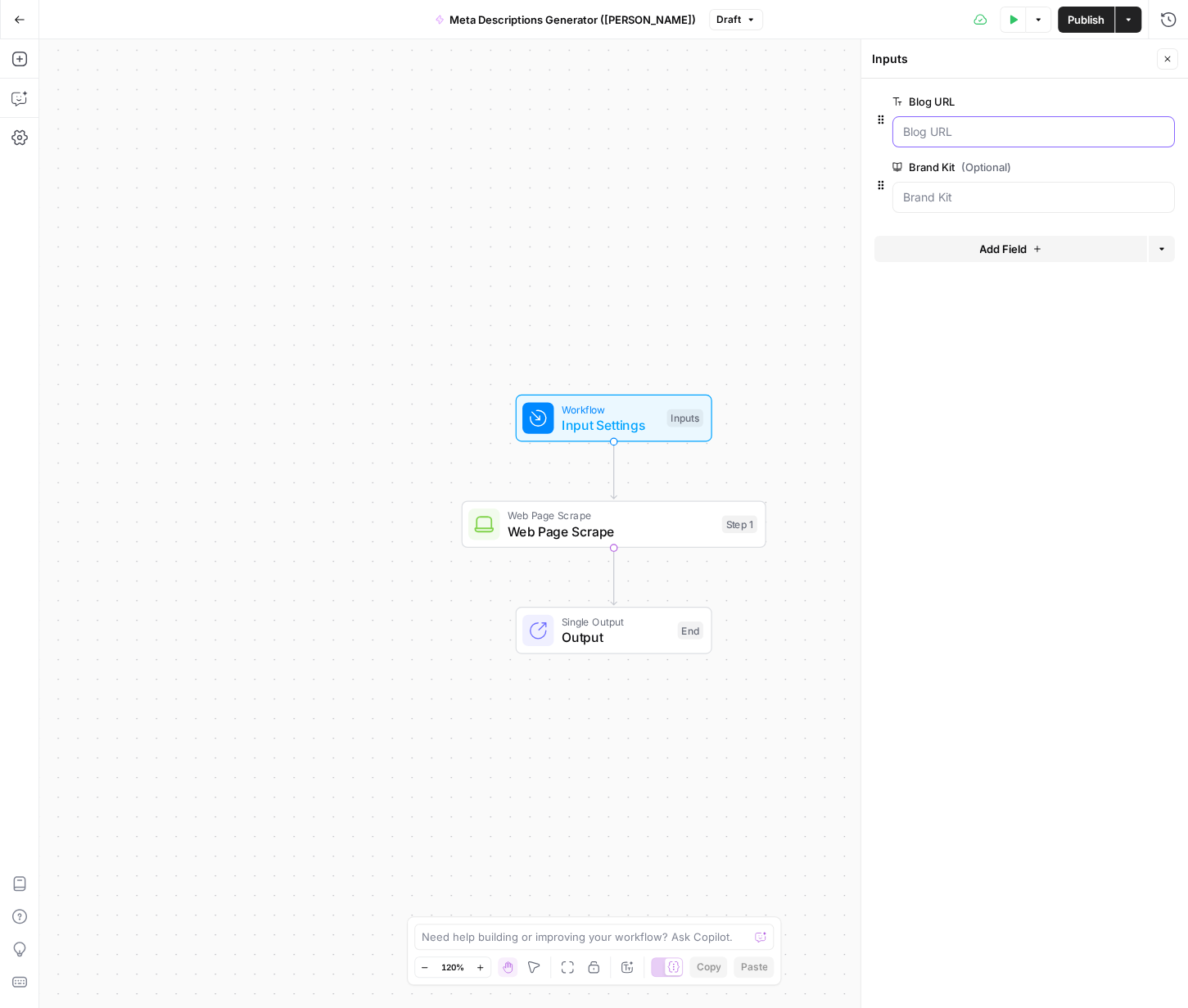
click at [807, 138] on URL "Blog URL" at bounding box center [1033, 131] width 261 height 16
click at [807, 104] on span "edit field" at bounding box center [1113, 101] width 36 height 13
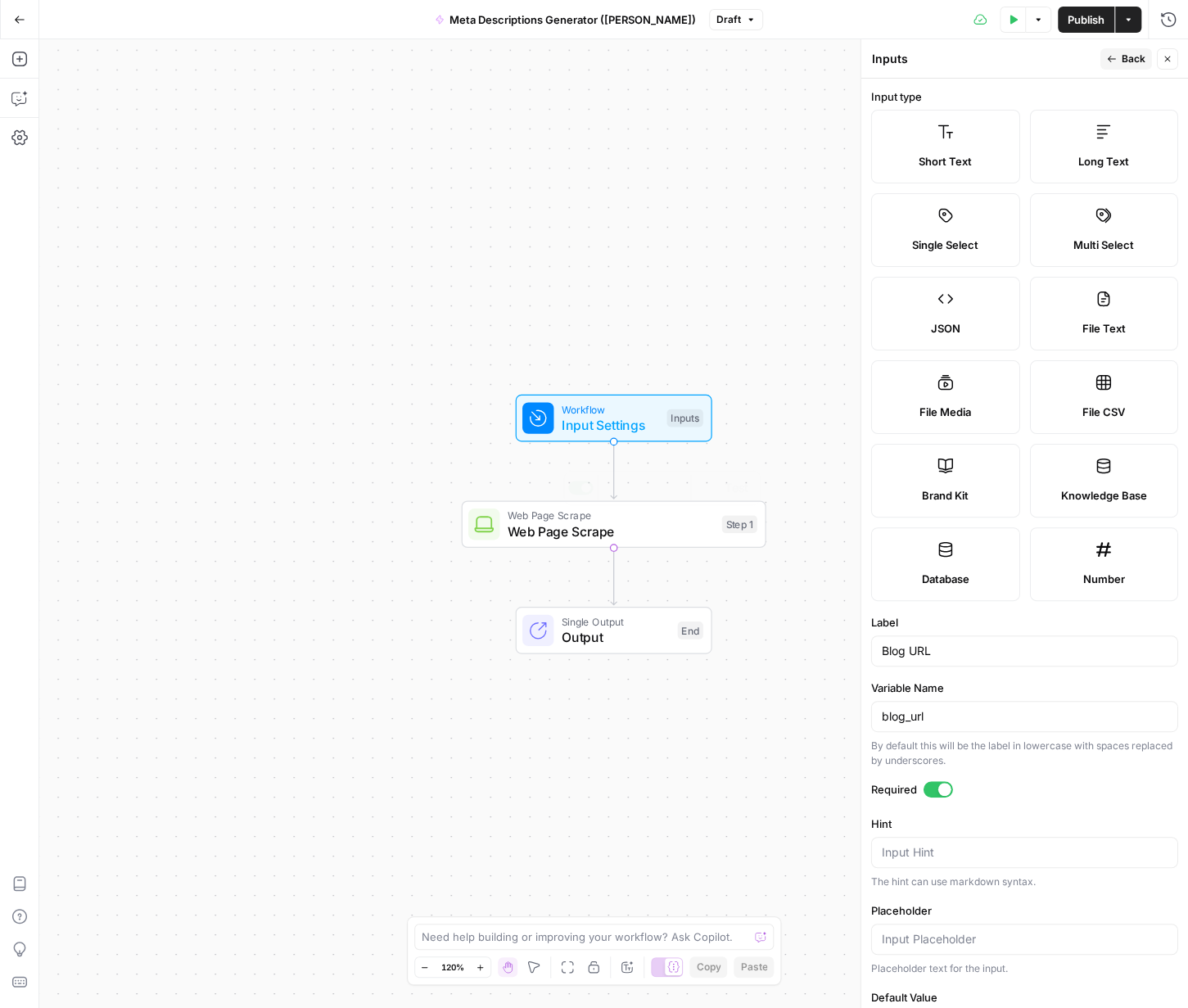
click at [783, 421] on div "Workflow Input Settings Inputs Web Page Scrape Web Page Scrape Step 1 Copy step…" at bounding box center [613, 523] width 1149 height 969
click at [608, 293] on div "Workflow Input Settings Inputs Test Step Web Page Scrape Web Page Scrape Step 1…" at bounding box center [613, 523] width 1149 height 969
click at [807, 61] on icon "button" at bounding box center [1112, 60] width 10 height 10
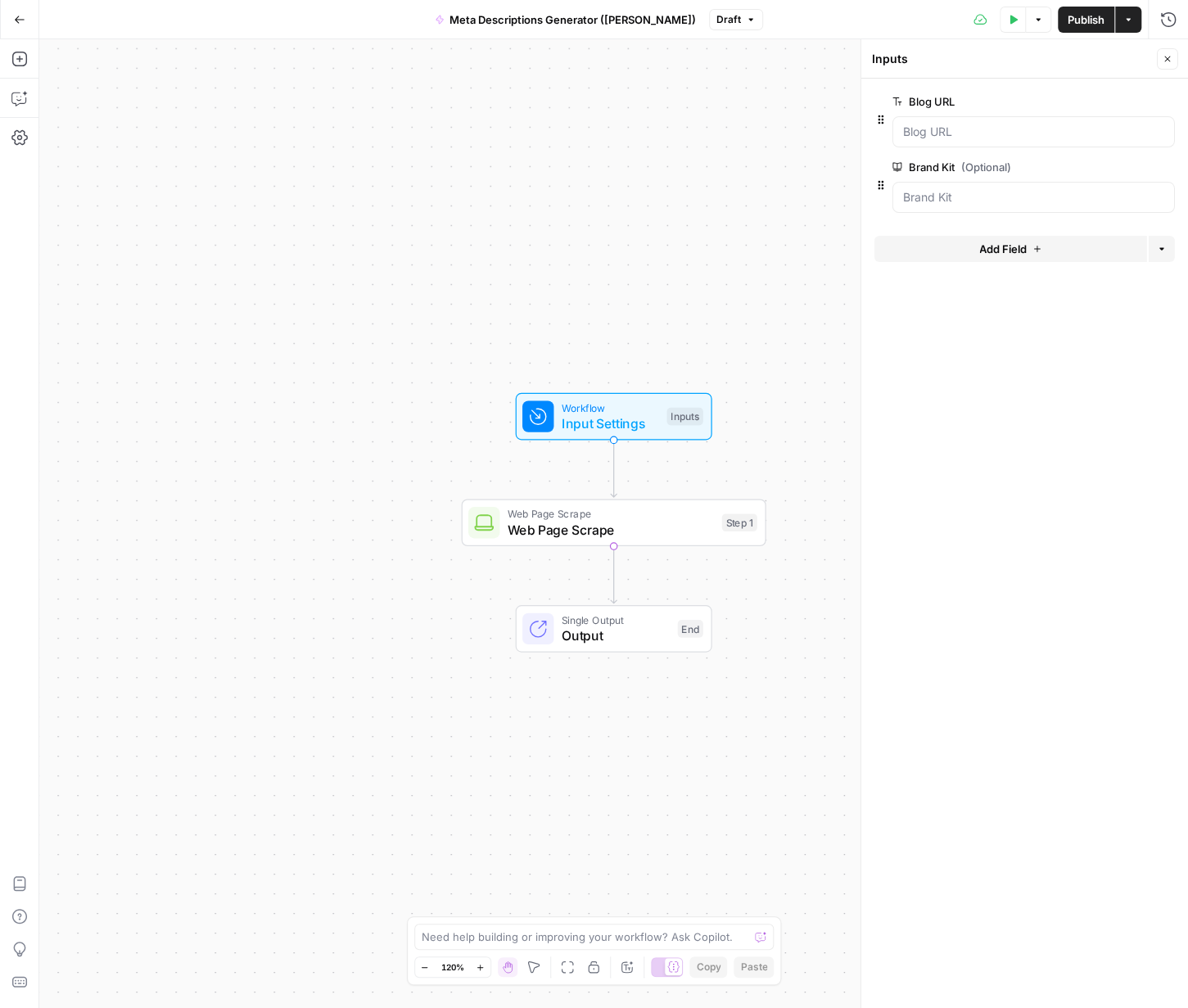
click at [698, 755] on div "Workflow Input Settings Inputs Web Page Scrape Web Page Scrape Step 1 Single Ou…" at bounding box center [613, 523] width 1149 height 969
click at [682, 203] on div "Workflow Input Settings Inputs Web Page Scrape Web Page Scrape Step 1 Single Ou…" at bounding box center [613, 523] width 1149 height 969
click at [807, 60] on icon "button" at bounding box center [1168, 60] width 10 height 10
click at [25, 65] on icon "button" at bounding box center [18, 59] width 14 height 14
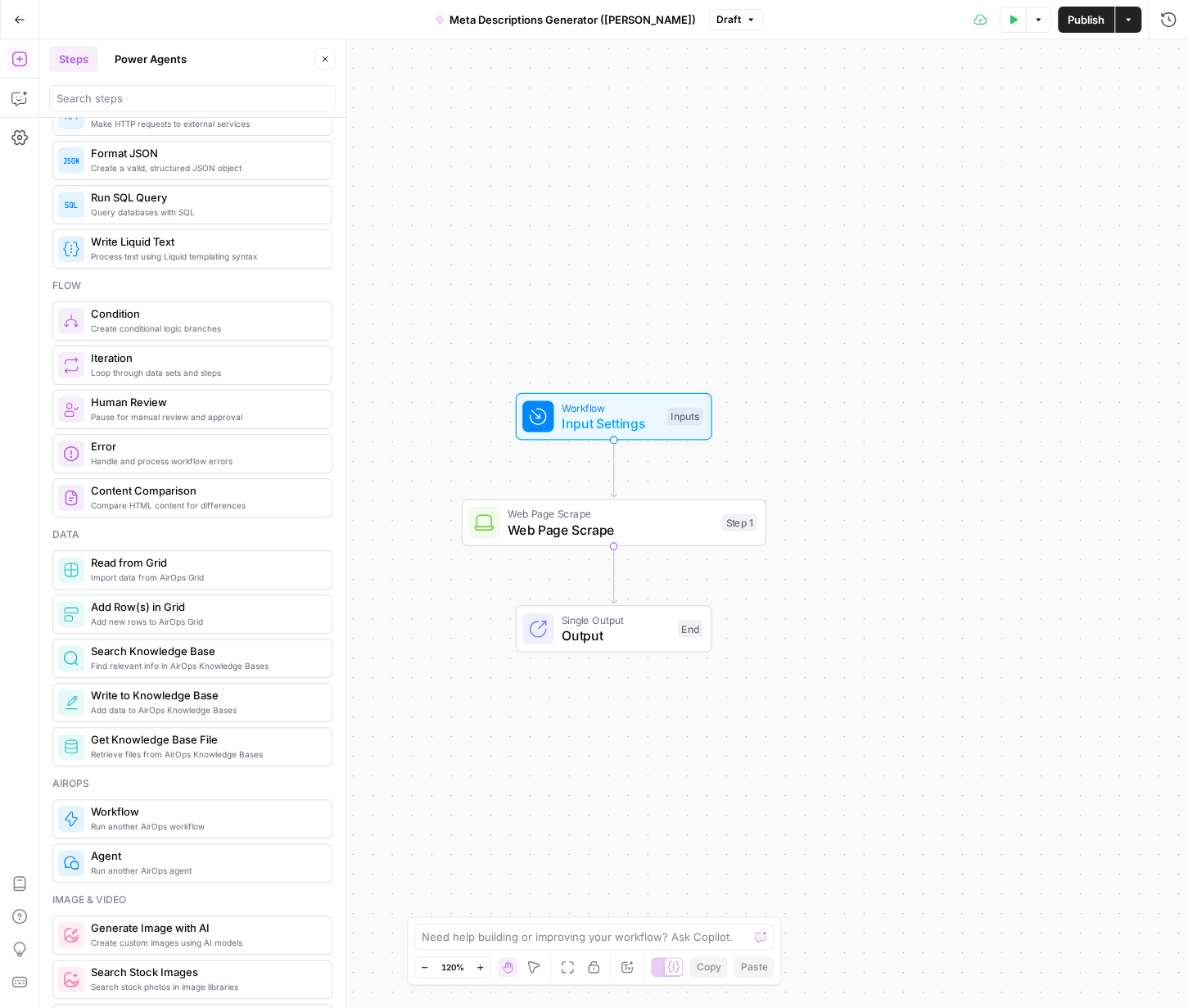
scroll to position [332, 0]
click at [158, 61] on button "Power Agents" at bounding box center [151, 59] width 92 height 26
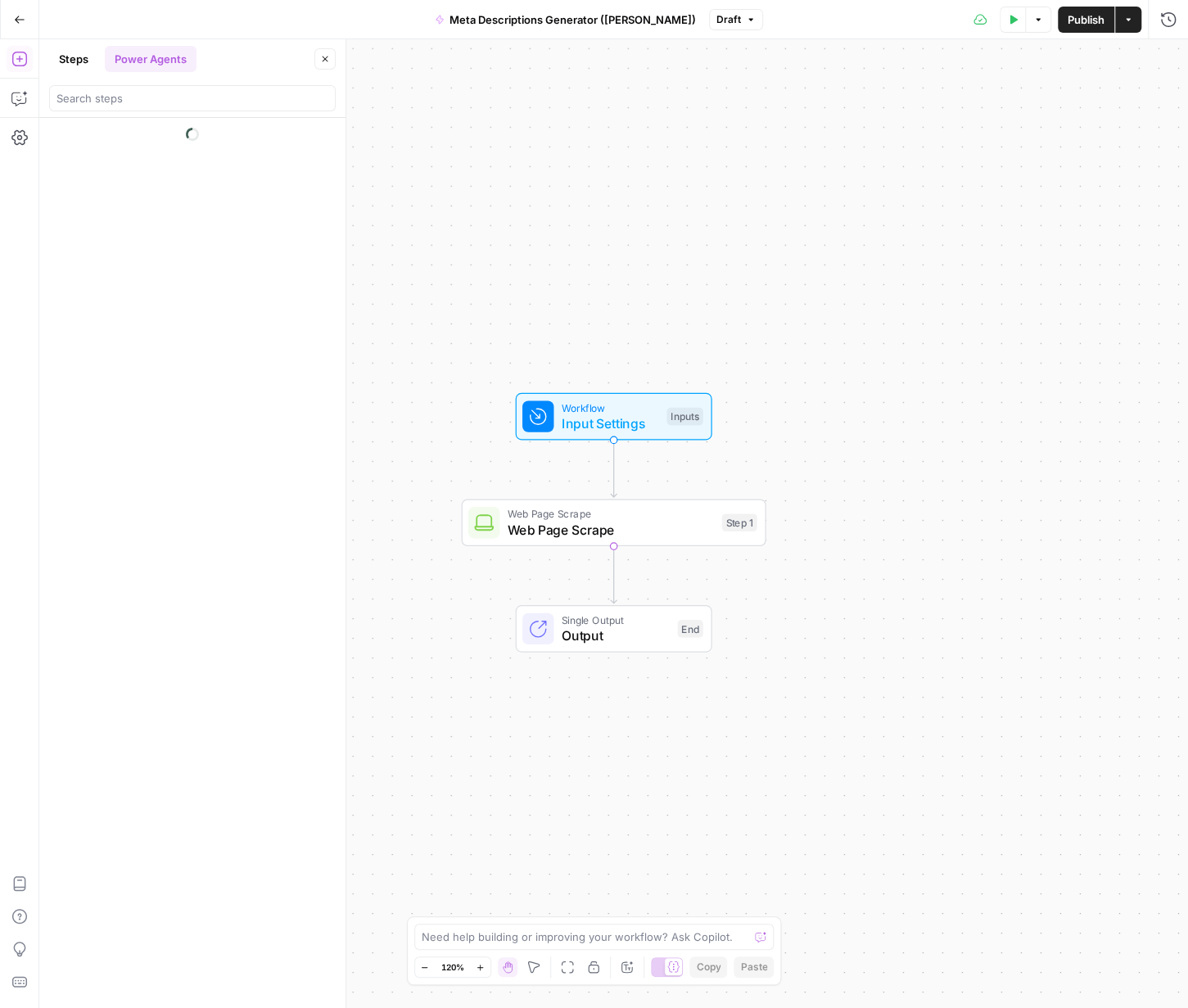
scroll to position [0, 0]
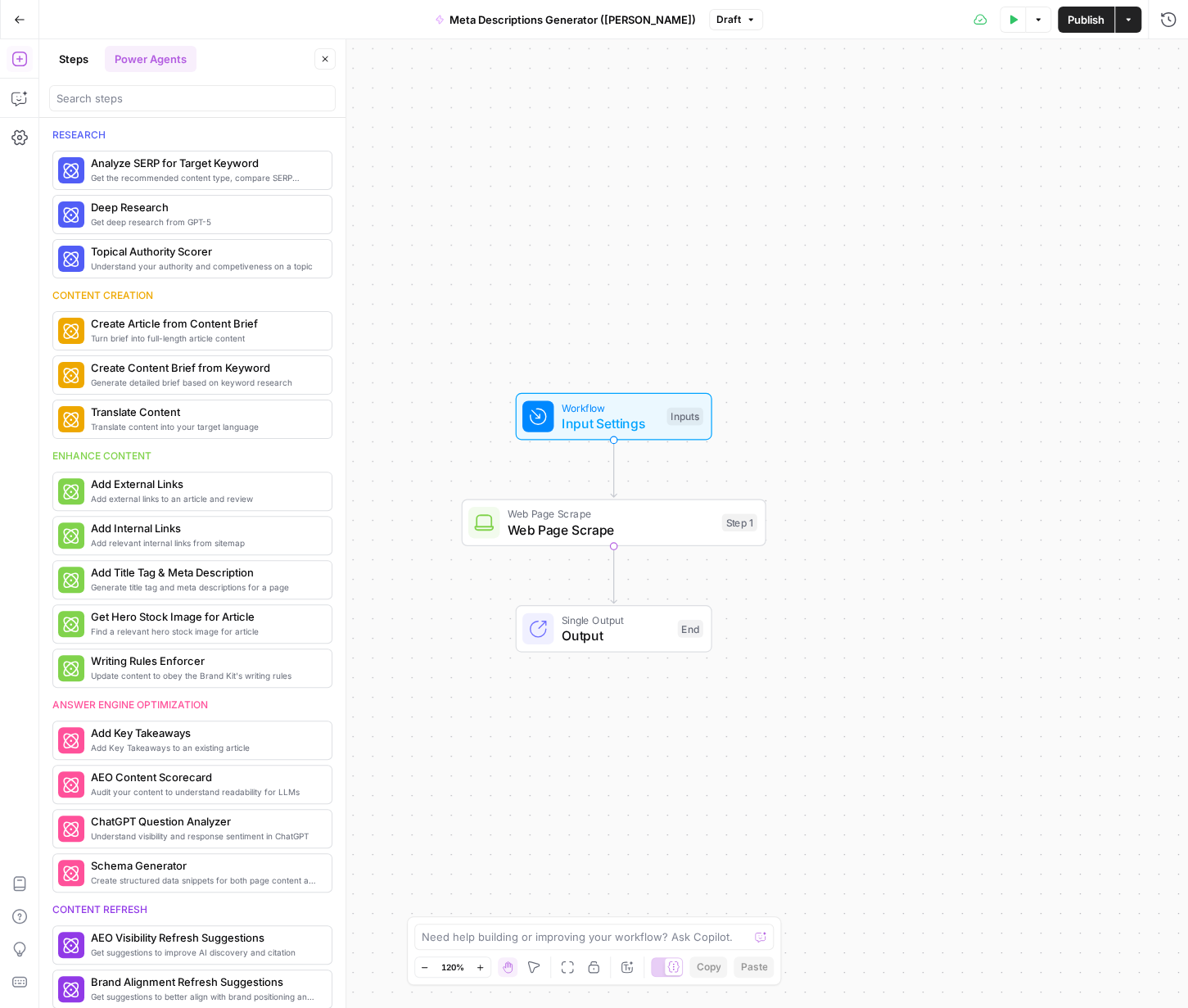
click at [807, 29] on button "Options" at bounding box center [1038, 20] width 26 height 26
click at [807, 54] on span "Run Test" at bounding box center [992, 57] width 72 height 16
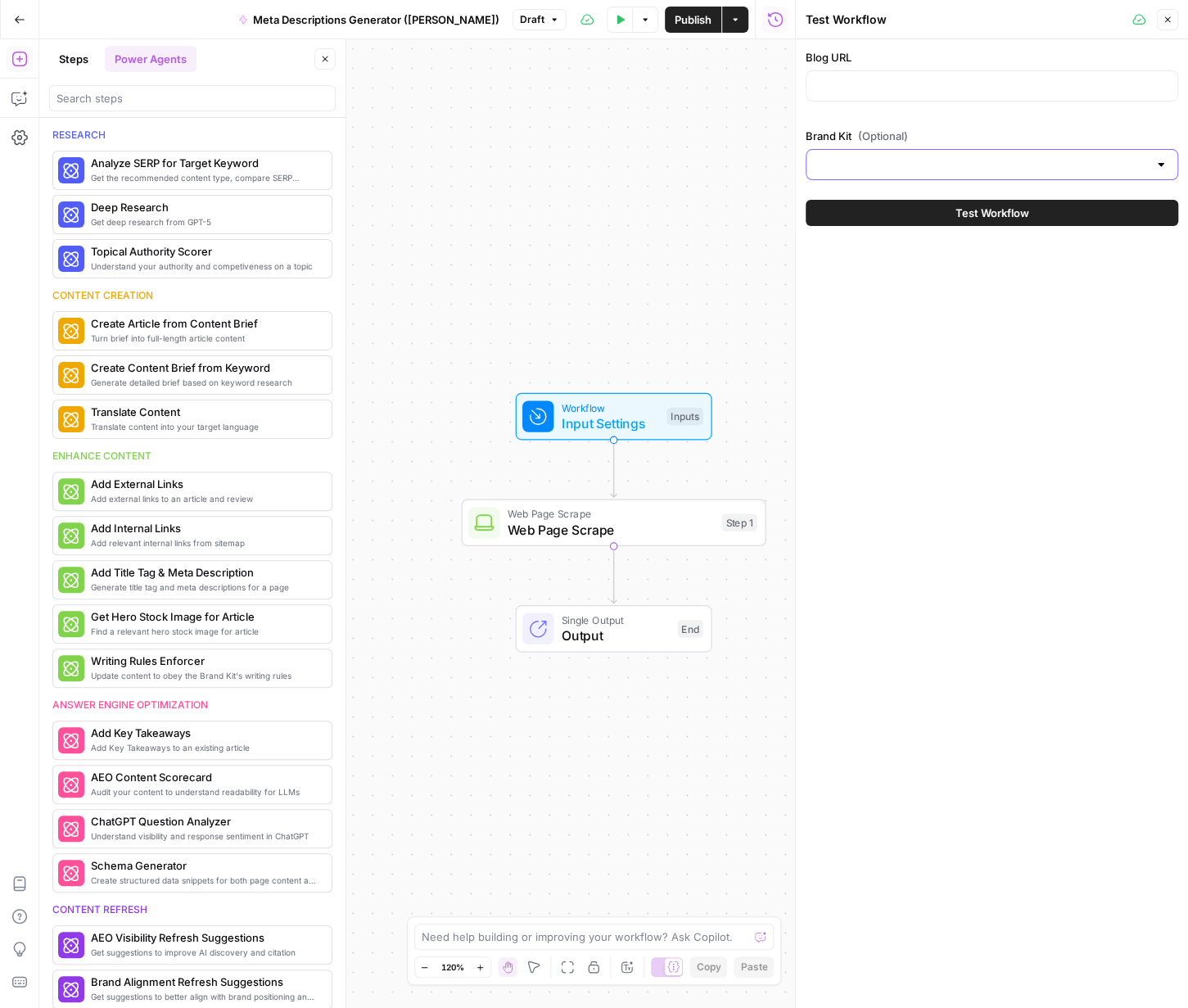
click at [807, 157] on input "Brand Kit (Optional)" at bounding box center [982, 164] width 332 height 16
click at [807, 96] on div at bounding box center [992, 86] width 372 height 31
paste input "https://inbloomautism.com/transforming-aba-therapy-through-smart-solutions/"
type input "https://inbloomautism.com/transforming-aba-therapy-through-smart-solutions/"
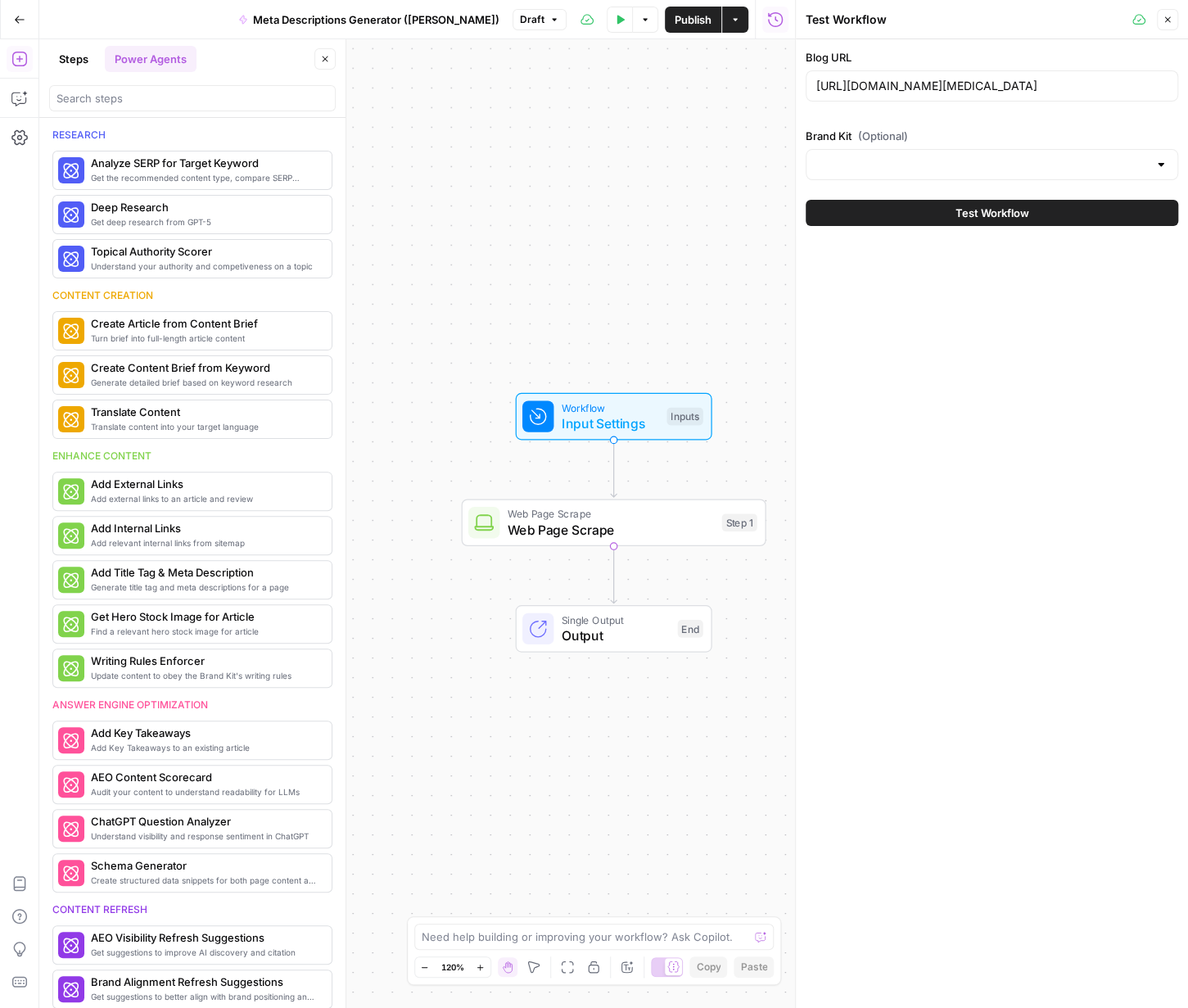
scroll to position [0, 0]
click at [807, 210] on button "Test Workflow" at bounding box center [992, 213] width 372 height 26
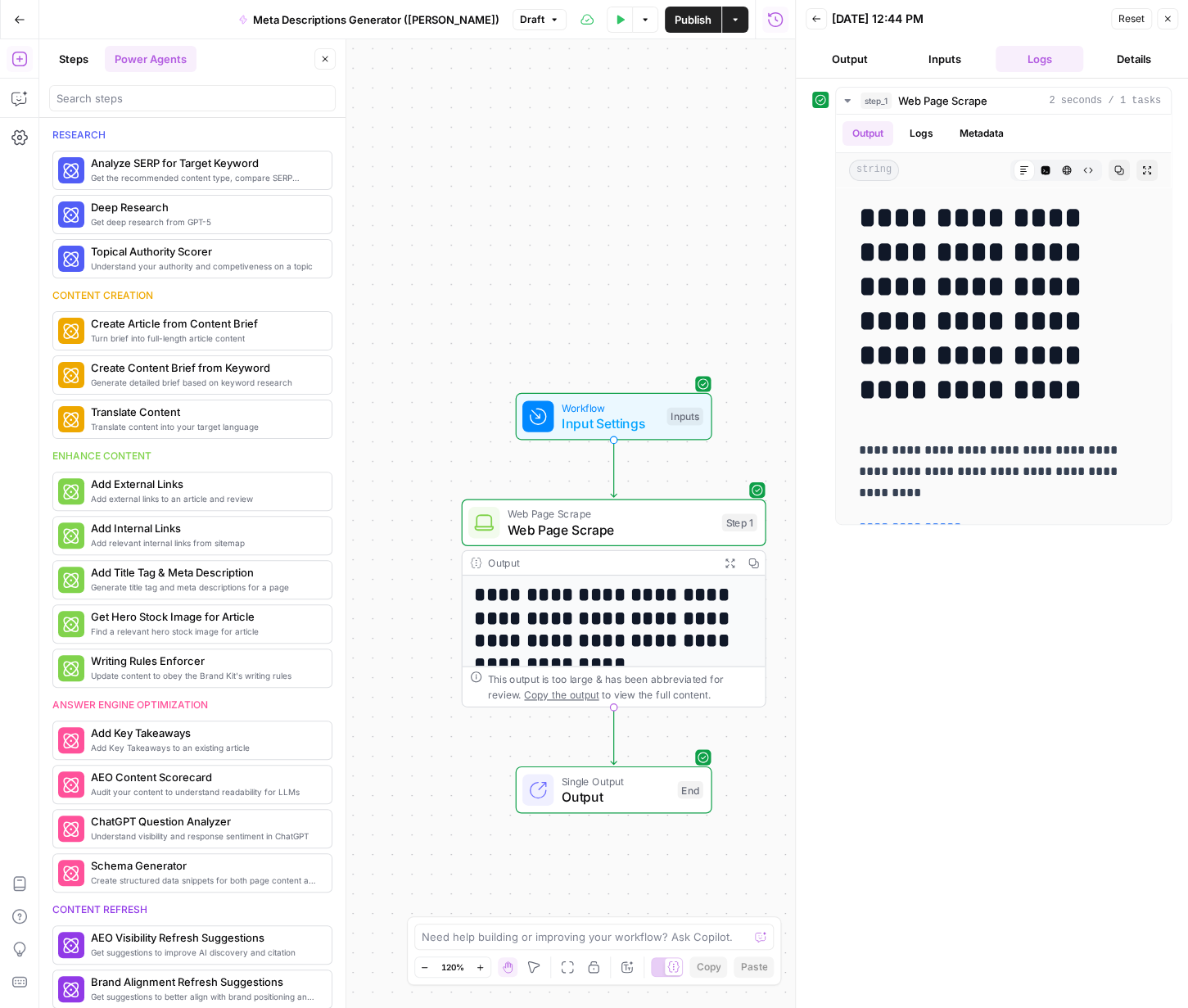
click at [807, 16] on icon "button" at bounding box center [1168, 19] width 10 height 10
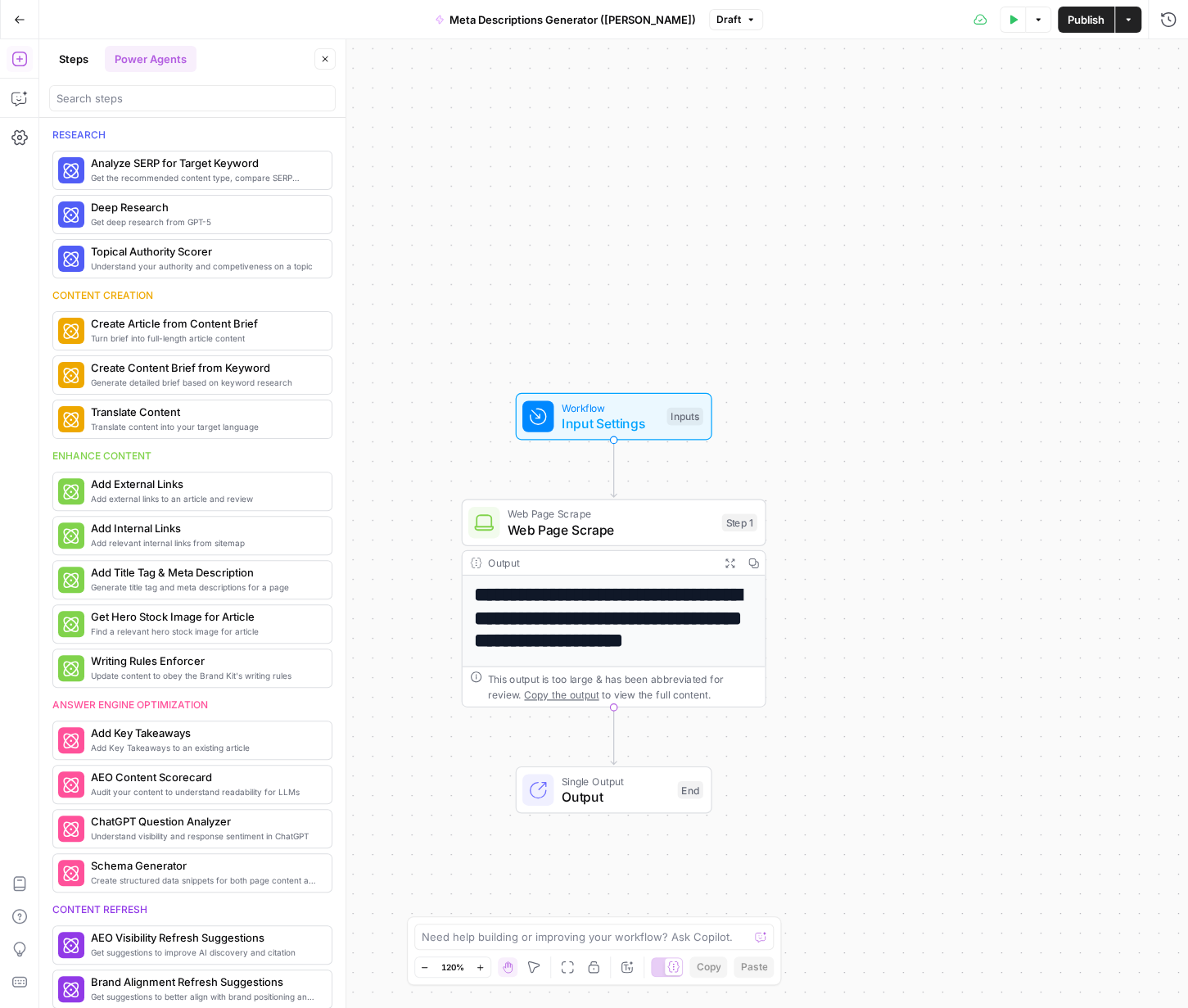
click at [69, 59] on button "Steps" at bounding box center [74, 59] width 49 height 26
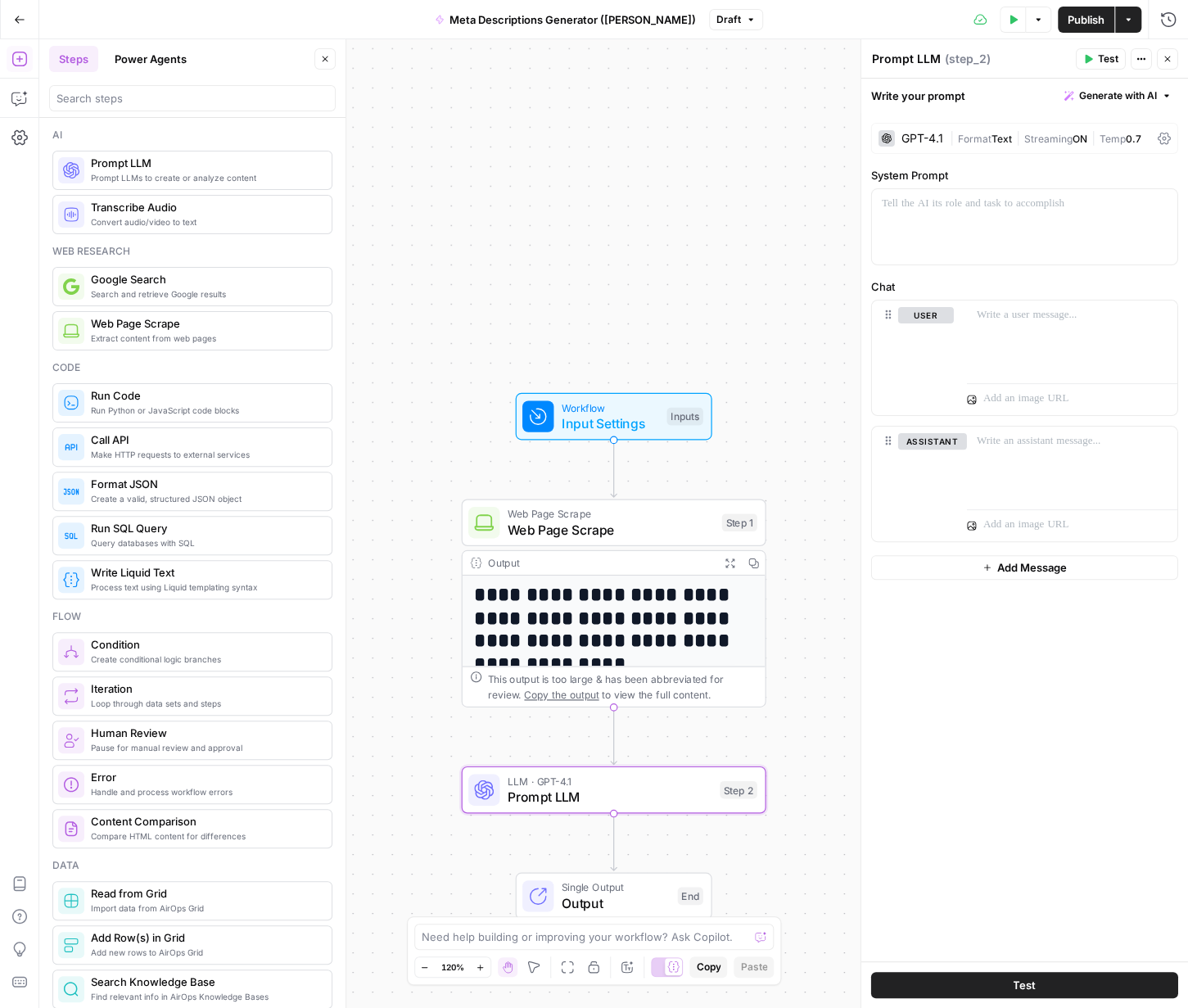
click at [807, 135] on span "|" at bounding box center [1094, 137] width 12 height 16
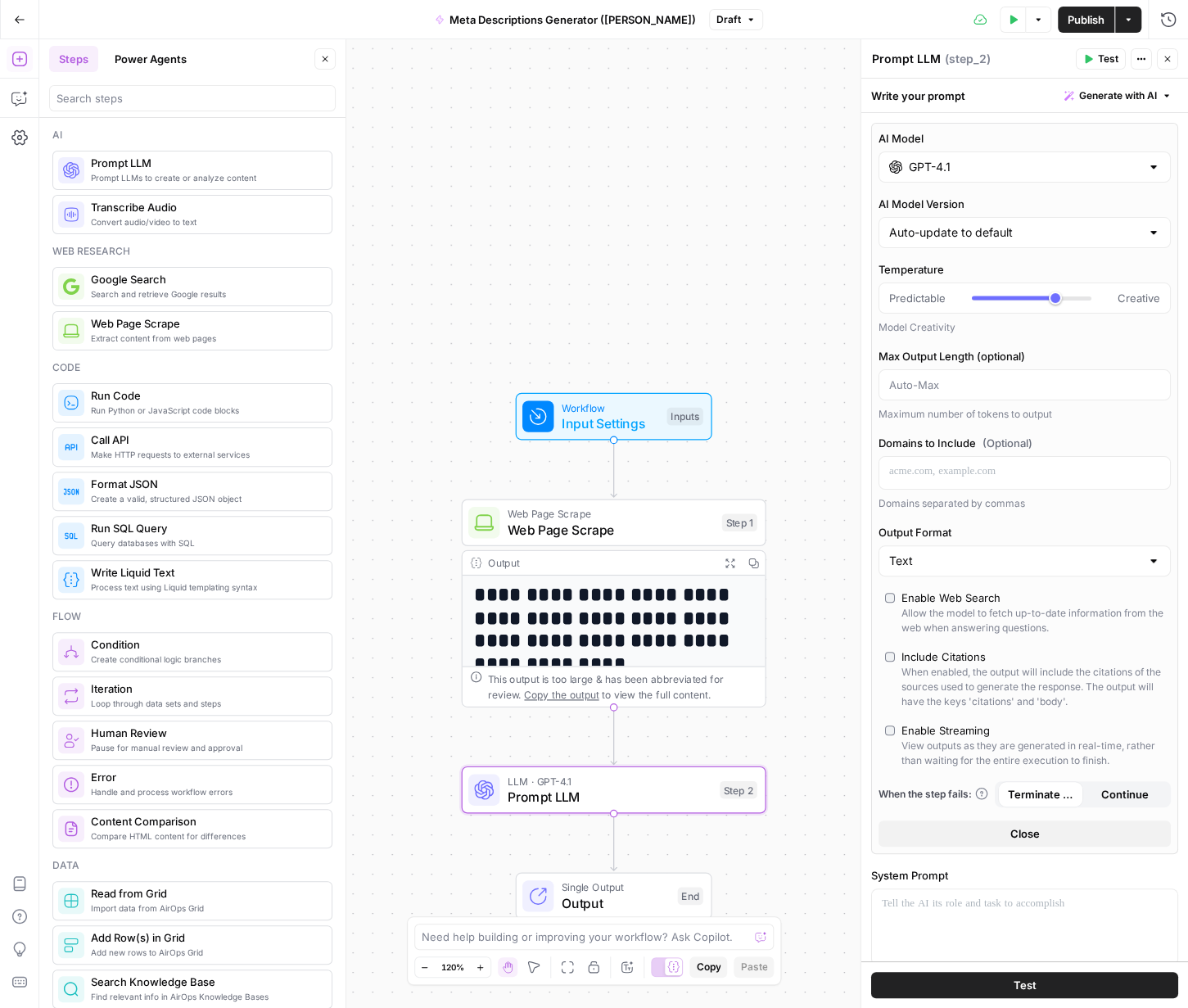
click at [807, 178] on div "GPT-4.1" at bounding box center [1025, 167] width 293 height 31
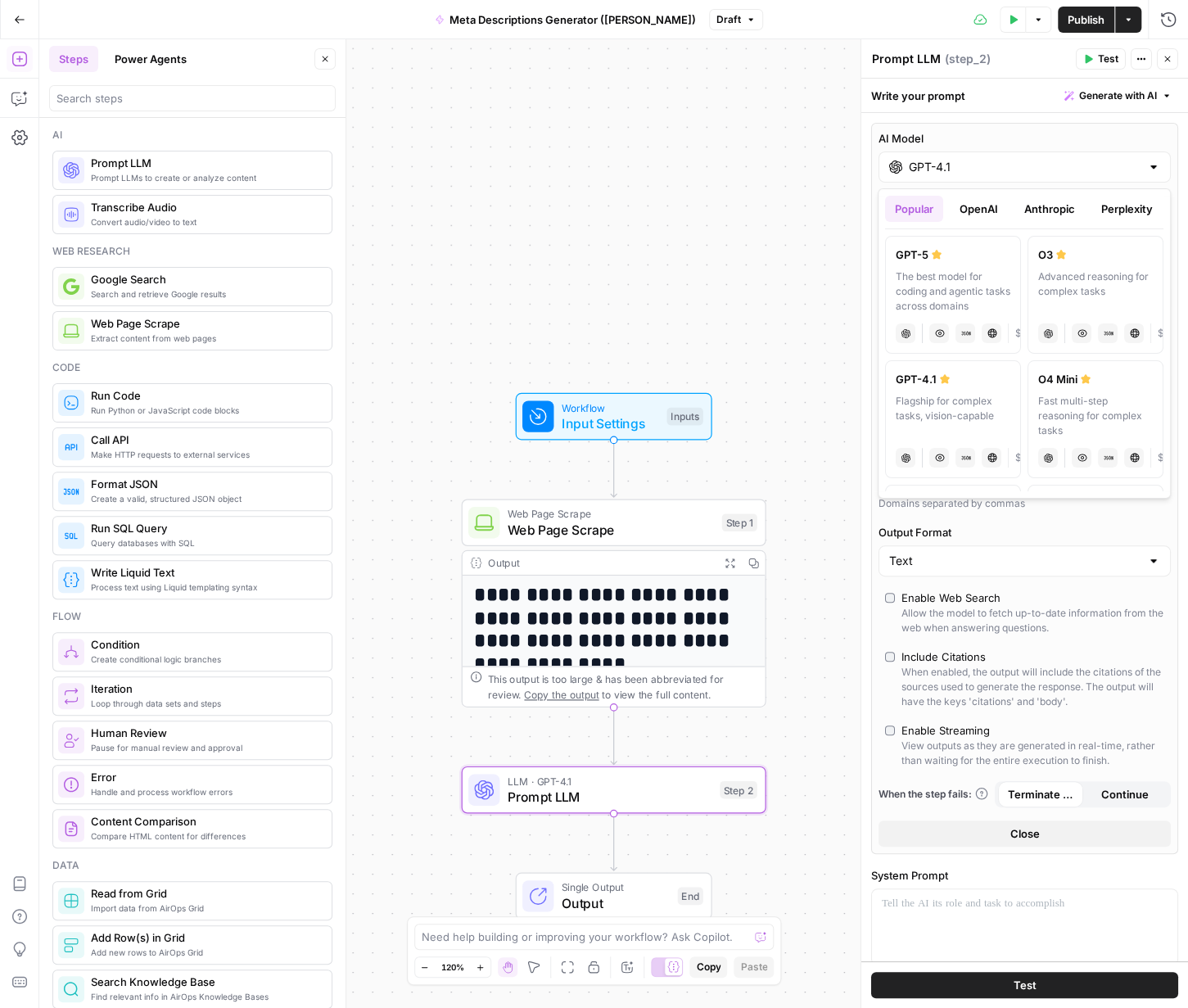
click at [807, 139] on label "AI Model" at bounding box center [1025, 138] width 293 height 16
click at [807, 159] on input "GPT-4.1" at bounding box center [1025, 167] width 232 height 16
click at [807, 333] on span "$$" at bounding box center [1021, 333] width 13 height 14
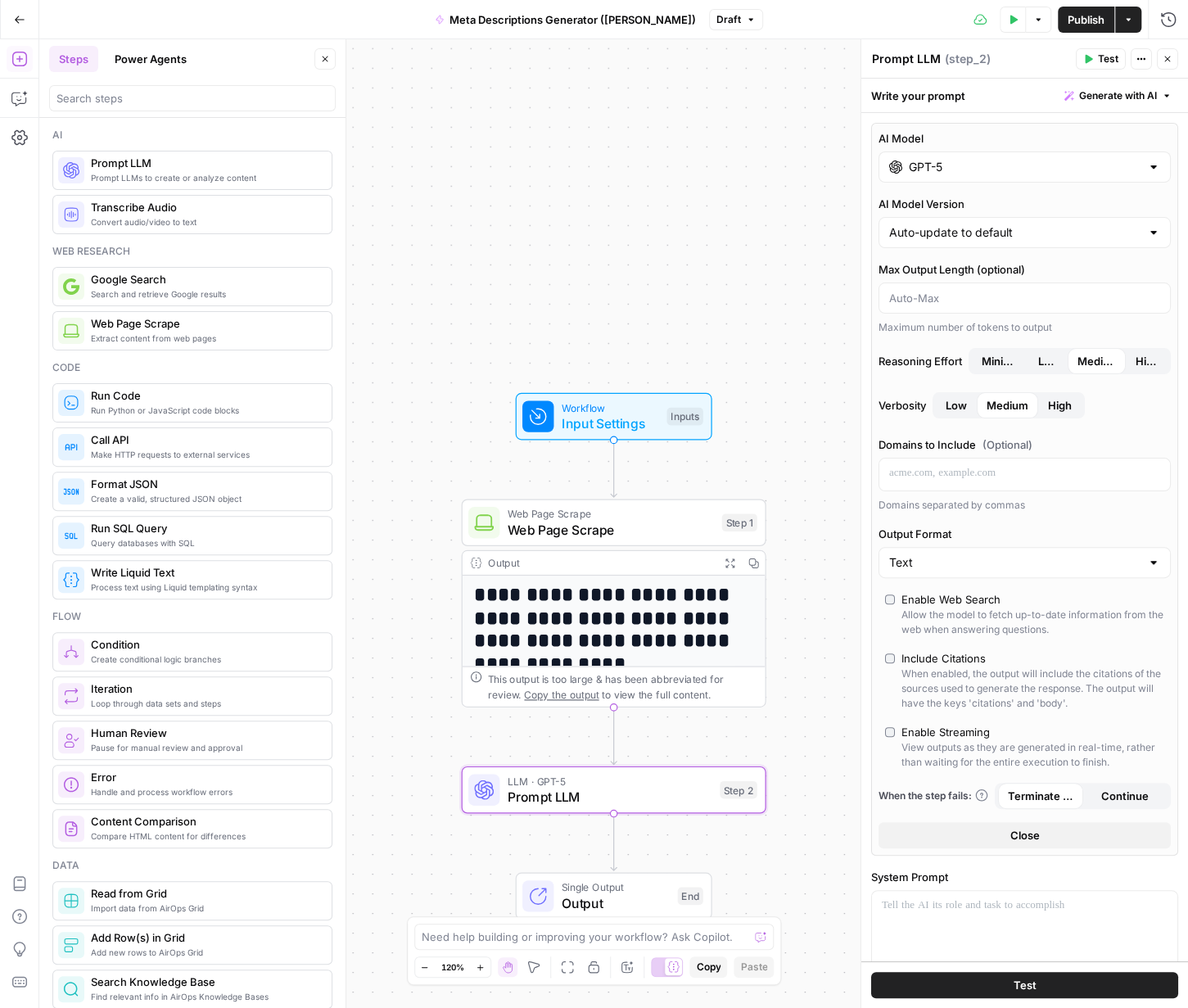
click at [807, 167] on input "GPT-5" at bounding box center [1025, 167] width 232 height 16
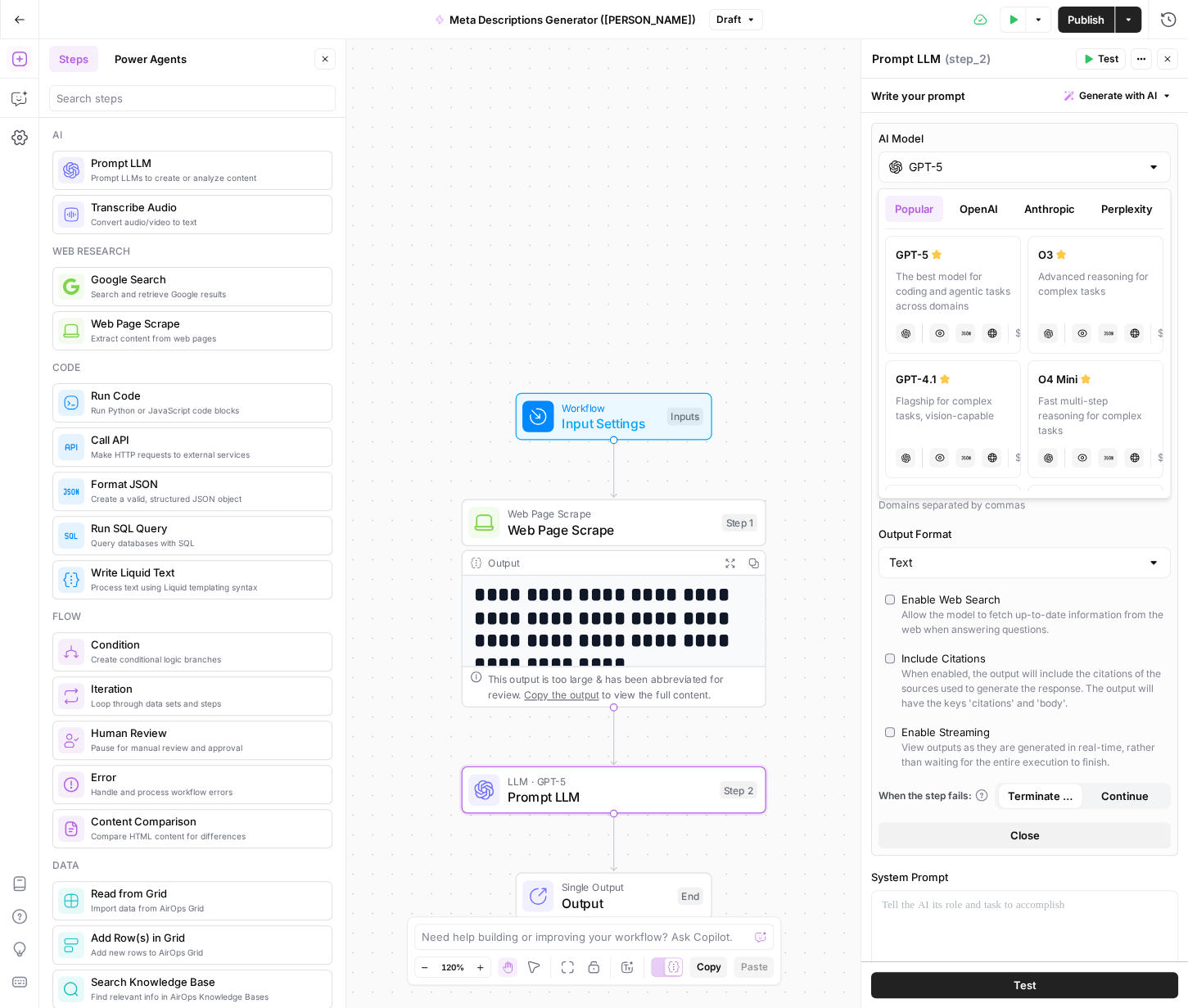
click at [807, 404] on div "Flagship for complex tasks, vision-capable" at bounding box center [952, 416] width 115 height 44
type input "GPT-4.1"
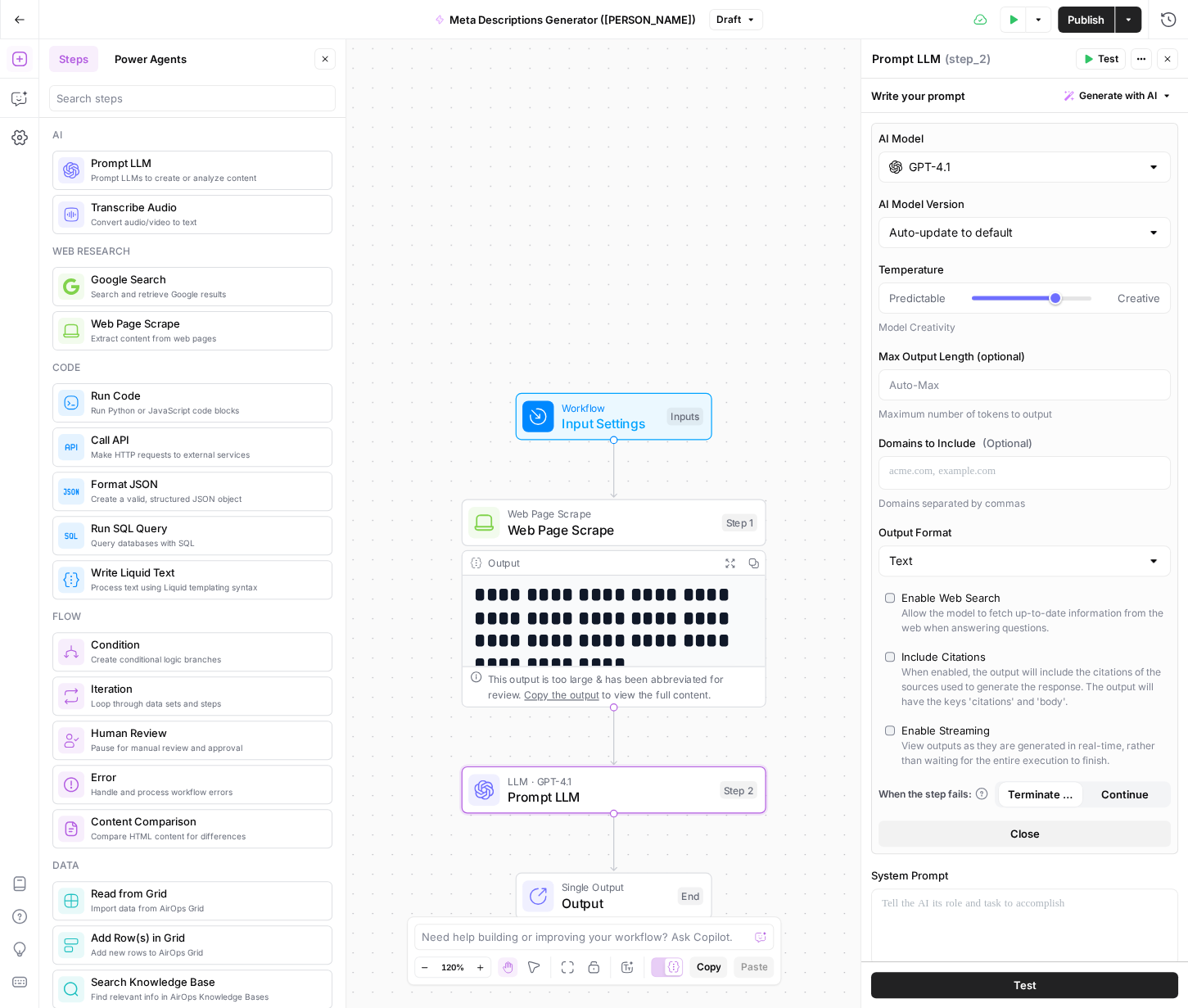
click at [807, 742] on div "**********" at bounding box center [613, 523] width 1149 height 969
click at [807, 741] on div "**********" at bounding box center [613, 523] width 1149 height 969
click at [807, 60] on button "Close" at bounding box center [1168, 59] width 21 height 21
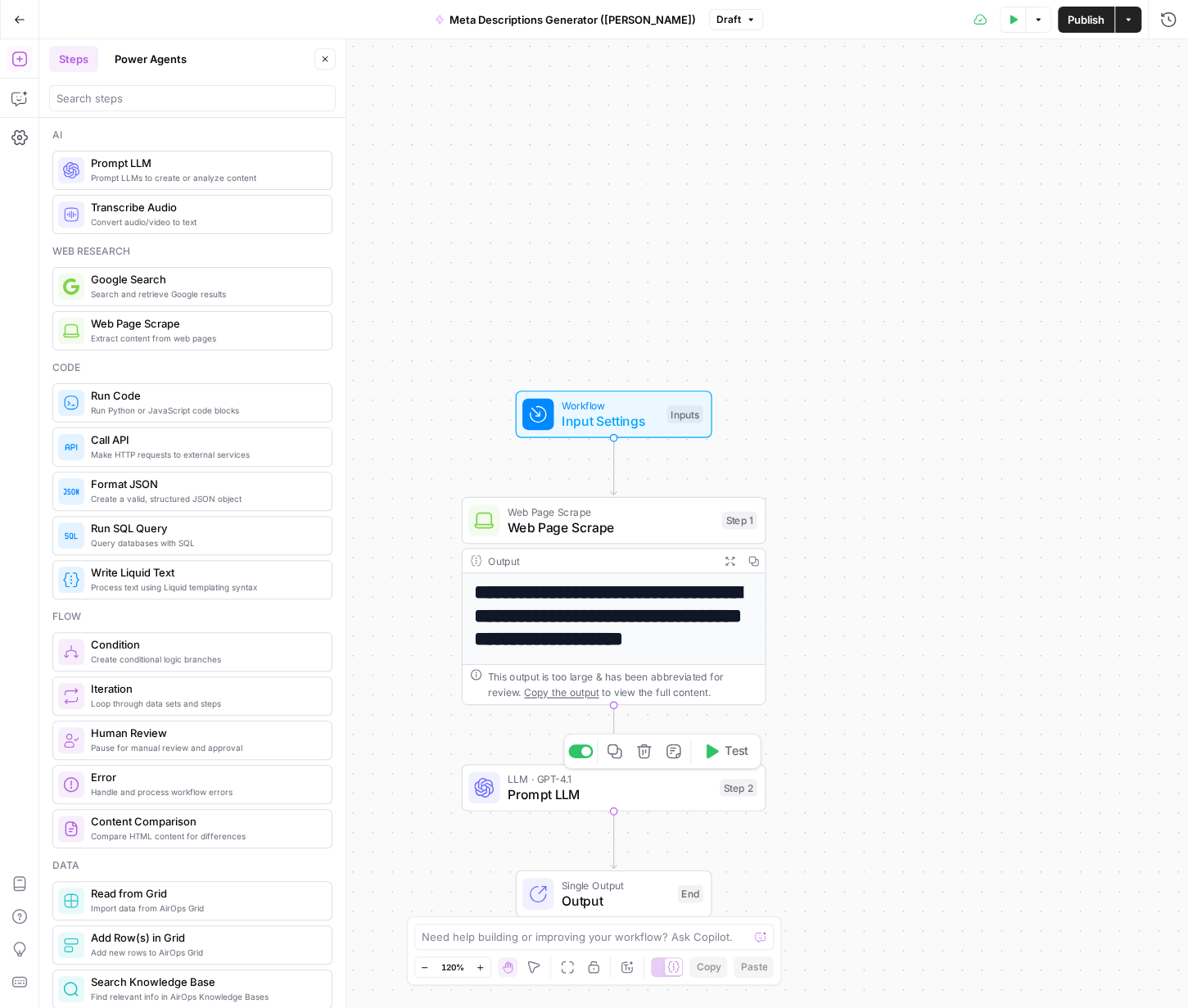
click at [632, 755] on span "Prompt LLM" at bounding box center [610, 794] width 205 height 20
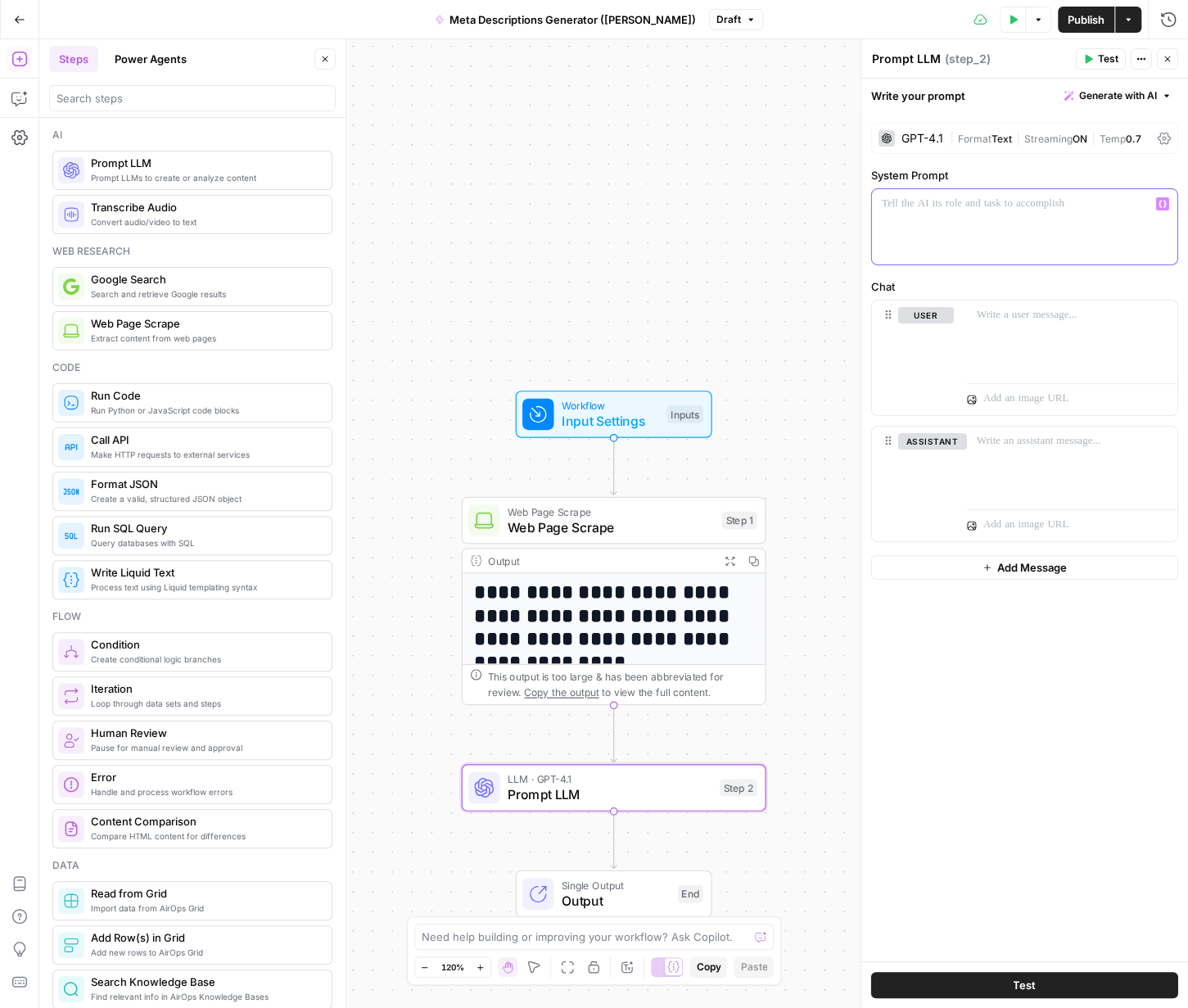
click at [807, 211] on div at bounding box center [1025, 226] width 305 height 76
click at [807, 201] on p "**********" at bounding box center [1025, 203] width 287 height 16
click at [807, 231] on div at bounding box center [1025, 226] width 305 height 76
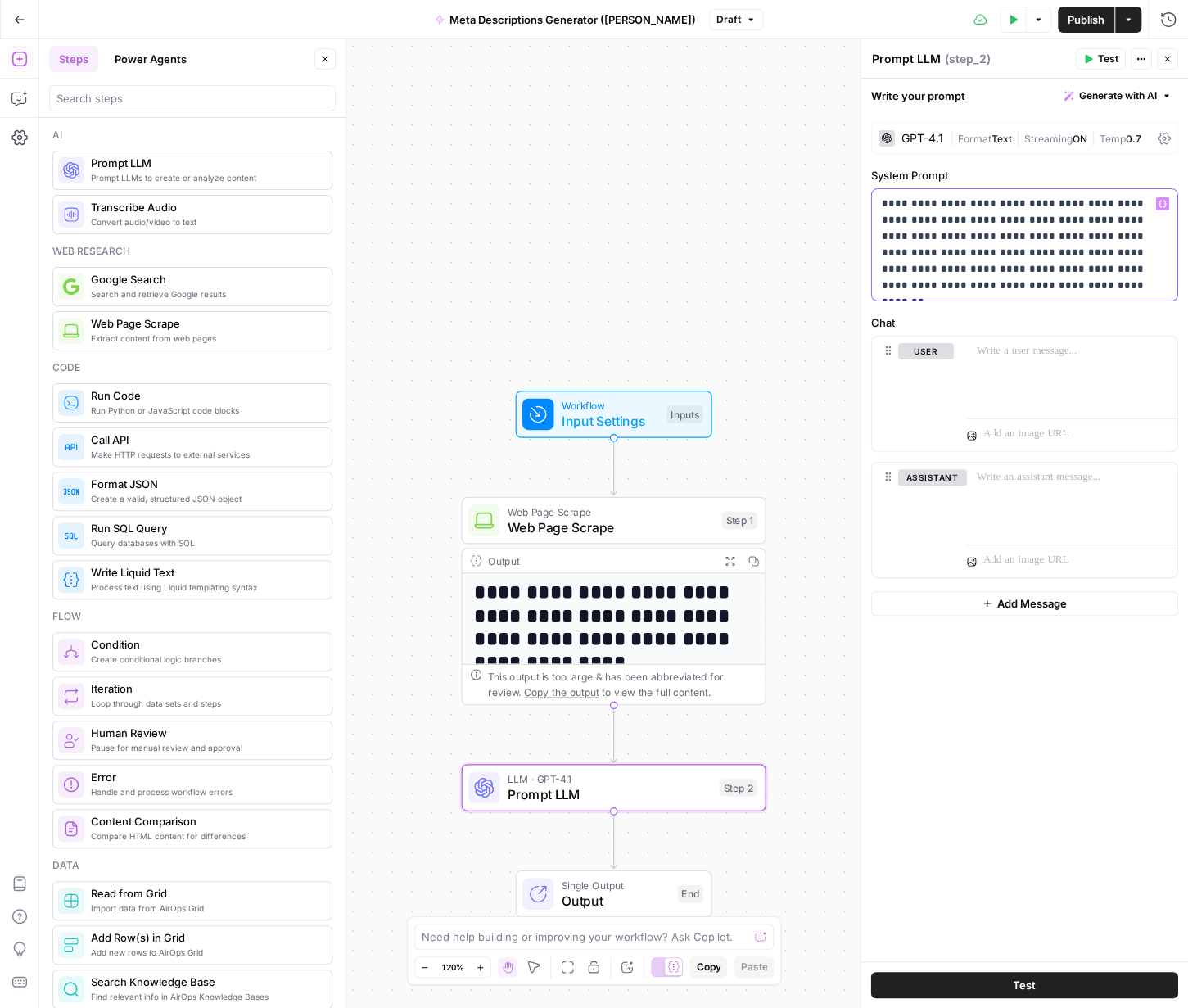
click at [807, 223] on p "**********" at bounding box center [1025, 245] width 287 height 99
click at [807, 256] on p "**********" at bounding box center [1025, 245] width 287 height 99
drag, startPoint x: 910, startPoint y: 241, endPoint x: 893, endPoint y: 233, distance: 18.8
click at [807, 233] on p "**********" at bounding box center [1025, 245] width 287 height 99
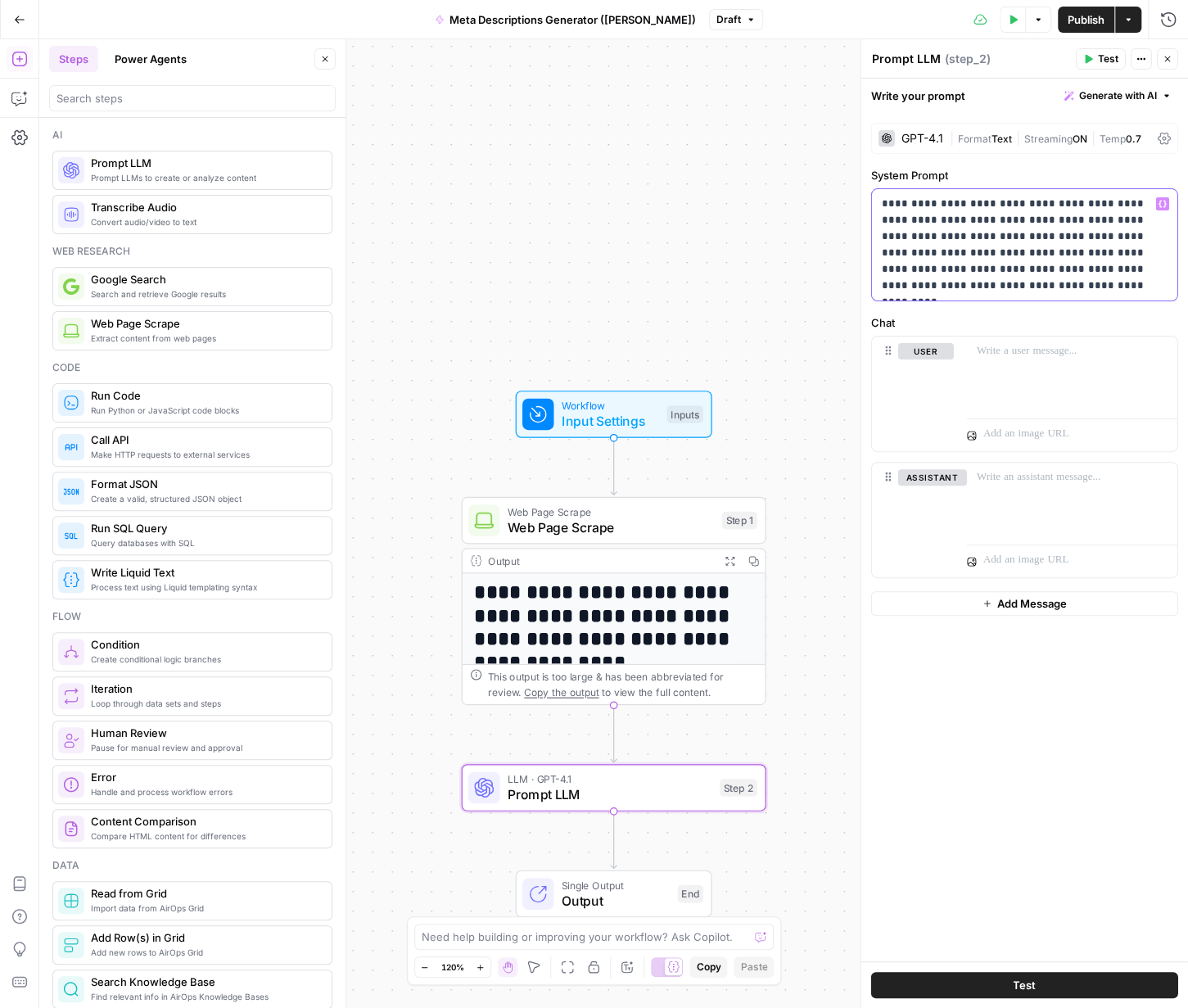
click at [807, 277] on p "**********" at bounding box center [1025, 245] width 287 height 99
click at [807, 271] on p "**********" at bounding box center [1025, 245] width 287 height 99
click at [807, 362] on div at bounding box center [1071, 374] width 210 height 76
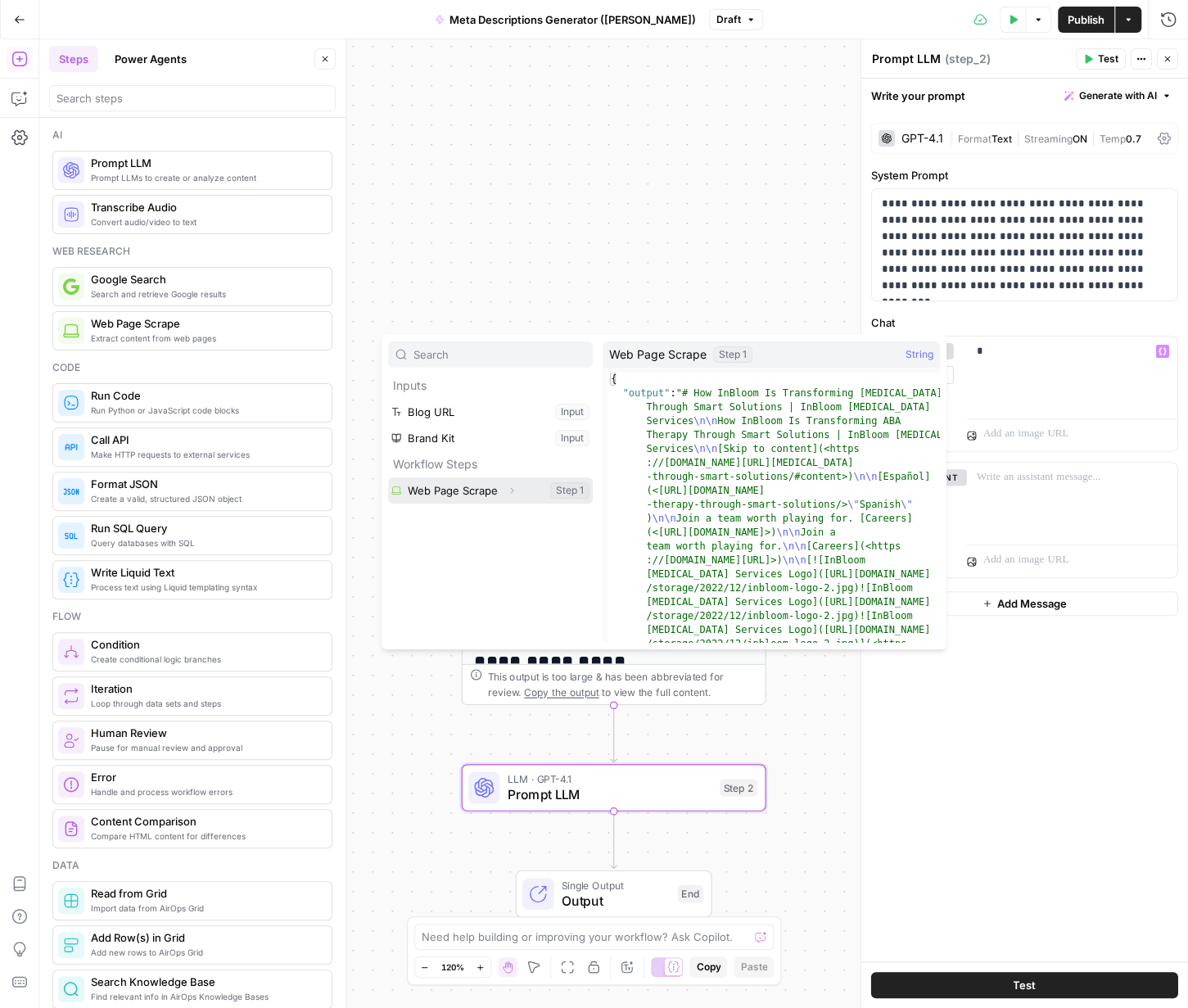
click at [453, 493] on button "Select variable Web Page Scrape" at bounding box center [490, 490] width 205 height 26
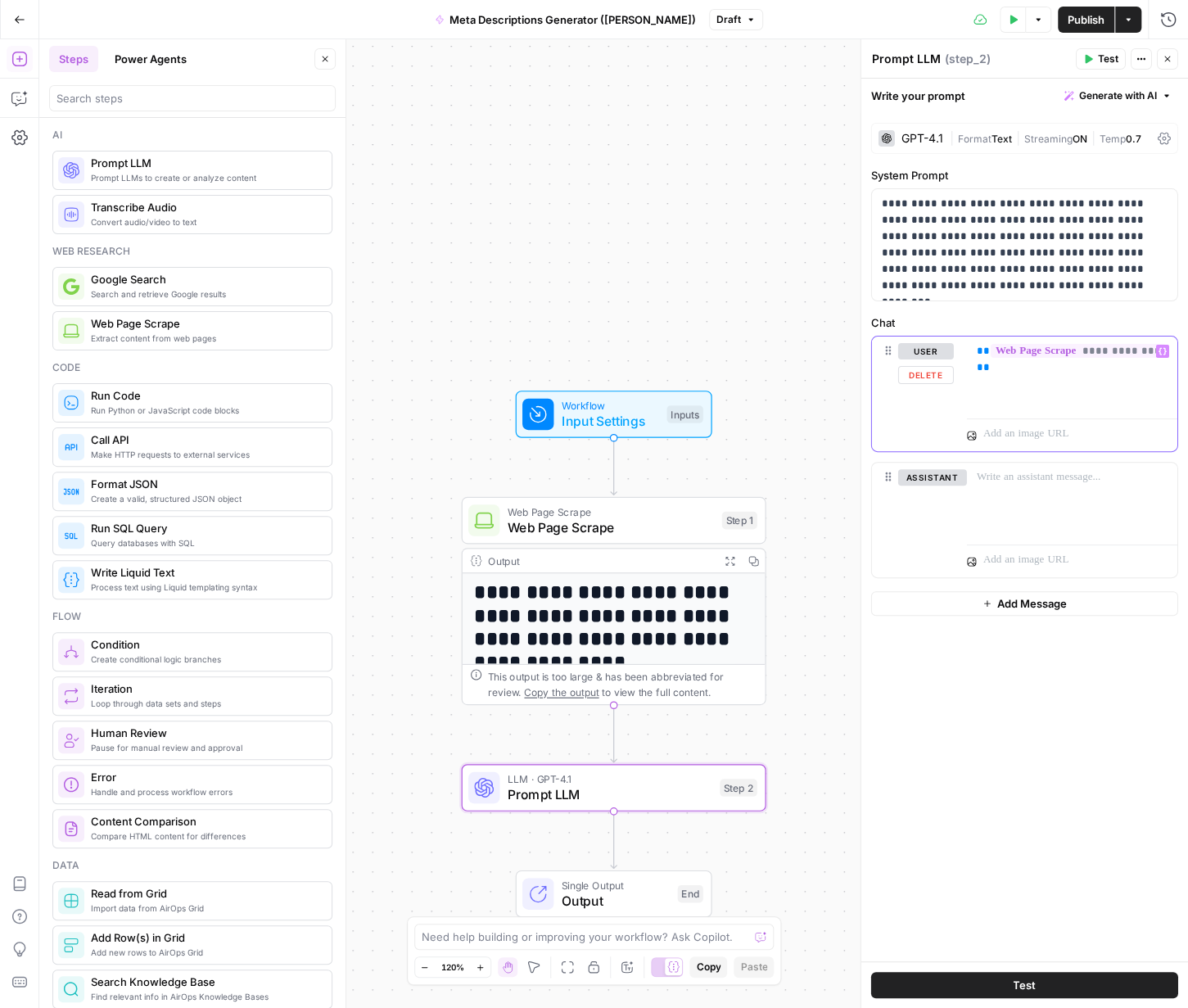
click at [807, 343] on div "**********" at bounding box center [1071, 374] width 210 height 76
drag, startPoint x: 1101, startPoint y: 358, endPoint x: 1087, endPoint y: 348, distance: 17.2
click at [807, 348] on p "**********" at bounding box center [1072, 375] width 191 height 65
click at [807, 369] on p "**********" at bounding box center [1072, 375] width 191 height 65
click at [807, 364] on p "**********" at bounding box center [1072, 375] width 191 height 65
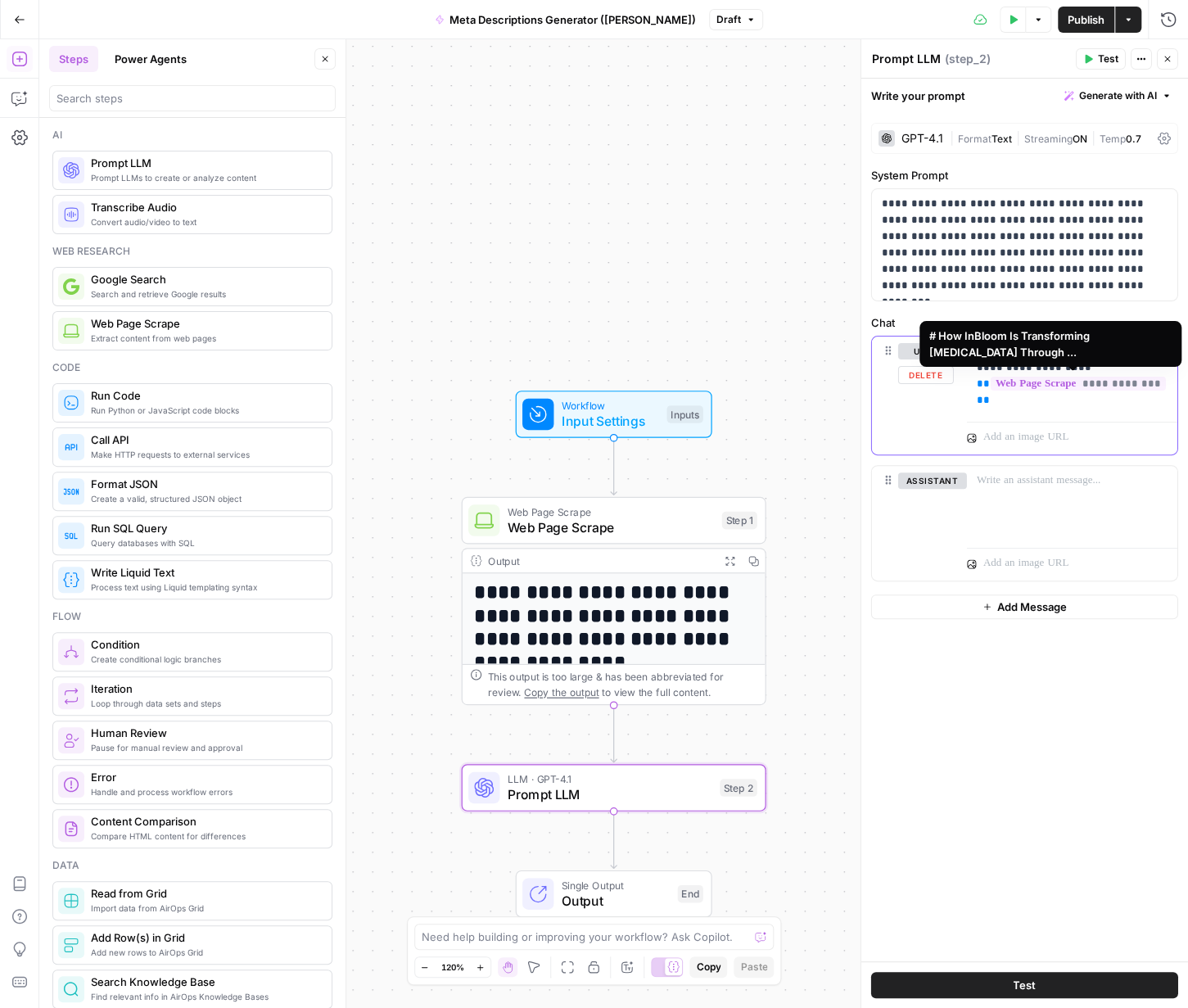
click at [807, 384] on span "**********" at bounding box center [1078, 384] width 175 height 14
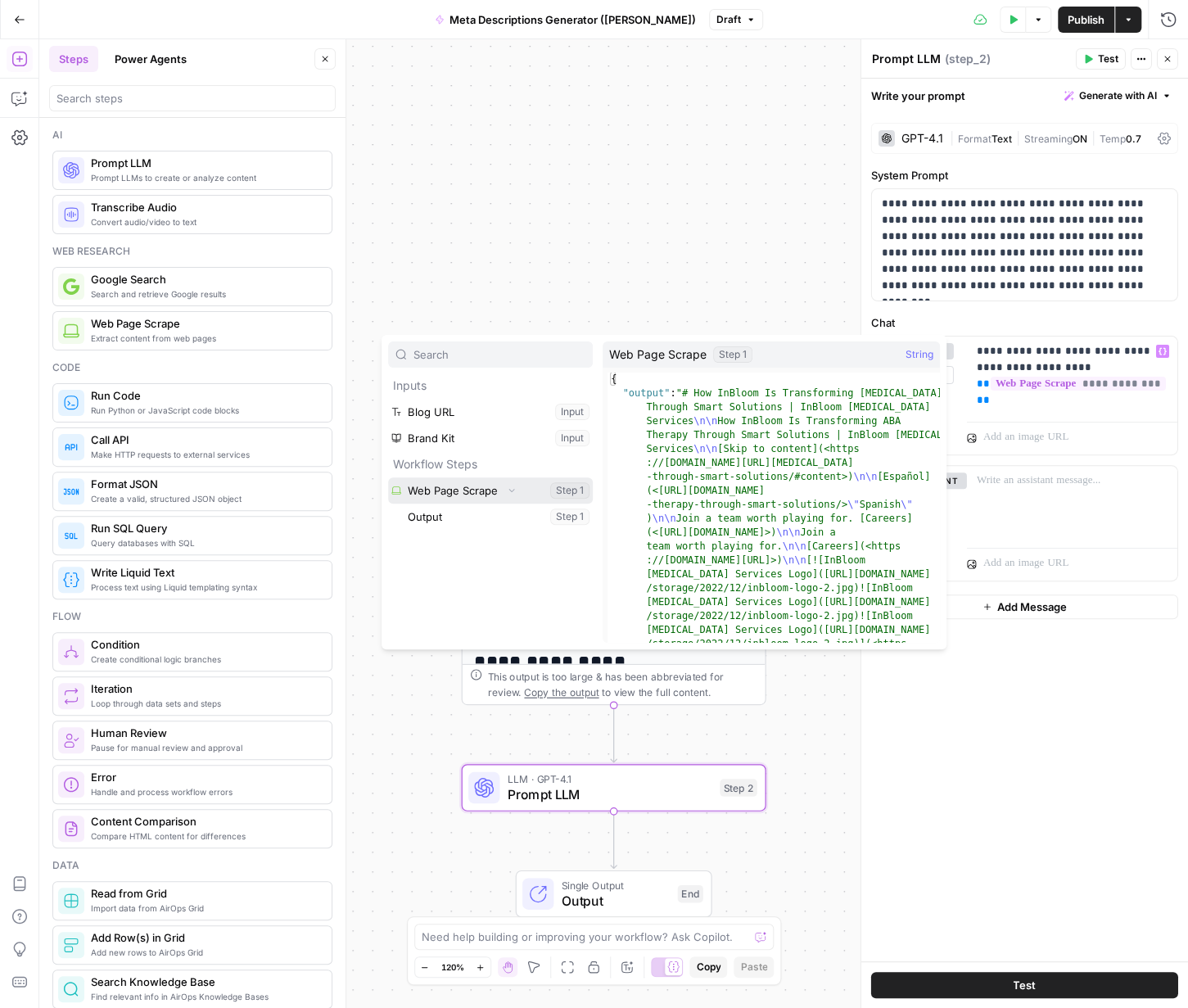
click at [581, 489] on button "Select variable Web Page Scrape" at bounding box center [490, 490] width 205 height 26
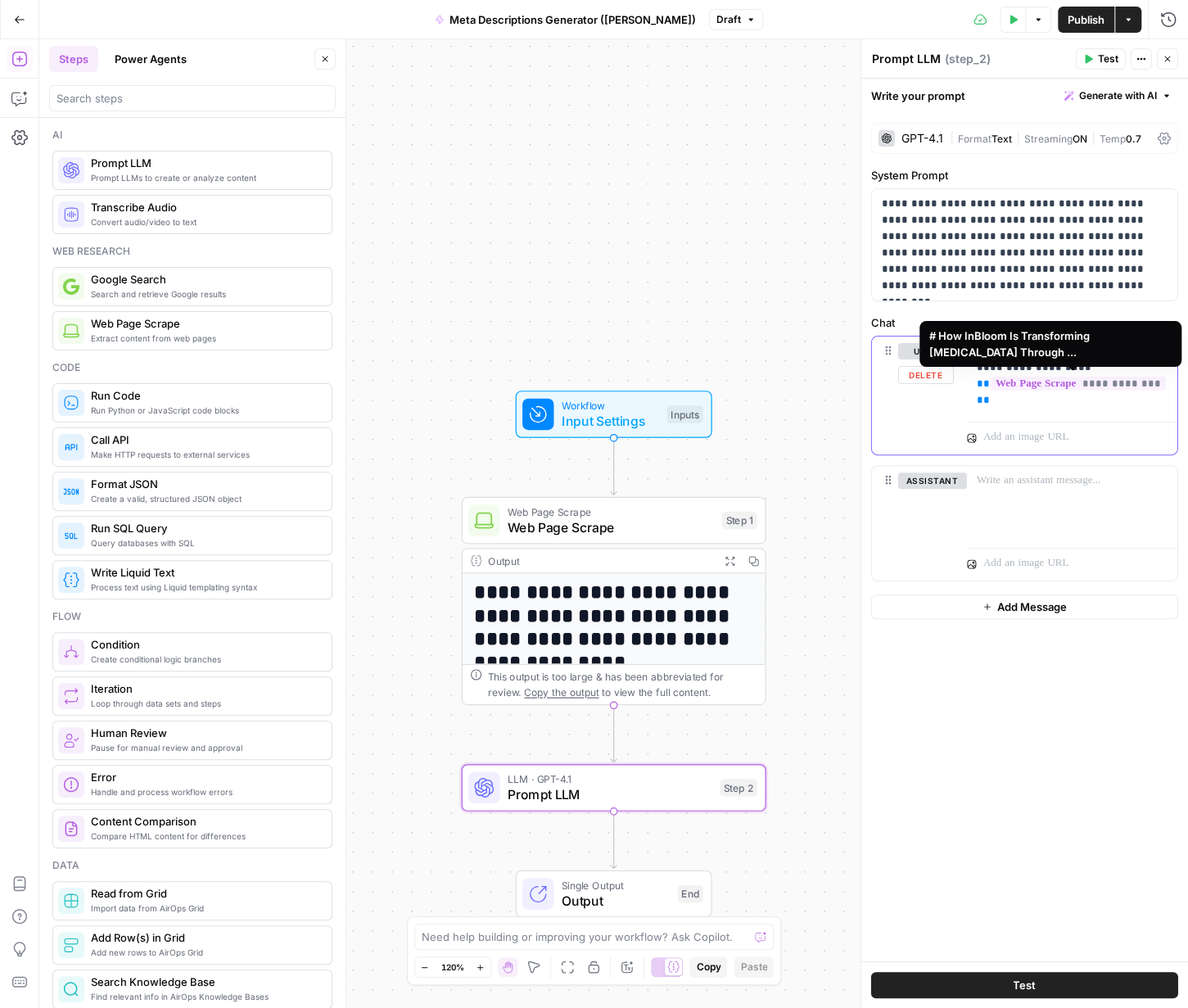
click at [807, 387] on span "**********" at bounding box center [1078, 384] width 175 height 14
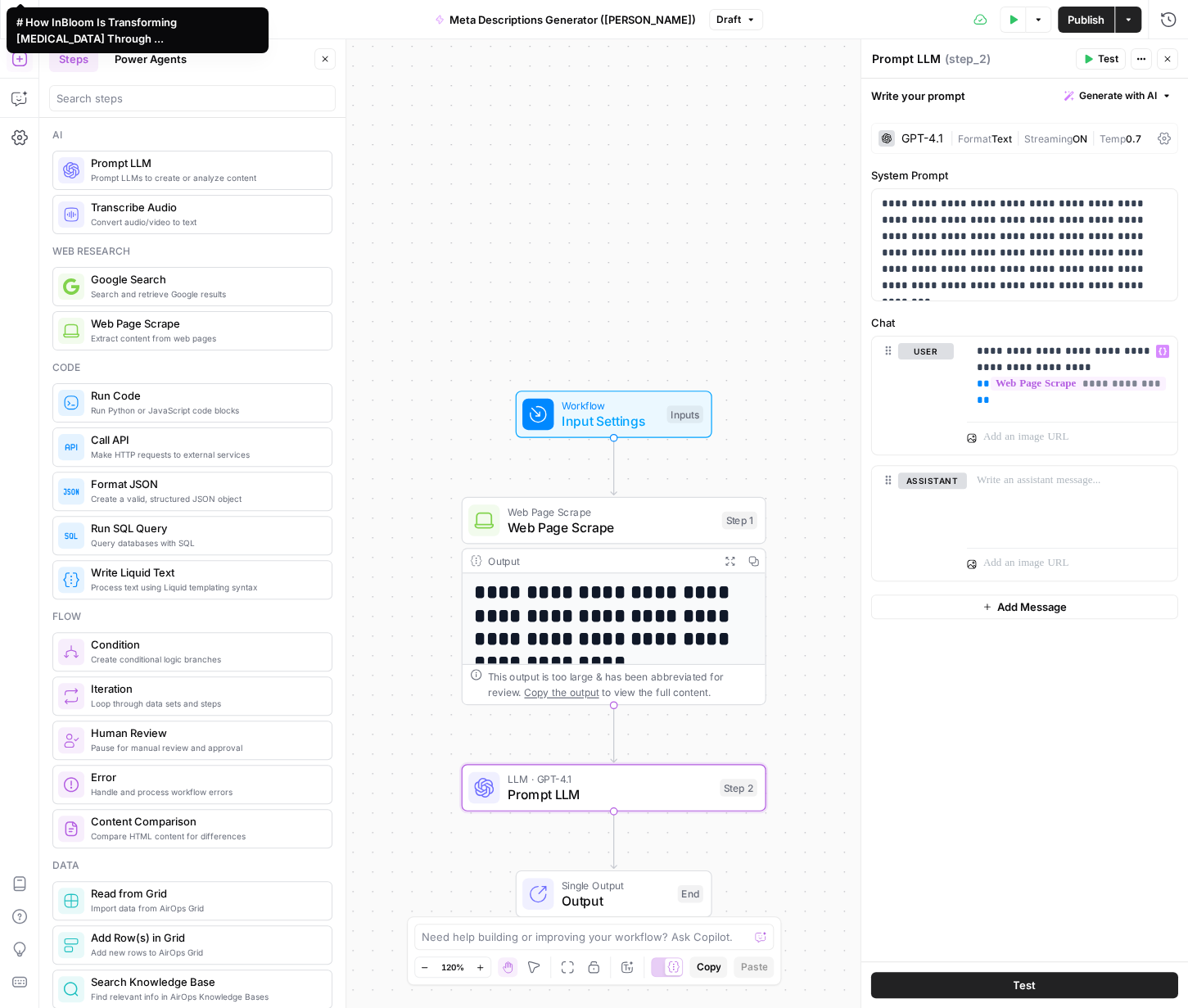
click at [807, 703] on div "**********" at bounding box center [1025, 538] width 327 height 849
click at [643, 430] on span "Input Settings" at bounding box center [611, 420] width 98 height 20
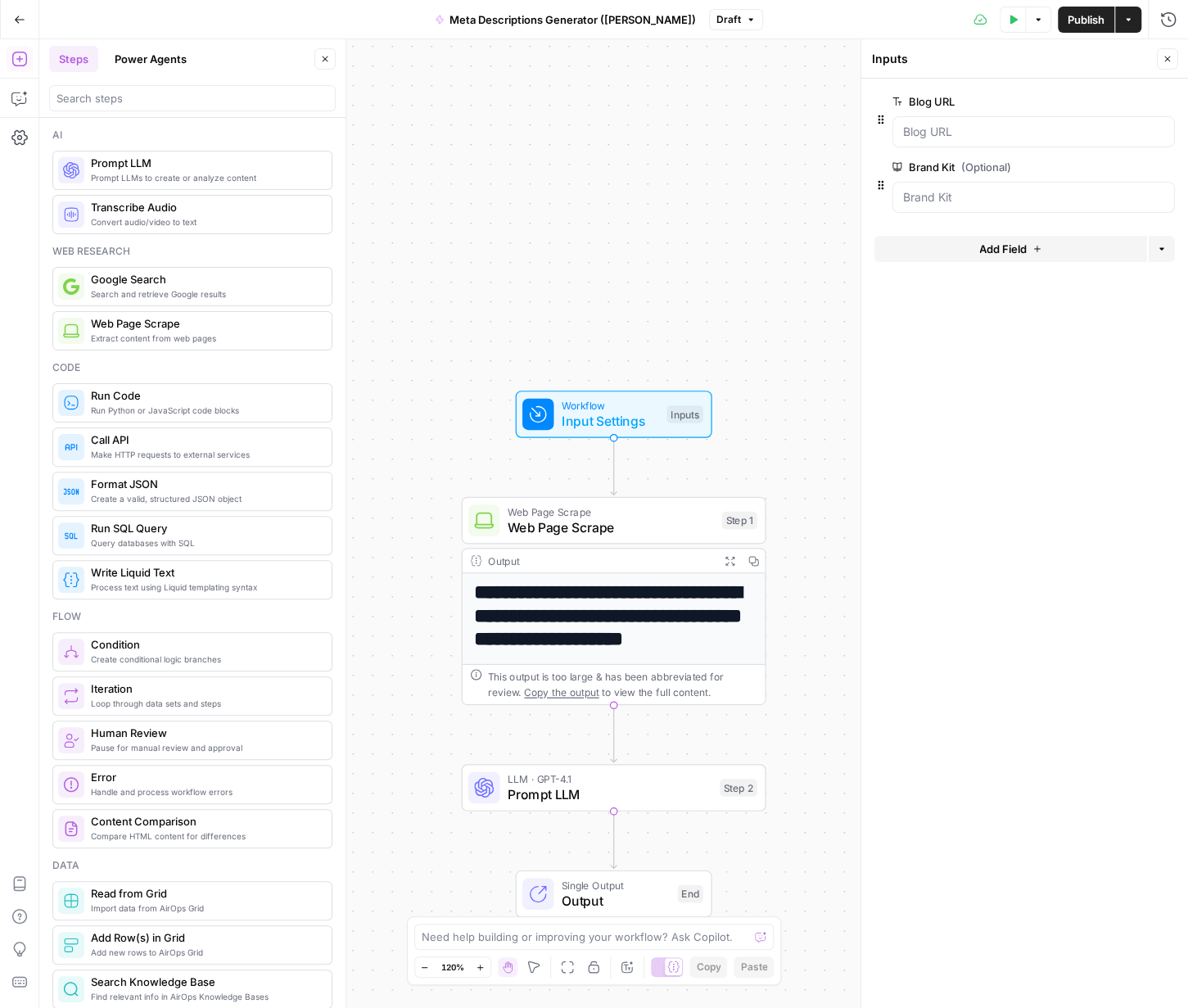
click at [807, 60] on icon "button" at bounding box center [1168, 60] width 10 height 10
click at [625, 594] on h1 "**********" at bounding box center [614, 628] width 280 height 93
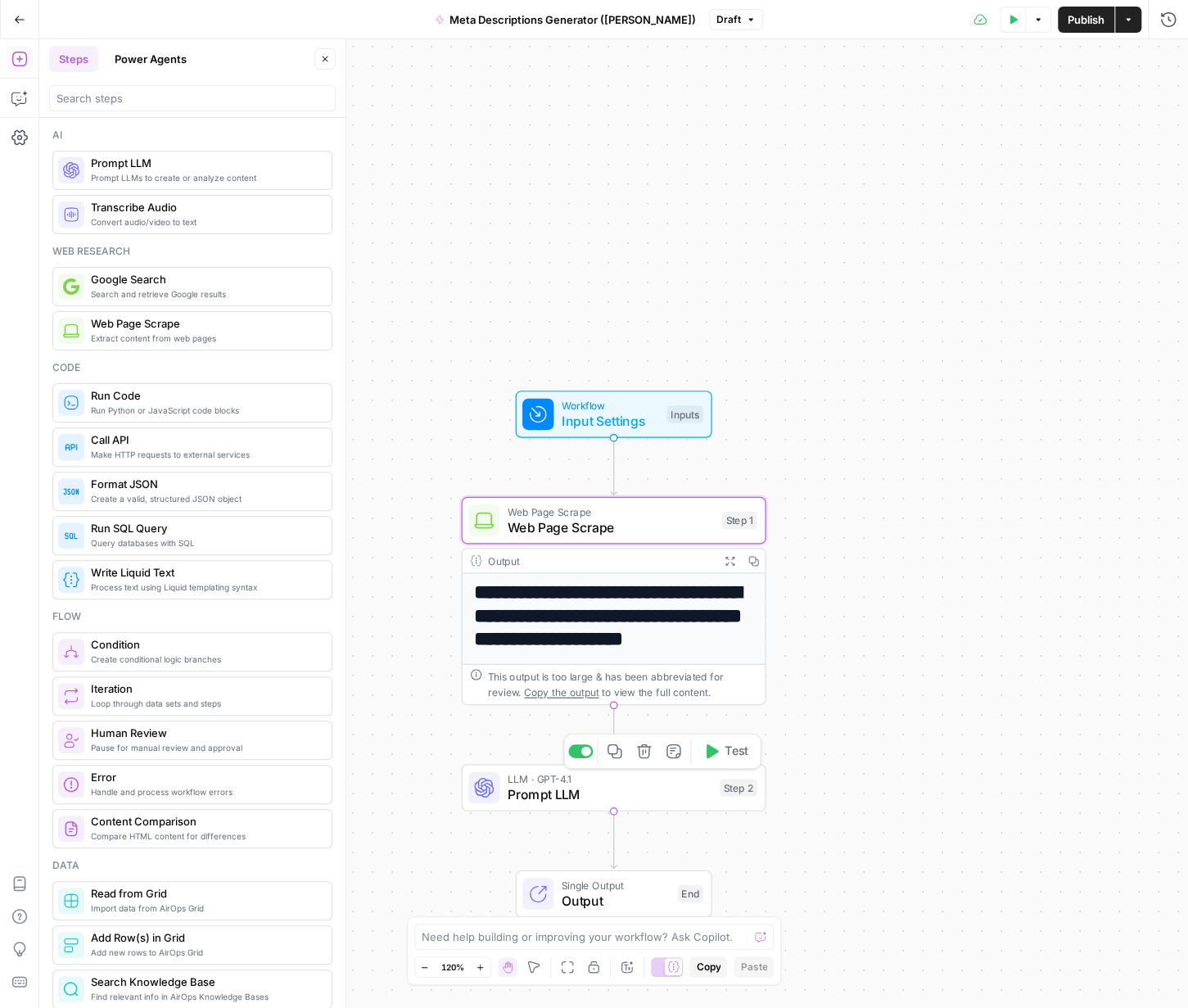
click at [643, 755] on div "LLM · GPT-4.1 Prompt LLM Step 2 Copy step Delete step Add Note Test" at bounding box center [614, 788] width 304 height 48
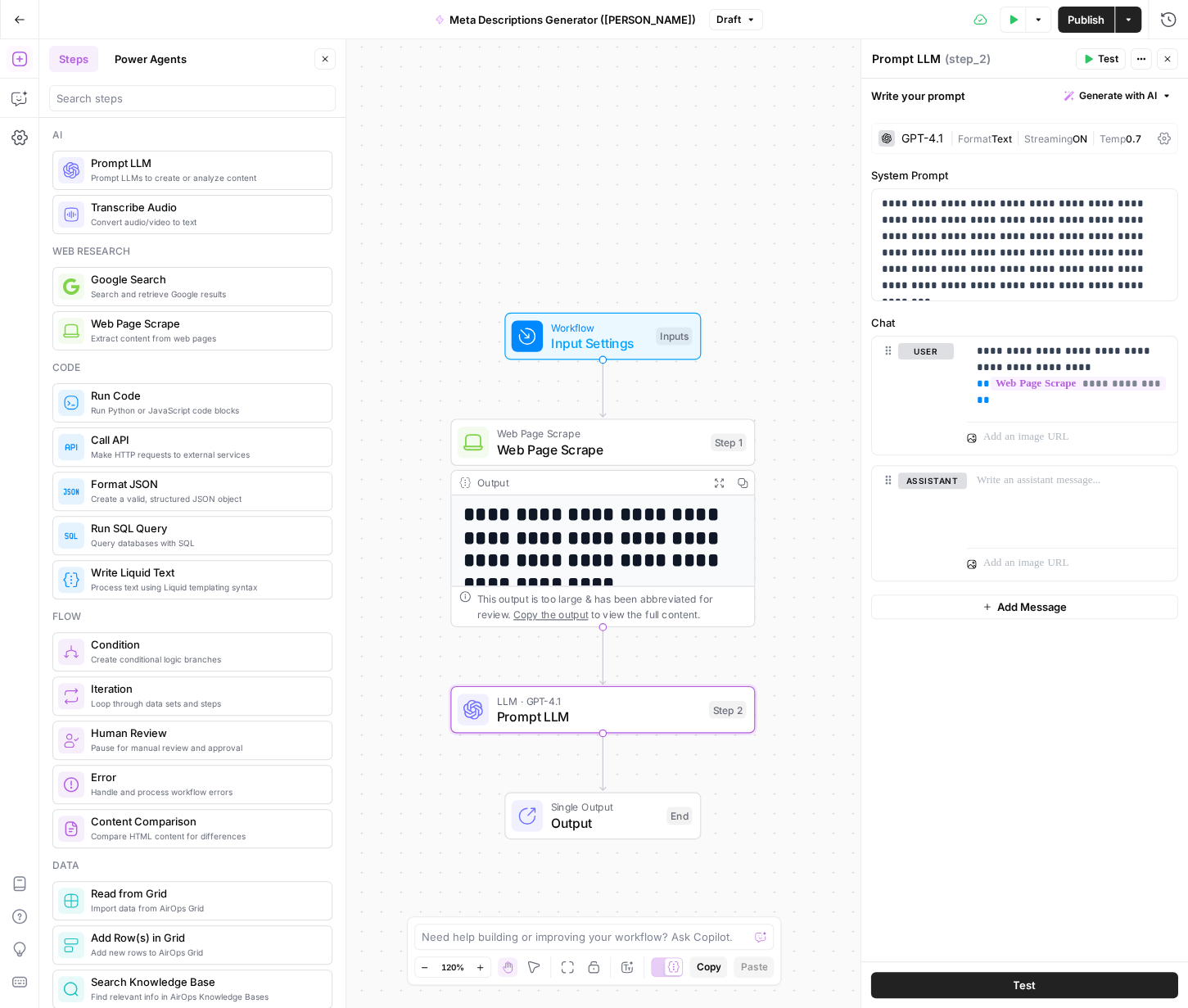
click at [807, 168] on label "System Prompt" at bounding box center [1025, 174] width 307 height 16
click at [807, 90] on div "Write your prompt Generate with AI" at bounding box center [1025, 94] width 327 height 33
click at [807, 94] on div "Write your prompt Generate with AI" at bounding box center [1025, 94] width 327 height 33
click at [807, 54] on span "( step_2 )" at bounding box center [968, 59] width 46 height 16
click at [807, 50] on button "Close" at bounding box center [1168, 59] width 21 height 21
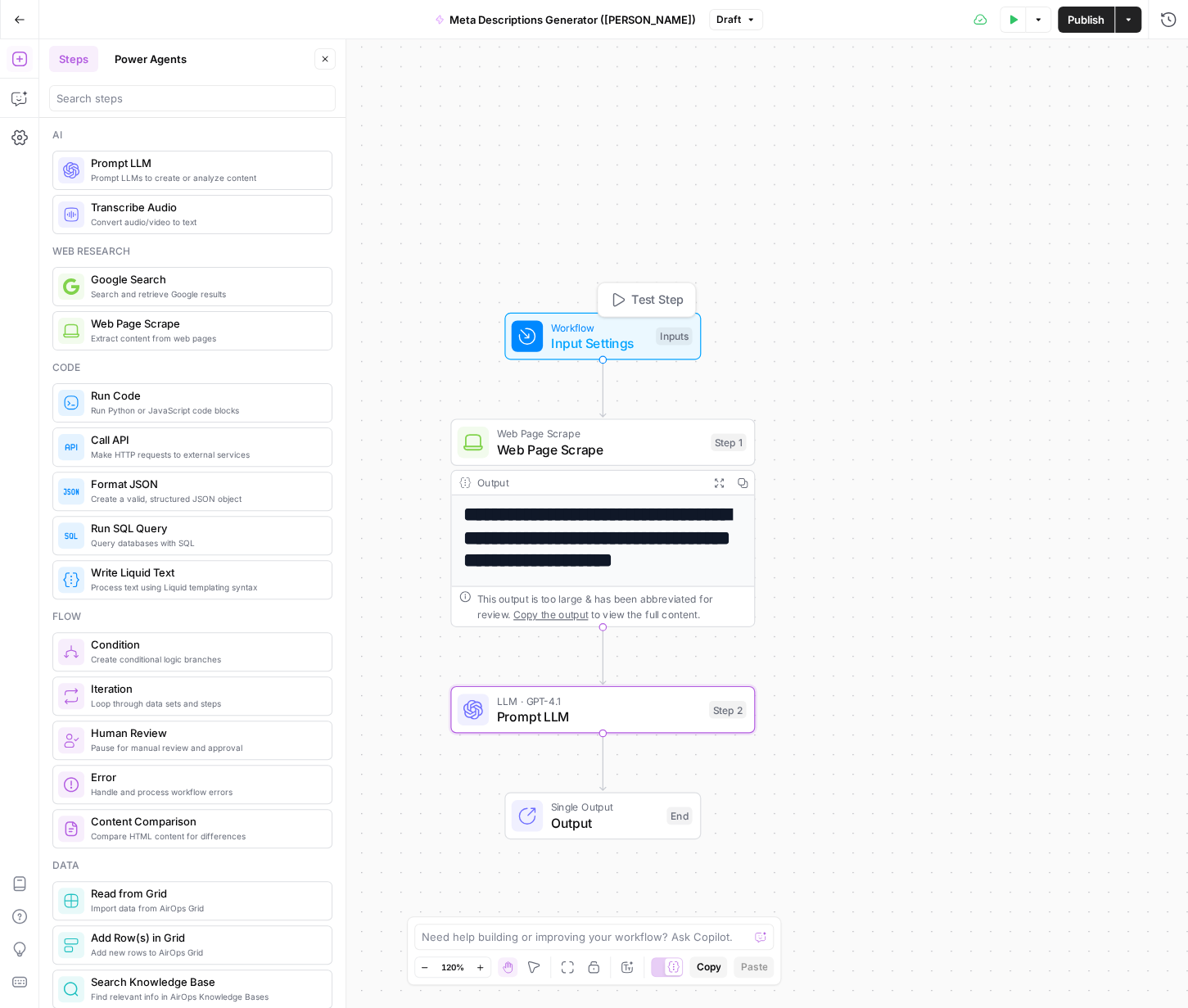
click at [622, 333] on span "Input Settings" at bounding box center [600, 343] width 98 height 20
click at [651, 436] on span "Web Page Scrape" at bounding box center [600, 434] width 207 height 15
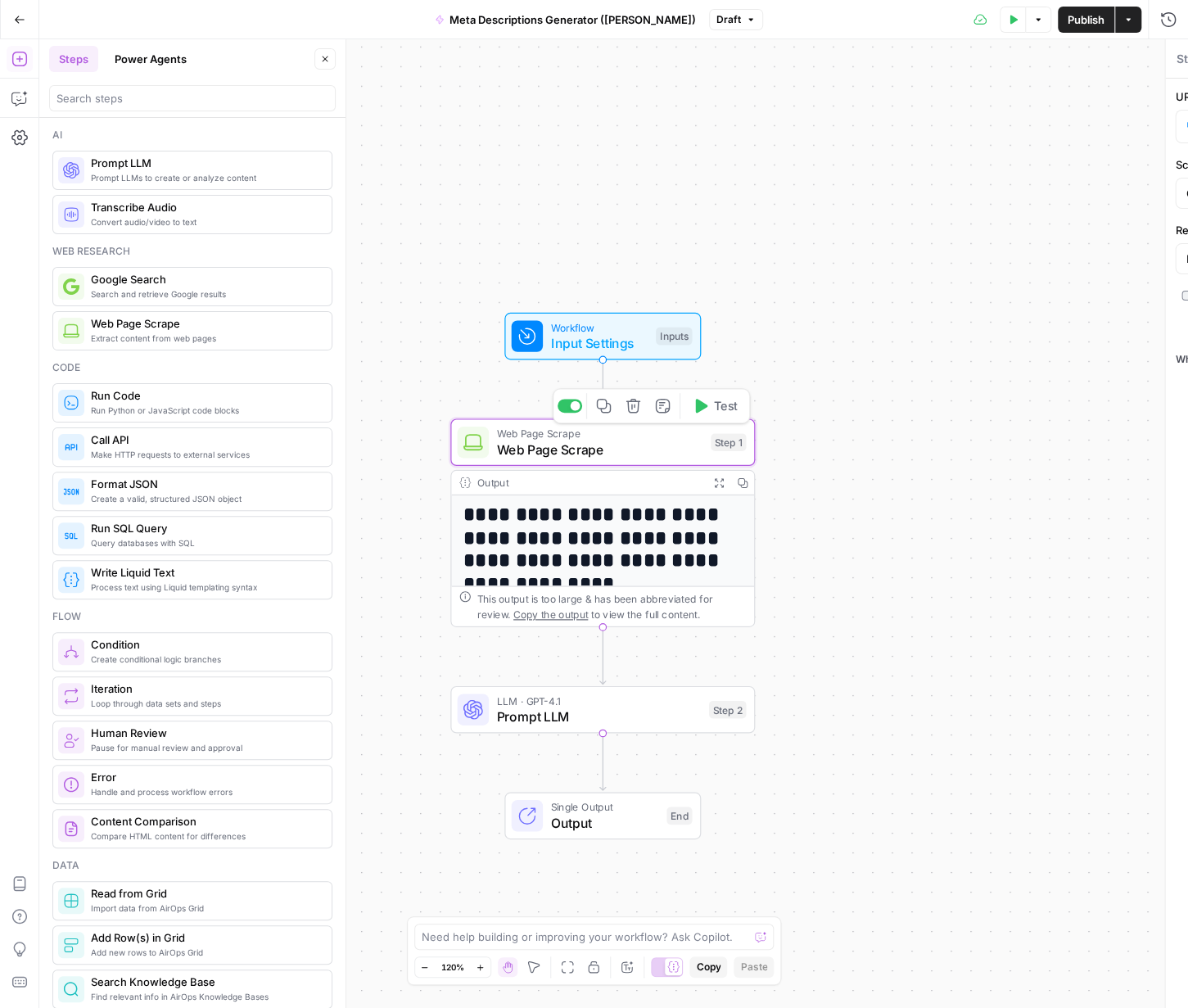
type textarea "Web Page Scrape"
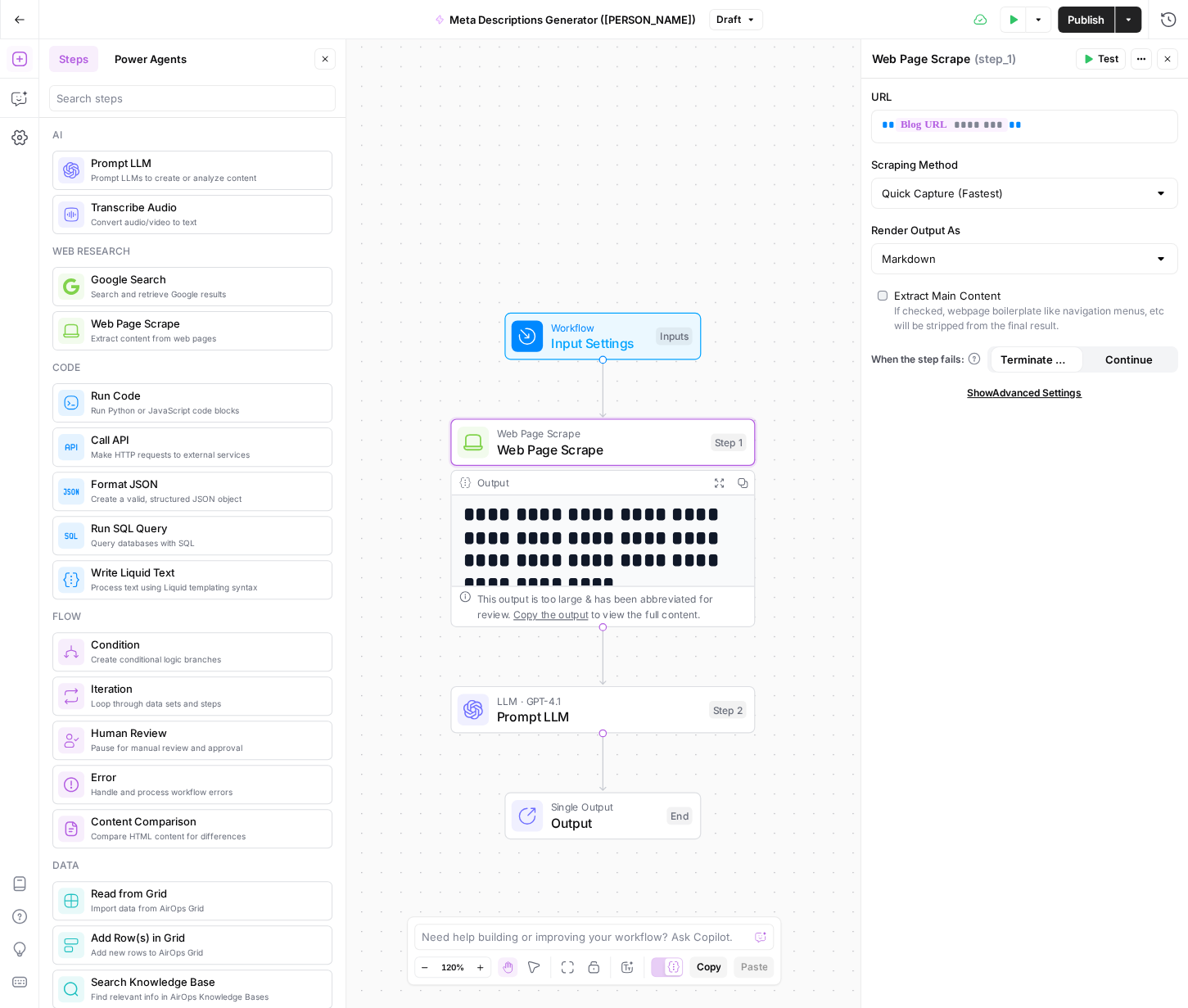
click at [630, 478] on div "Output" at bounding box center [589, 483] width 225 height 15
click at [606, 680] on icon "Edge from step_1 to step_2" at bounding box center [603, 655] width 6 height 57
click at [610, 708] on span "Prompt LLM" at bounding box center [600, 716] width 205 height 20
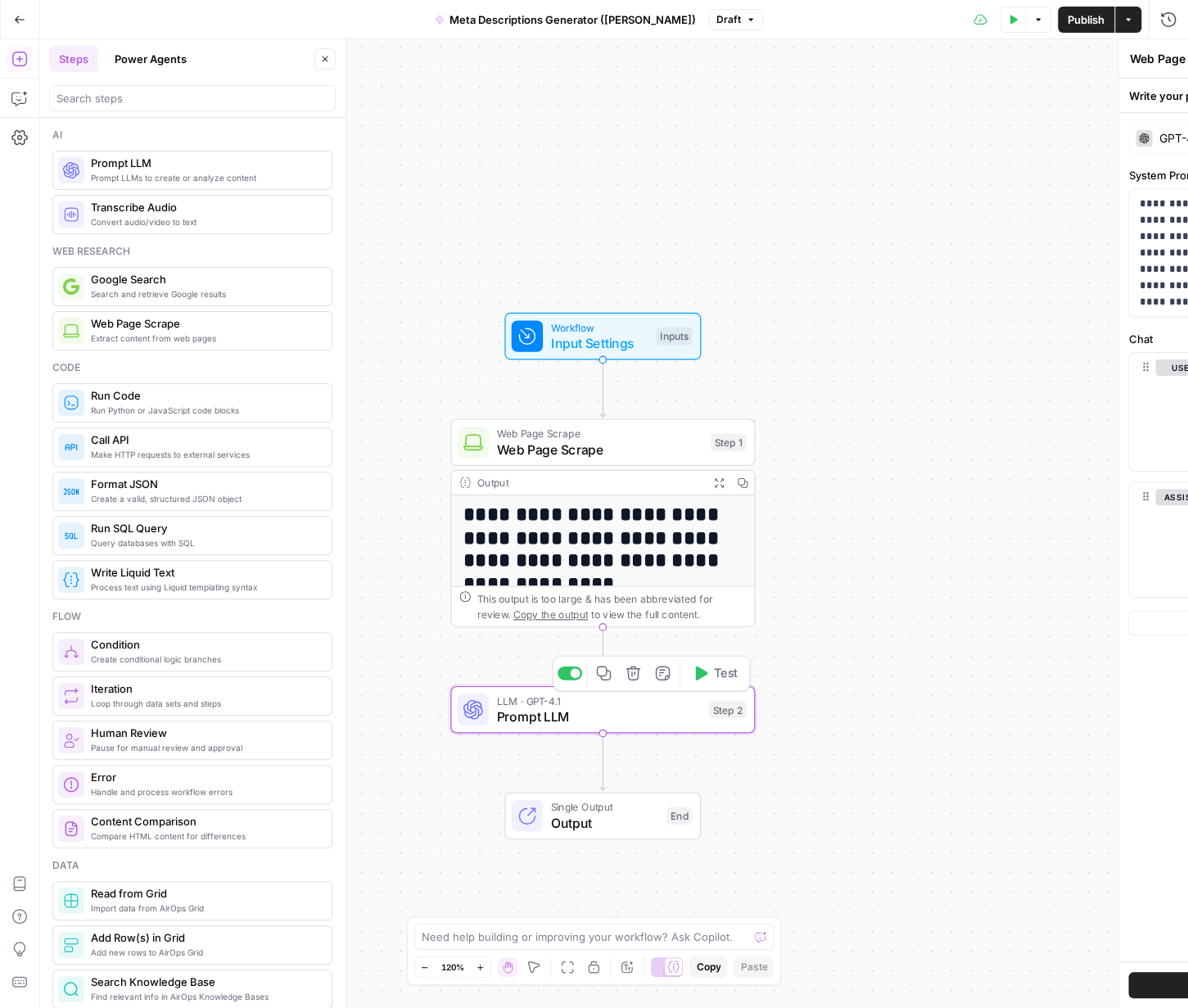
type textarea "Prompt LLM"
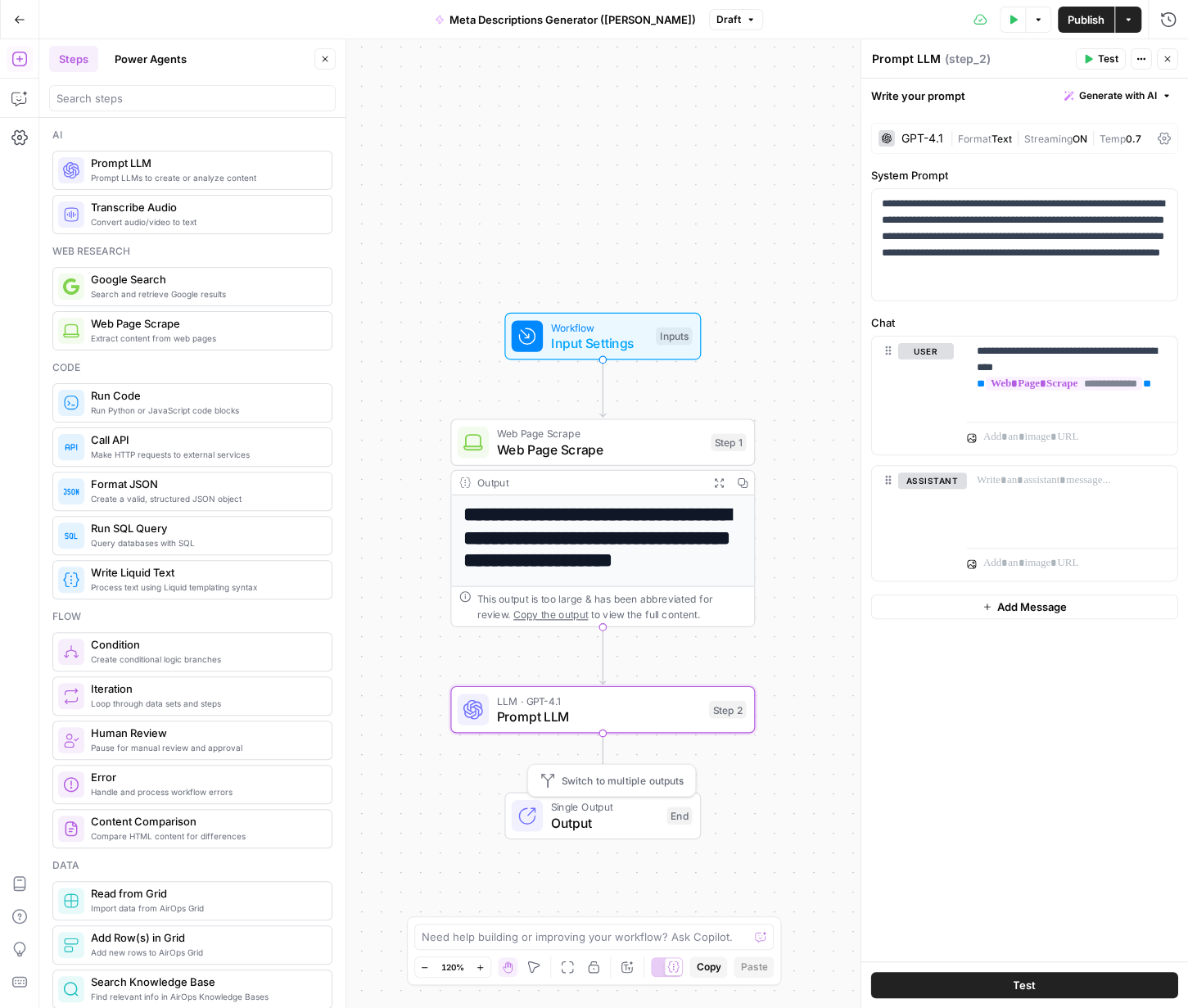
click at [571, 755] on span "Output" at bounding box center [605, 823] width 108 height 20
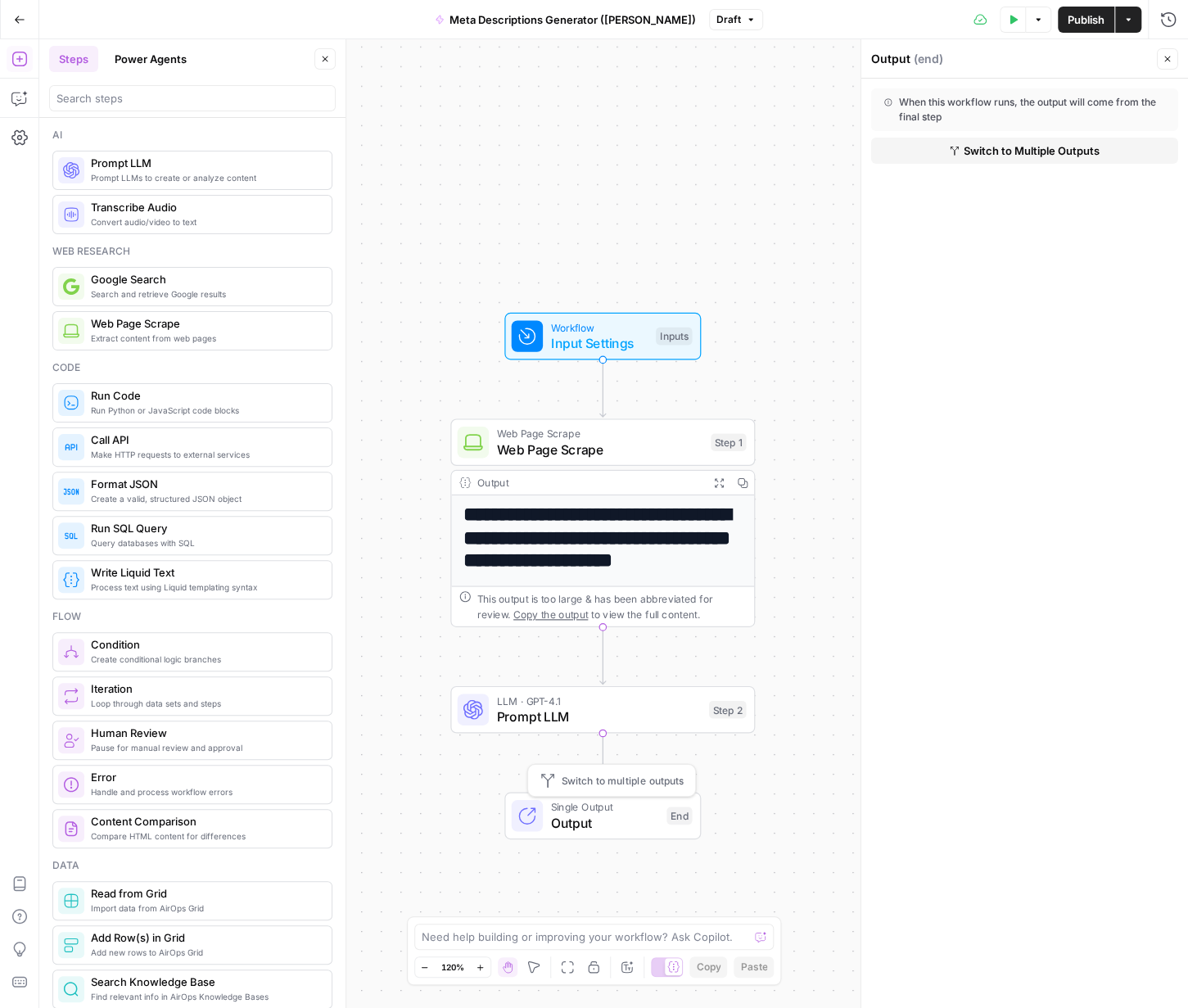
click at [600, 755] on span "Single Output" at bounding box center [605, 807] width 108 height 15
click at [807, 157] on span "Switch to Multiple Outputs" at bounding box center [1032, 151] width 136 height 16
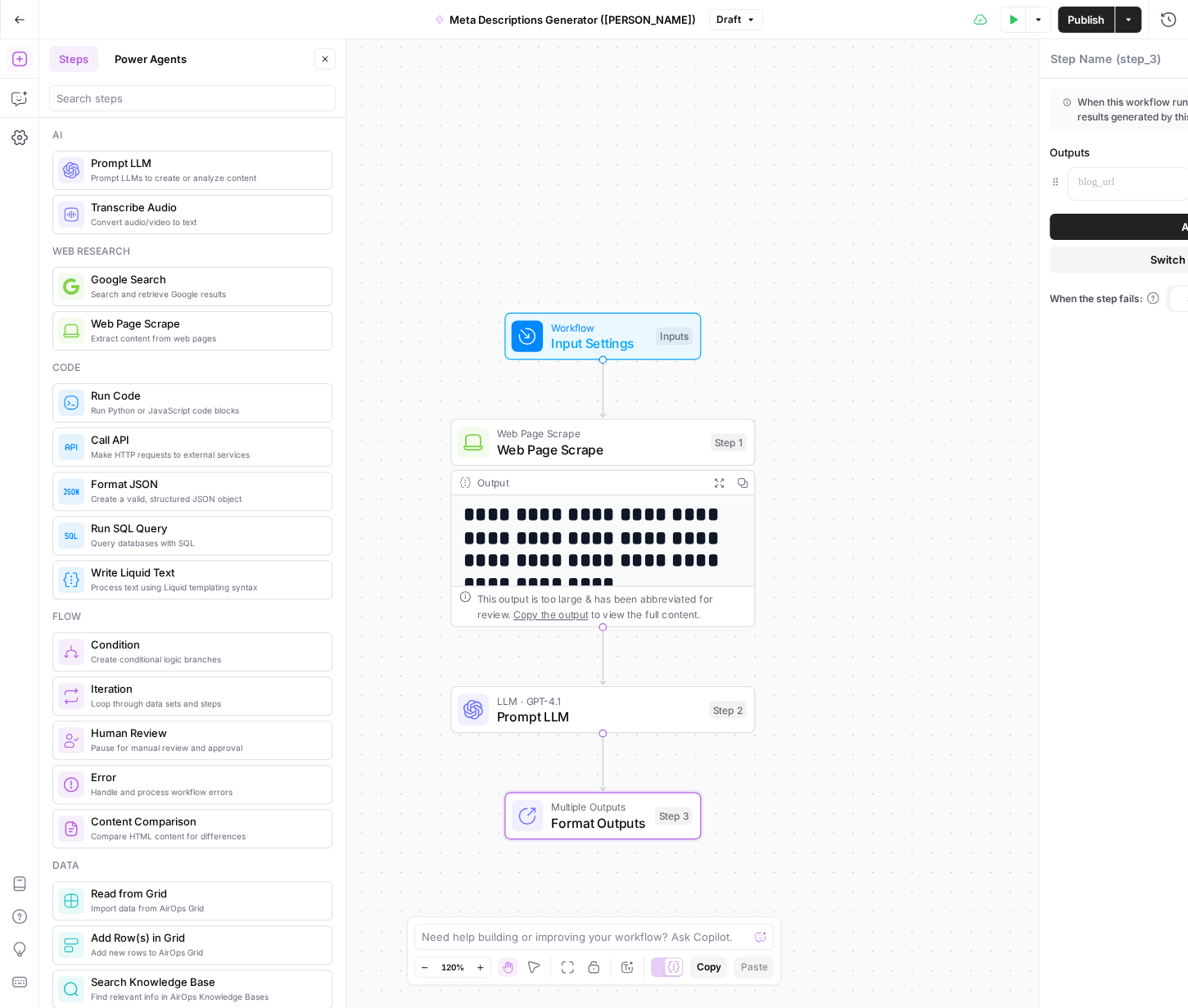
type textarea "Format Outputs"
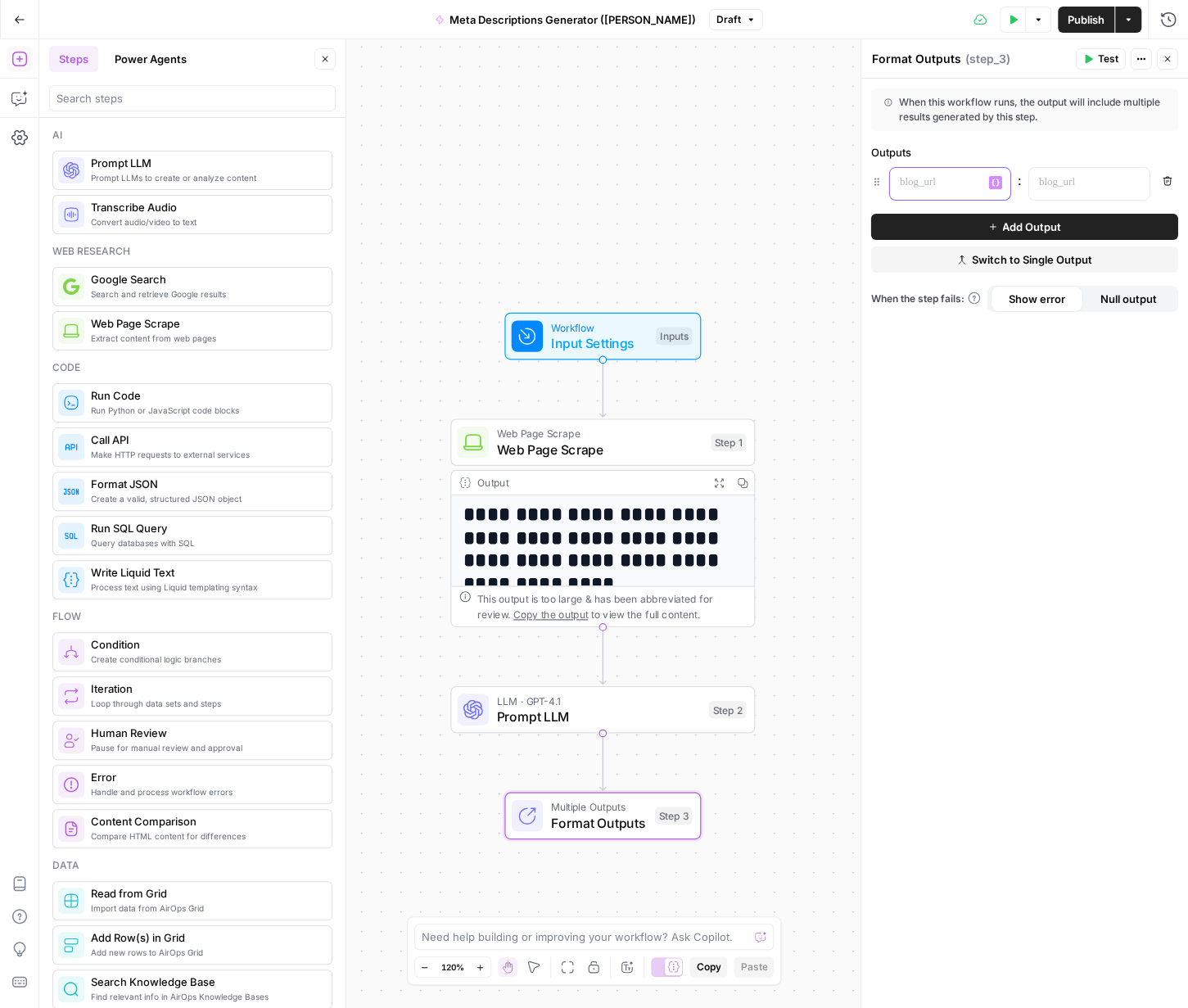
click at [807, 188] on p at bounding box center [937, 182] width 75 height 16
click at [807, 188] on p at bounding box center [1077, 182] width 75 height 16
click at [807, 59] on icon "button" at bounding box center [1168, 60] width 10 height 10
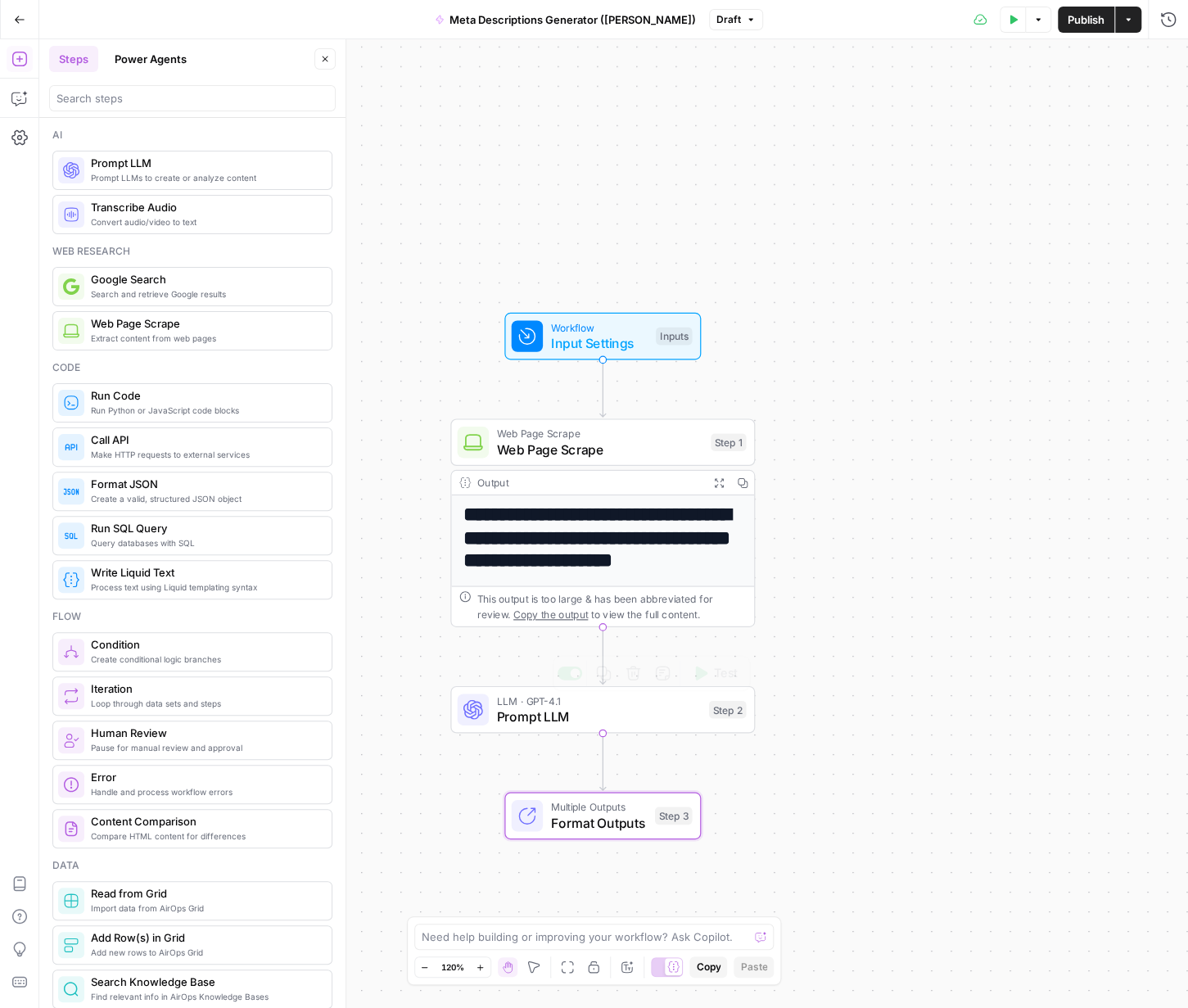
click at [606, 715] on span "Prompt LLM" at bounding box center [600, 716] width 205 height 20
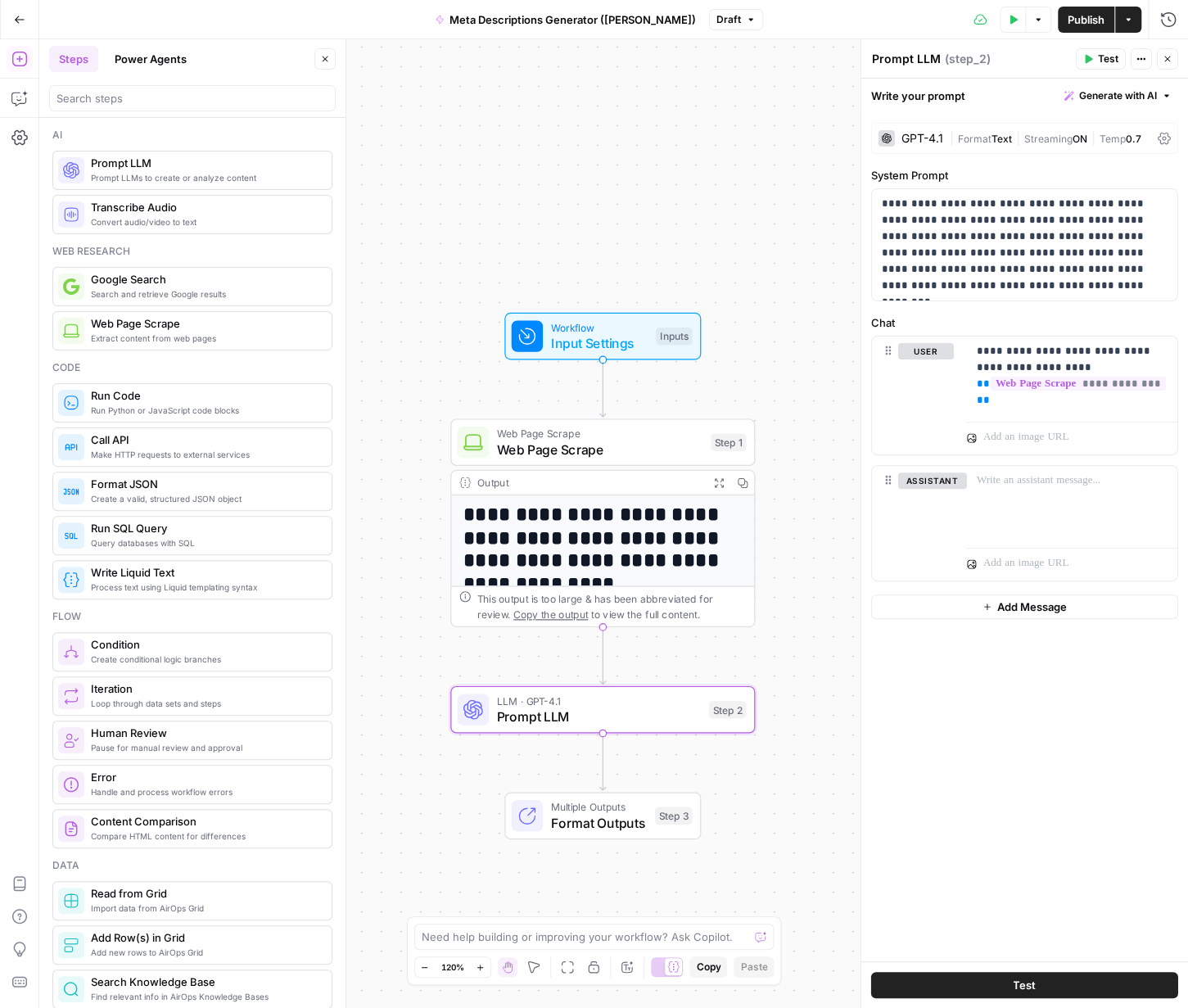
click at [807, 96] on div "Write your prompt Generate with AI" at bounding box center [1025, 94] width 327 height 33
click at [807, 55] on icon "button" at bounding box center [1142, 60] width 10 height 10
click at [807, 100] on div "Write your prompt Generate with AI" at bounding box center [1025, 94] width 327 height 33
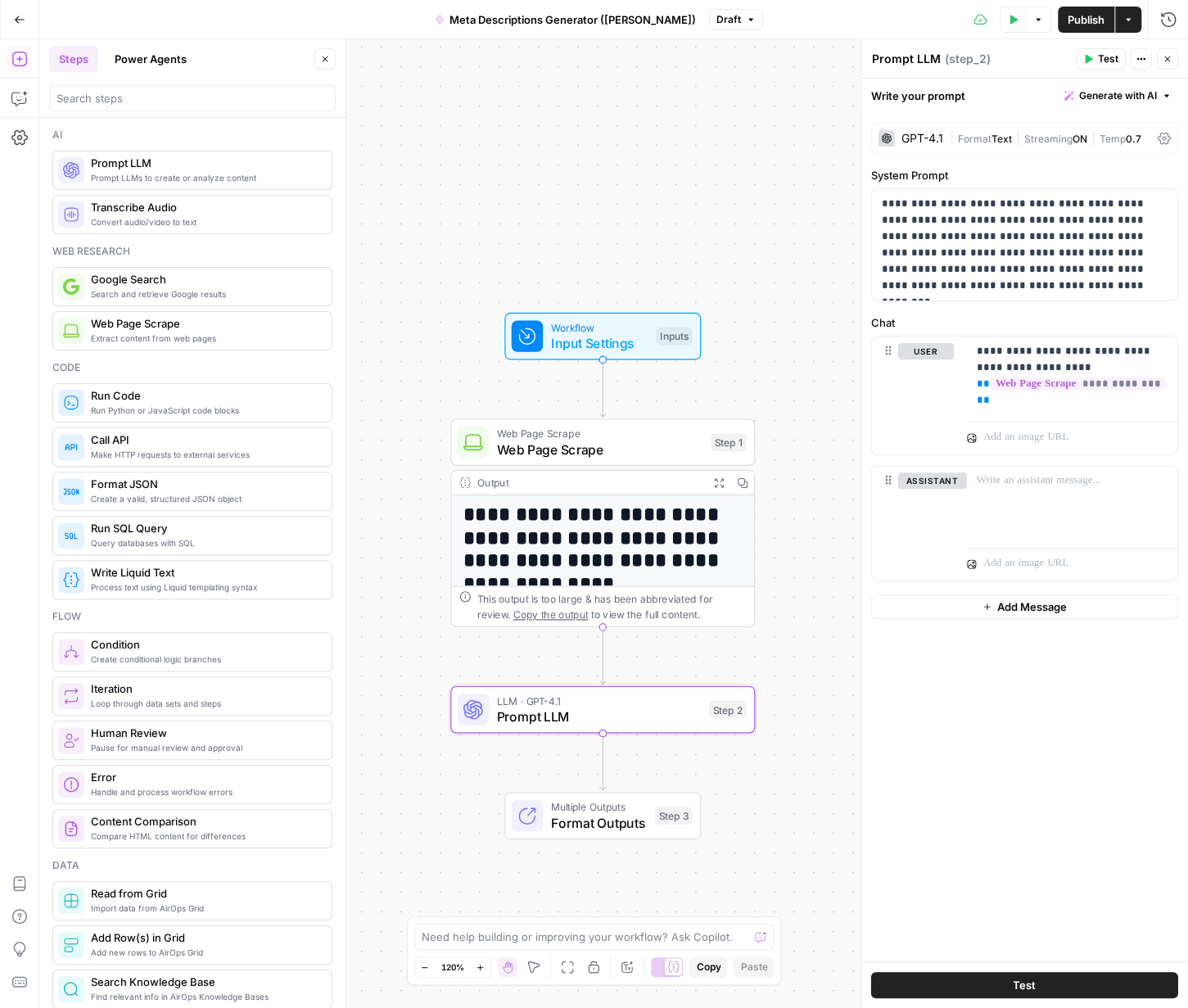
click at [807, 100] on div "Write your prompt Generate with AI" at bounding box center [1025, 94] width 327 height 33
click at [807, 60] on icon "button" at bounding box center [1142, 60] width 10 height 10
click at [807, 59] on icon "button" at bounding box center [1142, 60] width 10 height 10
click at [807, 208] on button "Variables Menu" at bounding box center [1162, 203] width 13 height 13
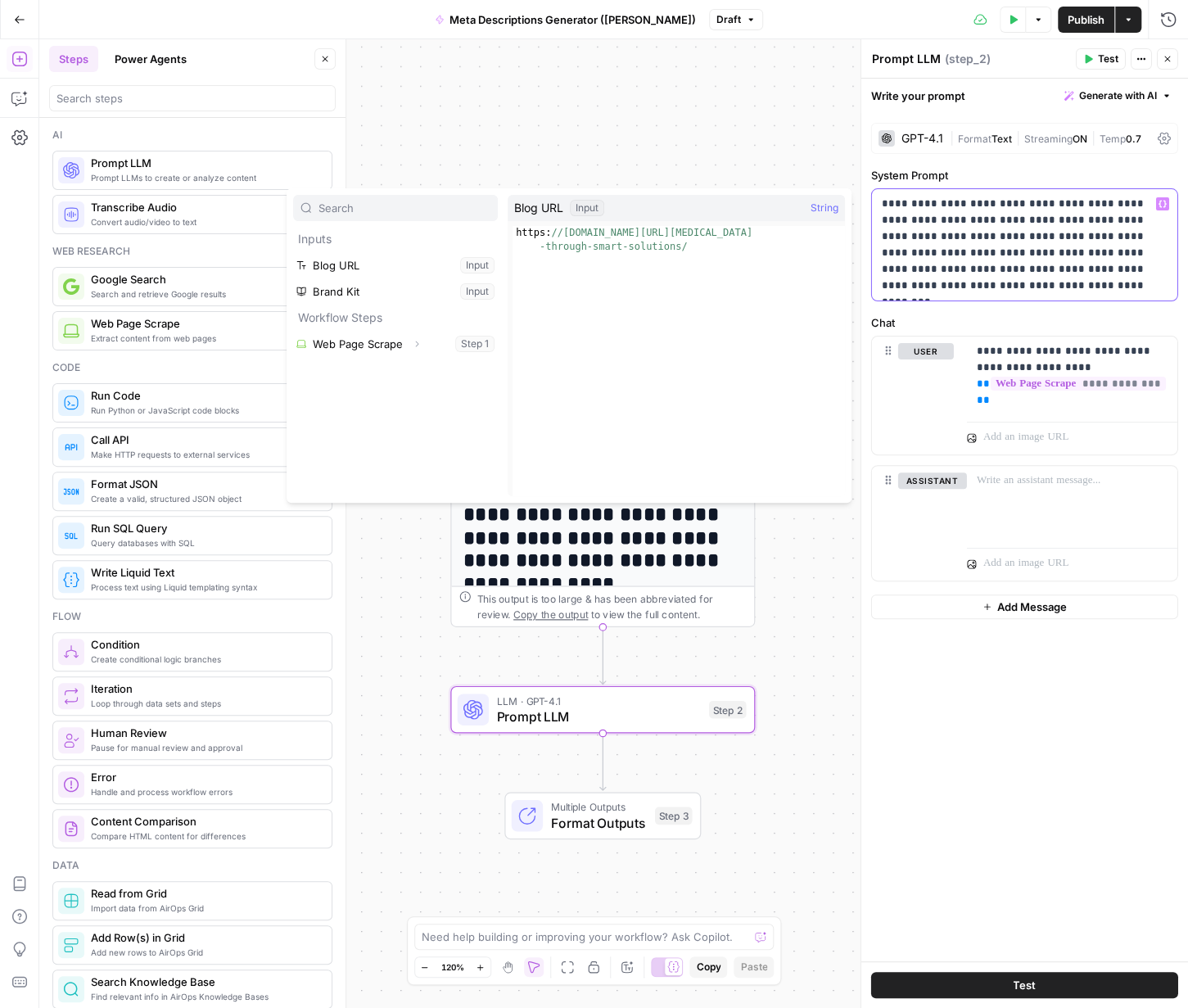
click at [807, 202] on p "**********" at bounding box center [1025, 245] width 287 height 99
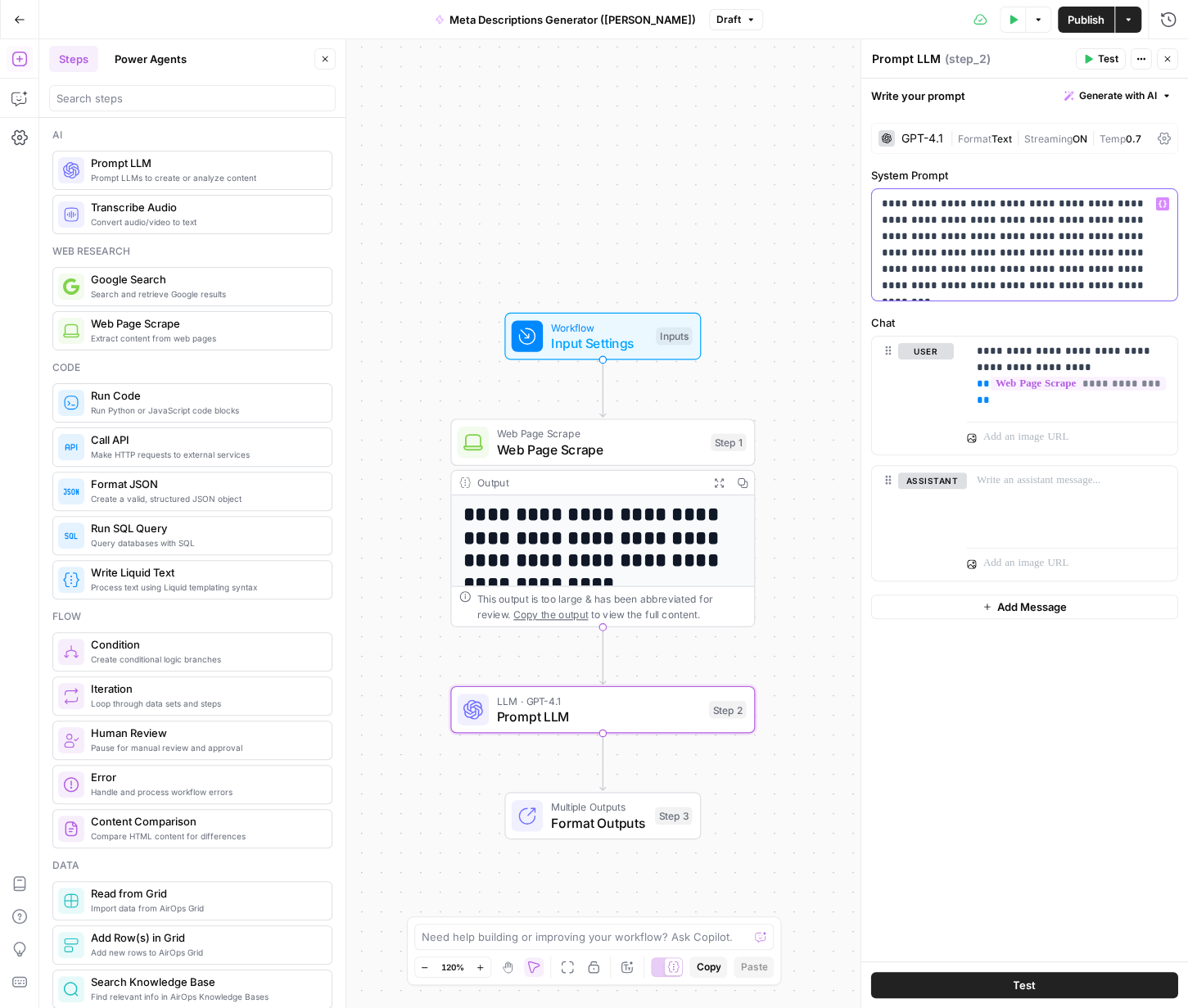
click at [807, 201] on p "**********" at bounding box center [1025, 245] width 287 height 99
click at [807, 411] on div "**********" at bounding box center [1071, 376] width 210 height 78
click at [807, 403] on div "**********" at bounding box center [1071, 376] width 210 height 78
click at [807, 410] on div "**********" at bounding box center [1071, 376] width 210 height 78
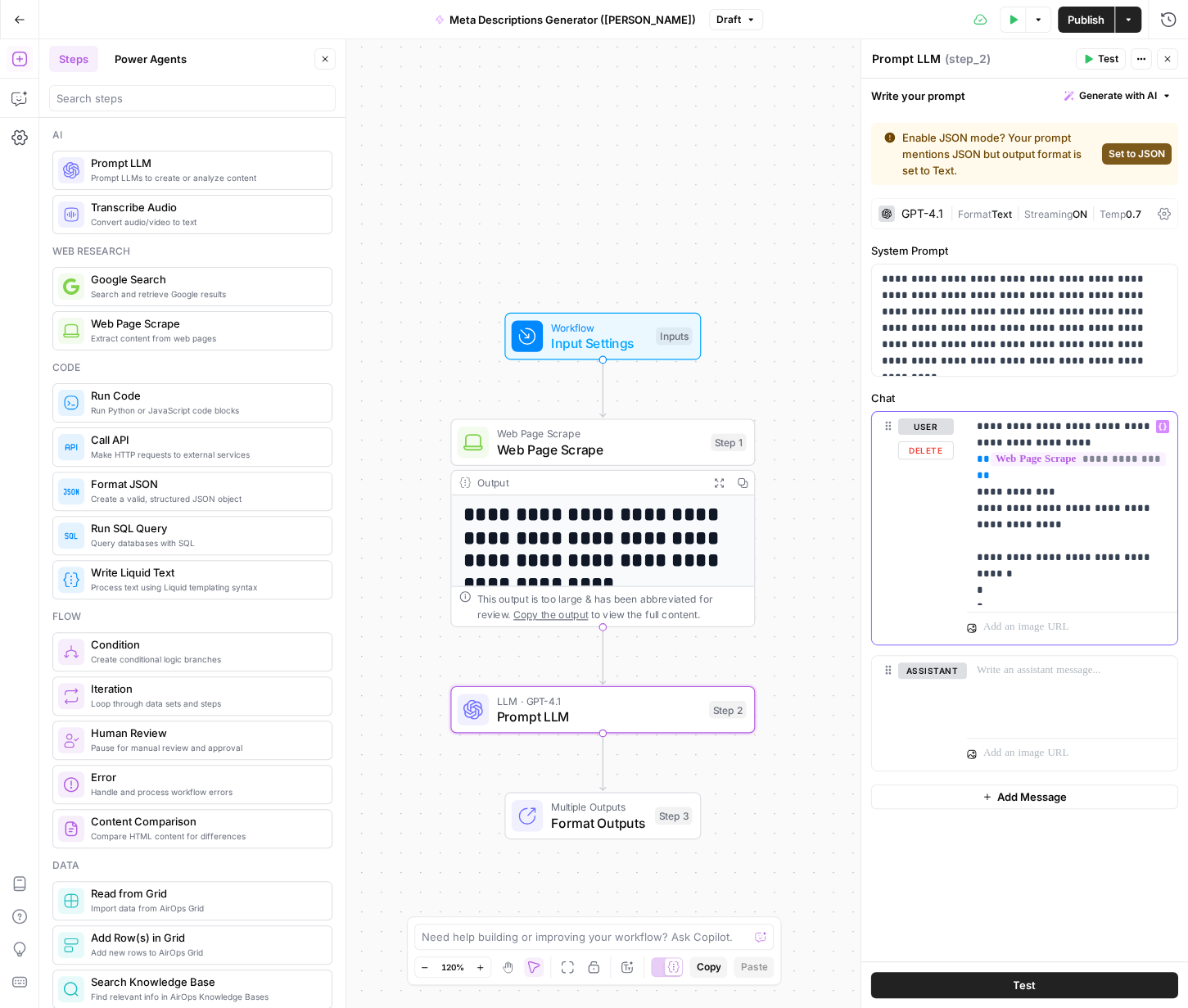
click at [807, 578] on p "**********" at bounding box center [1072, 509] width 191 height 180
click at [807, 612] on p "**********" at bounding box center [1072, 516] width 191 height 196
click at [807, 559] on p "**********" at bounding box center [1072, 516] width 191 height 196
click at [807, 603] on div "**********" at bounding box center [1071, 516] width 210 height 210
click at [807, 584] on div "**********" at bounding box center [1071, 500] width 210 height 177
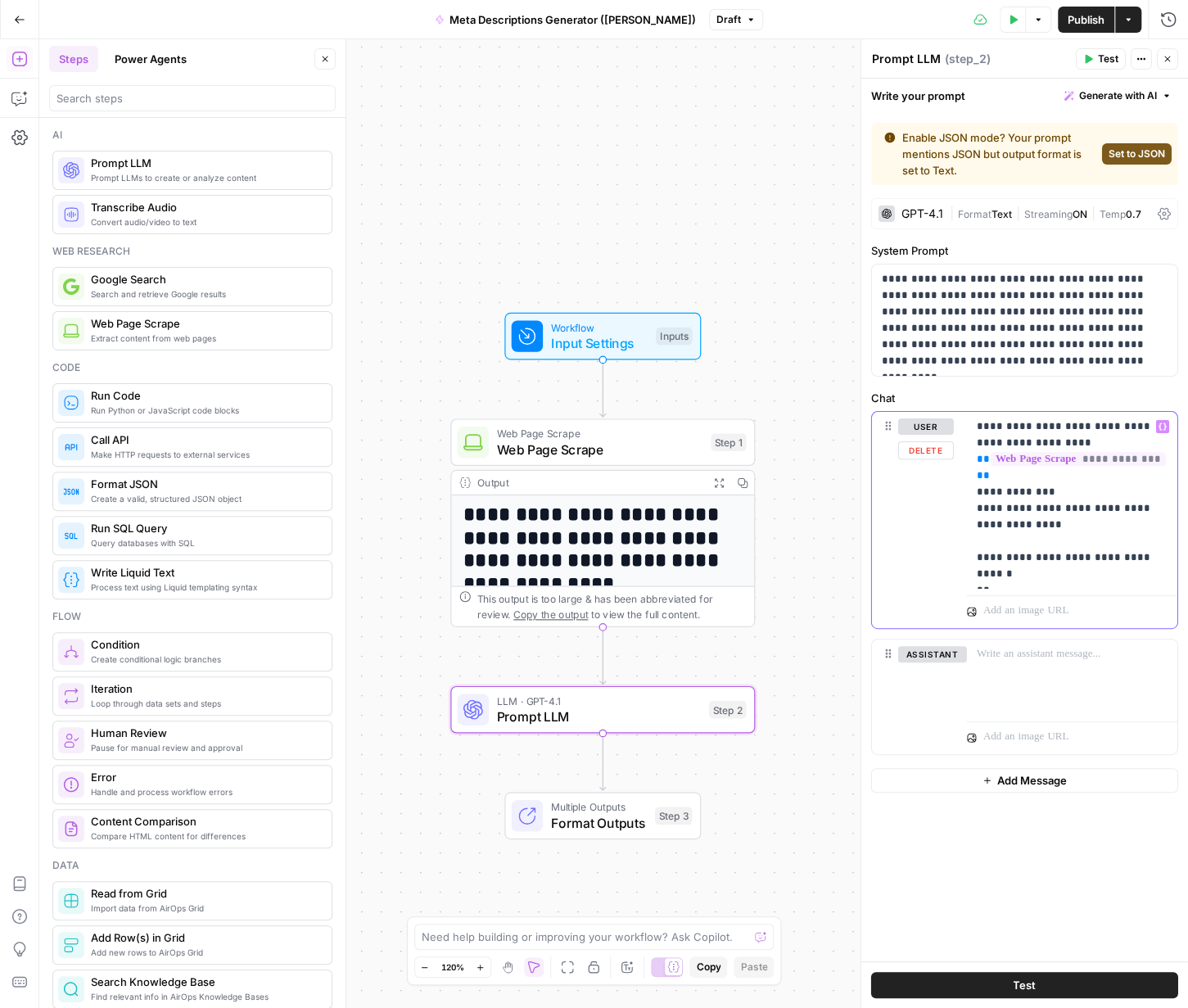
click at [807, 557] on p "**********" at bounding box center [1072, 500] width 191 height 164
click at [807, 158] on span "Set to JSON" at bounding box center [1137, 153] width 56 height 14
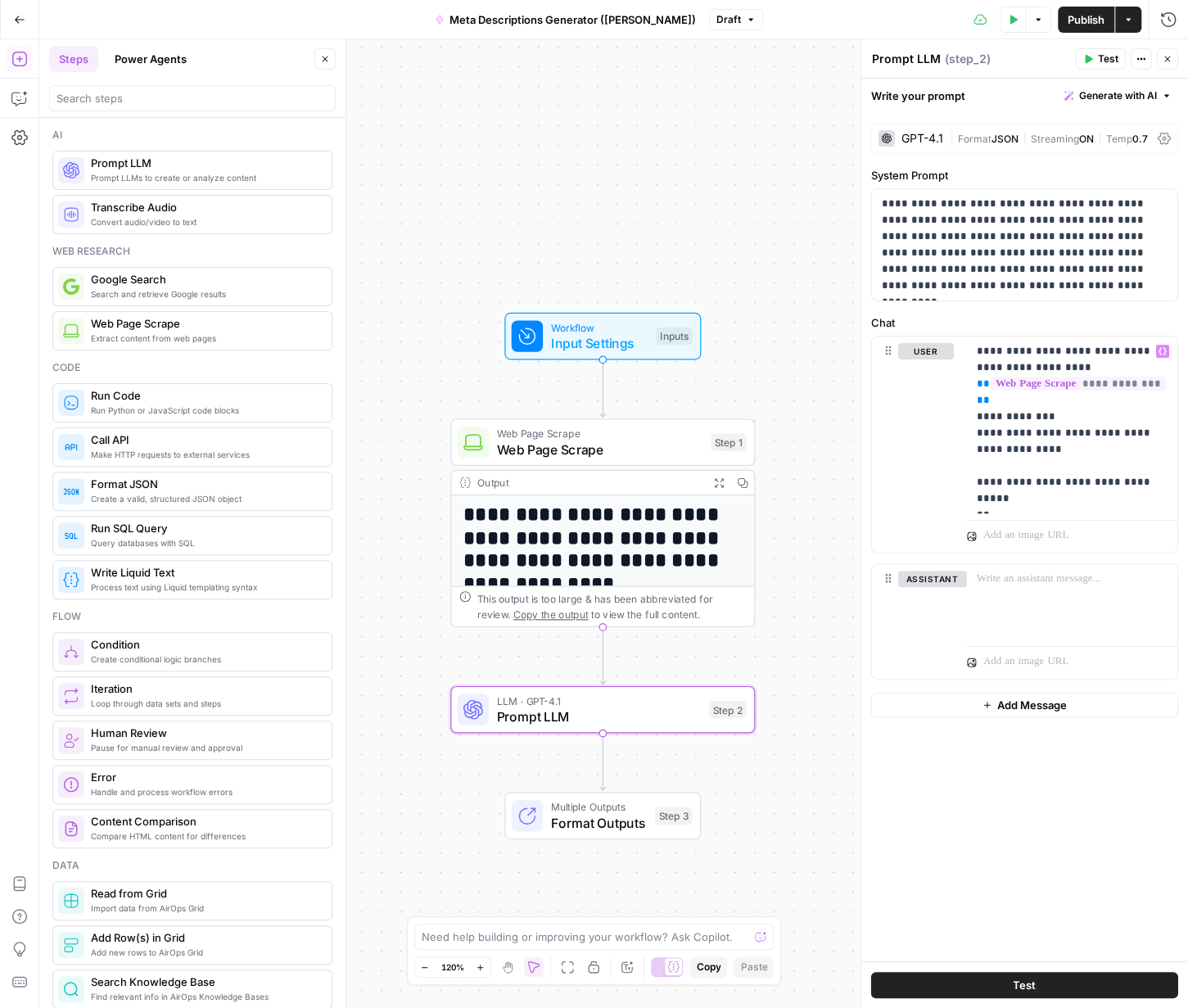
click at [807, 755] on div "**********" at bounding box center [1025, 538] width 327 height 849
click at [807, 755] on button "Test" at bounding box center [1025, 985] width 307 height 26
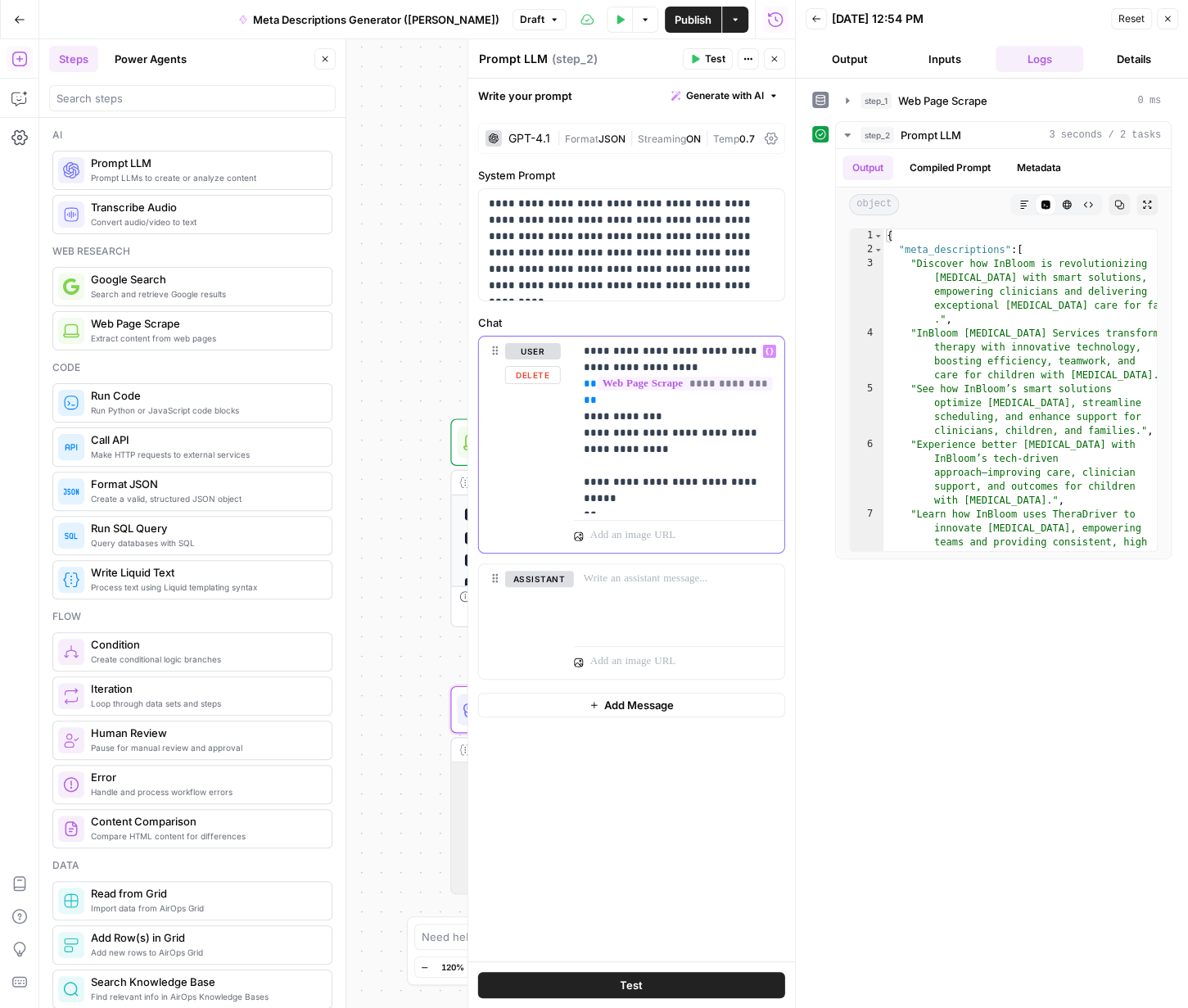
click at [586, 498] on p "**********" at bounding box center [679, 424] width 191 height 164
click at [606, 514] on p "**********" at bounding box center [679, 441] width 191 height 196
drag, startPoint x: 606, startPoint y: 514, endPoint x: 692, endPoint y: 514, distance: 86.0
click at [692, 514] on p "**********" at bounding box center [679, 441] width 191 height 196
click at [719, 514] on p "**********" at bounding box center [679, 441] width 191 height 196
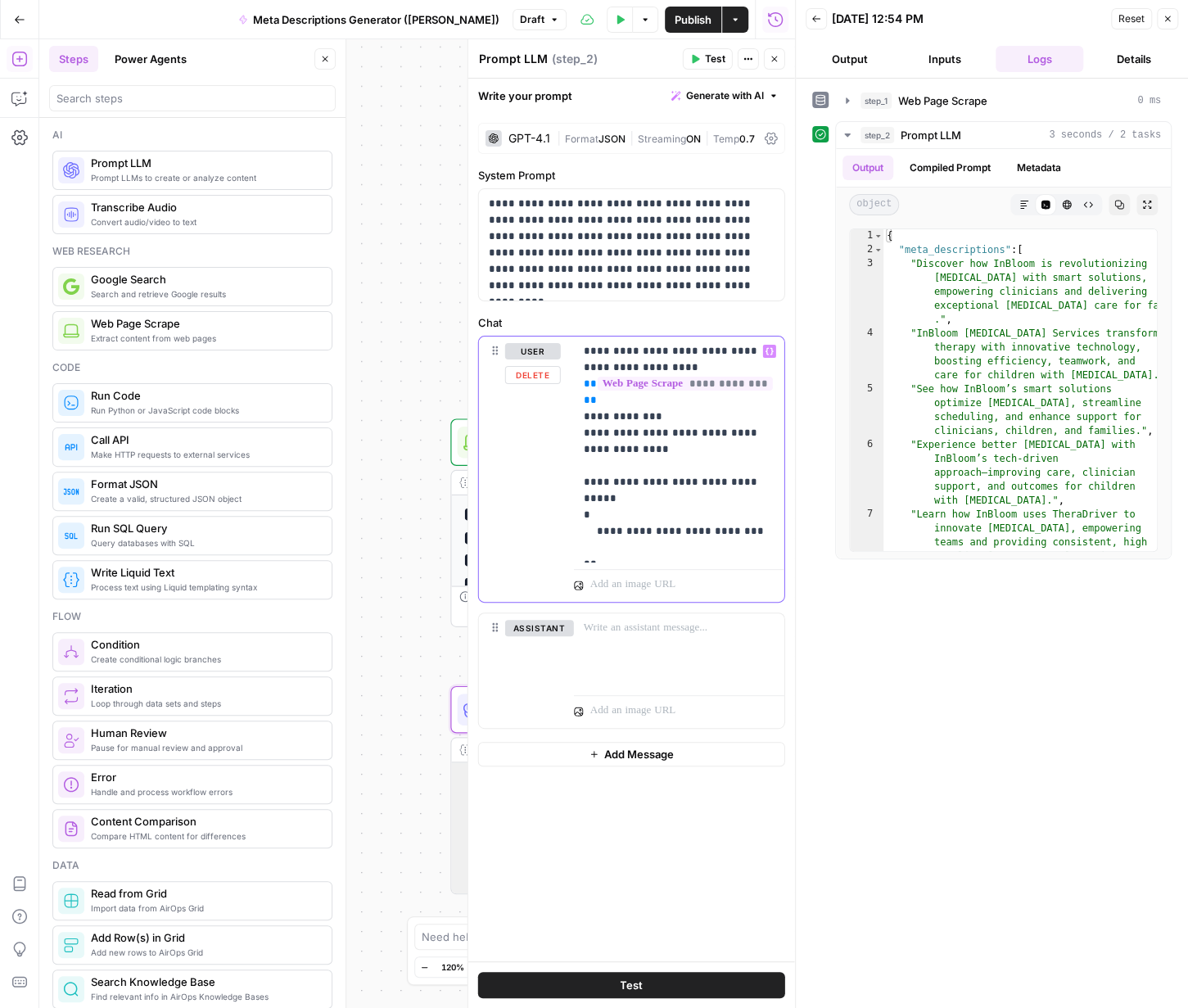
drag, startPoint x: 588, startPoint y: 515, endPoint x: 738, endPoint y: 512, distance: 150.0
click at [738, 512] on p "**********" at bounding box center [679, 449] width 191 height 213
copy p "**********"
click at [620, 532] on p "**********" at bounding box center [679, 449] width 191 height 213
click at [599, 530] on p "**********" at bounding box center [679, 449] width 191 height 213
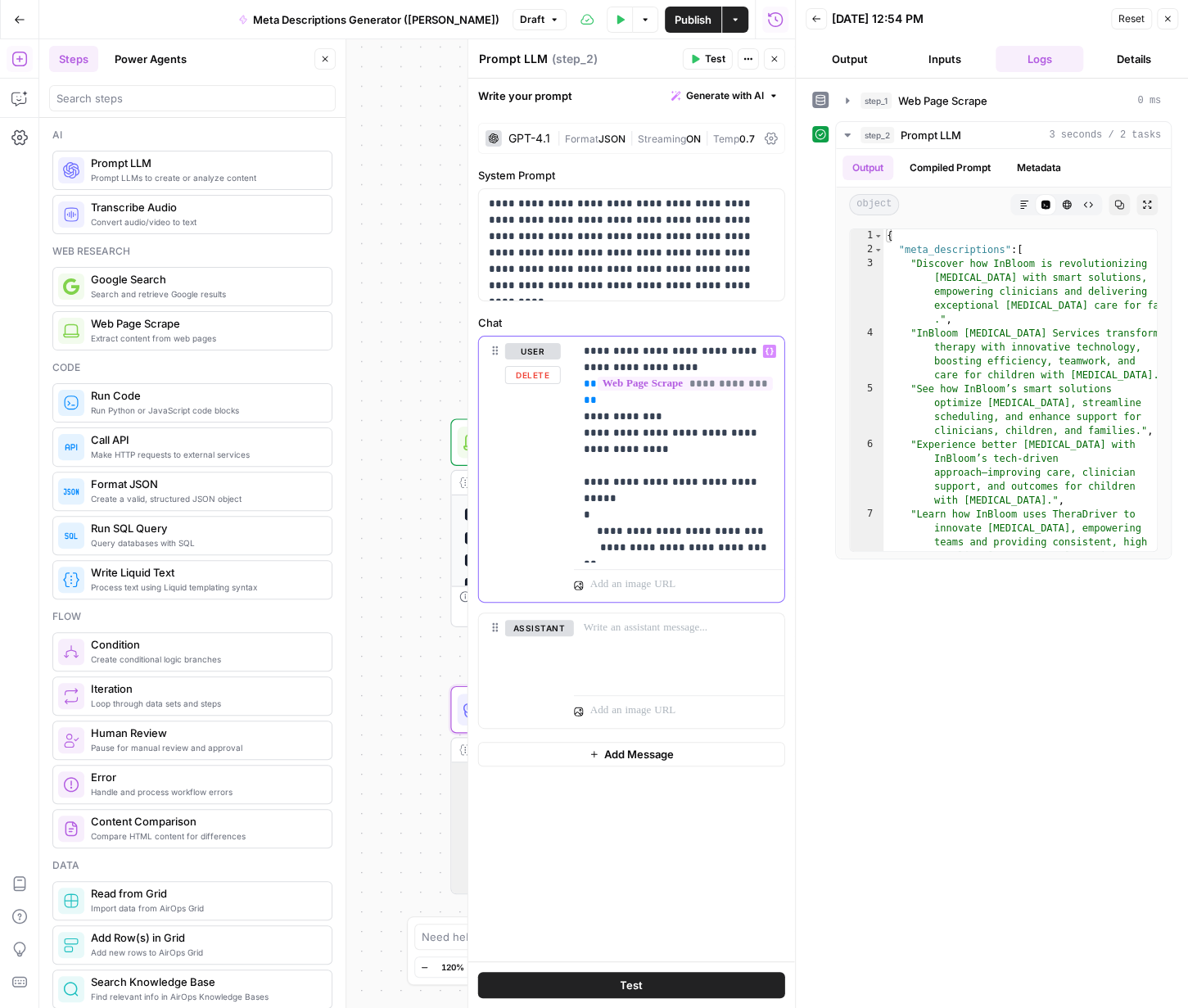
click at [696, 525] on p "**********" at bounding box center [679, 449] width 191 height 213
click at [598, 531] on p "**********" at bounding box center [679, 449] width 191 height 213
click at [594, 517] on p "**********" at bounding box center [679, 449] width 191 height 213
click at [647, 755] on button "Test" at bounding box center [631, 985] width 307 height 26
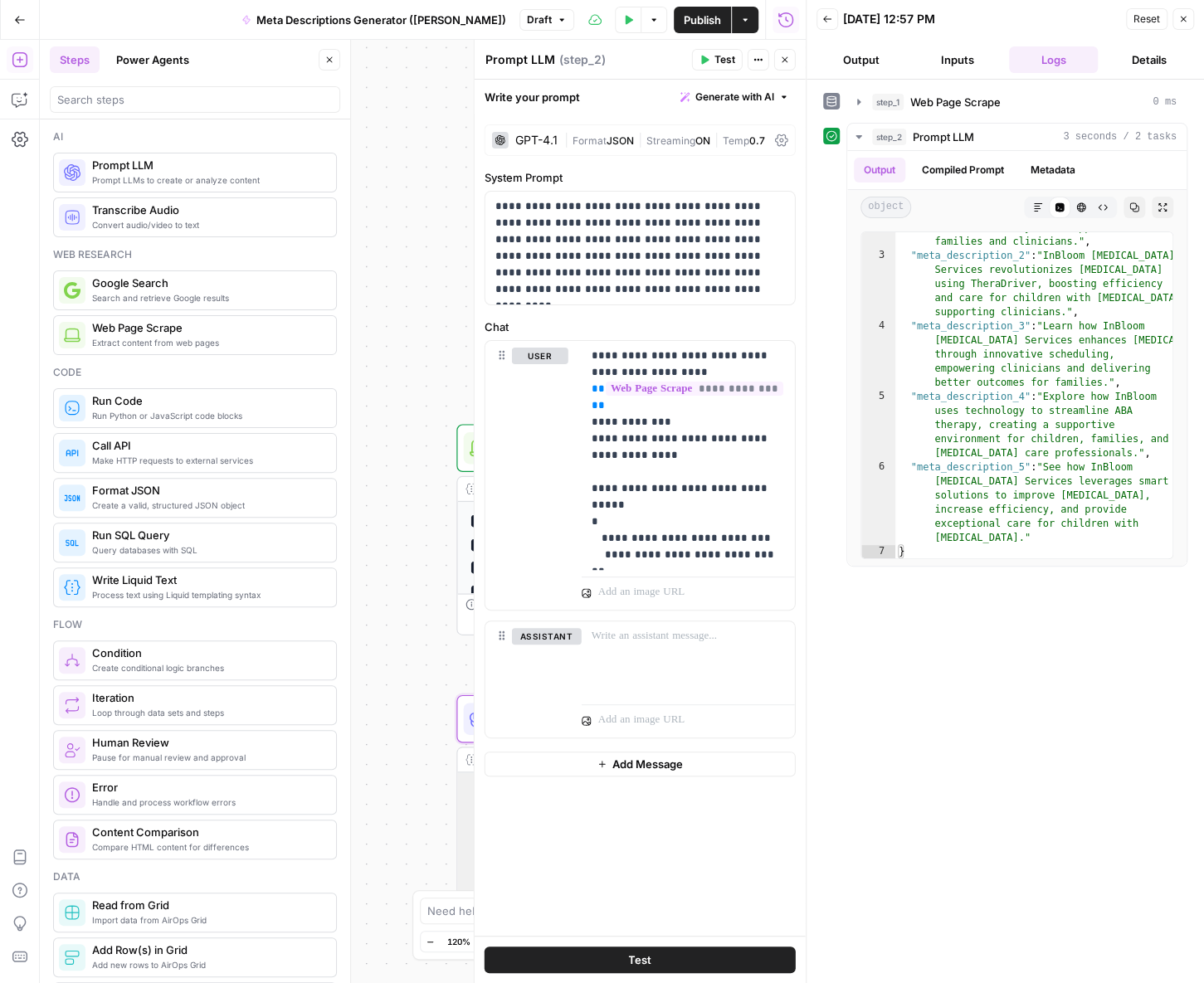
click at [818, 26] on button "Close" at bounding box center [1183, 19] width 22 height 22
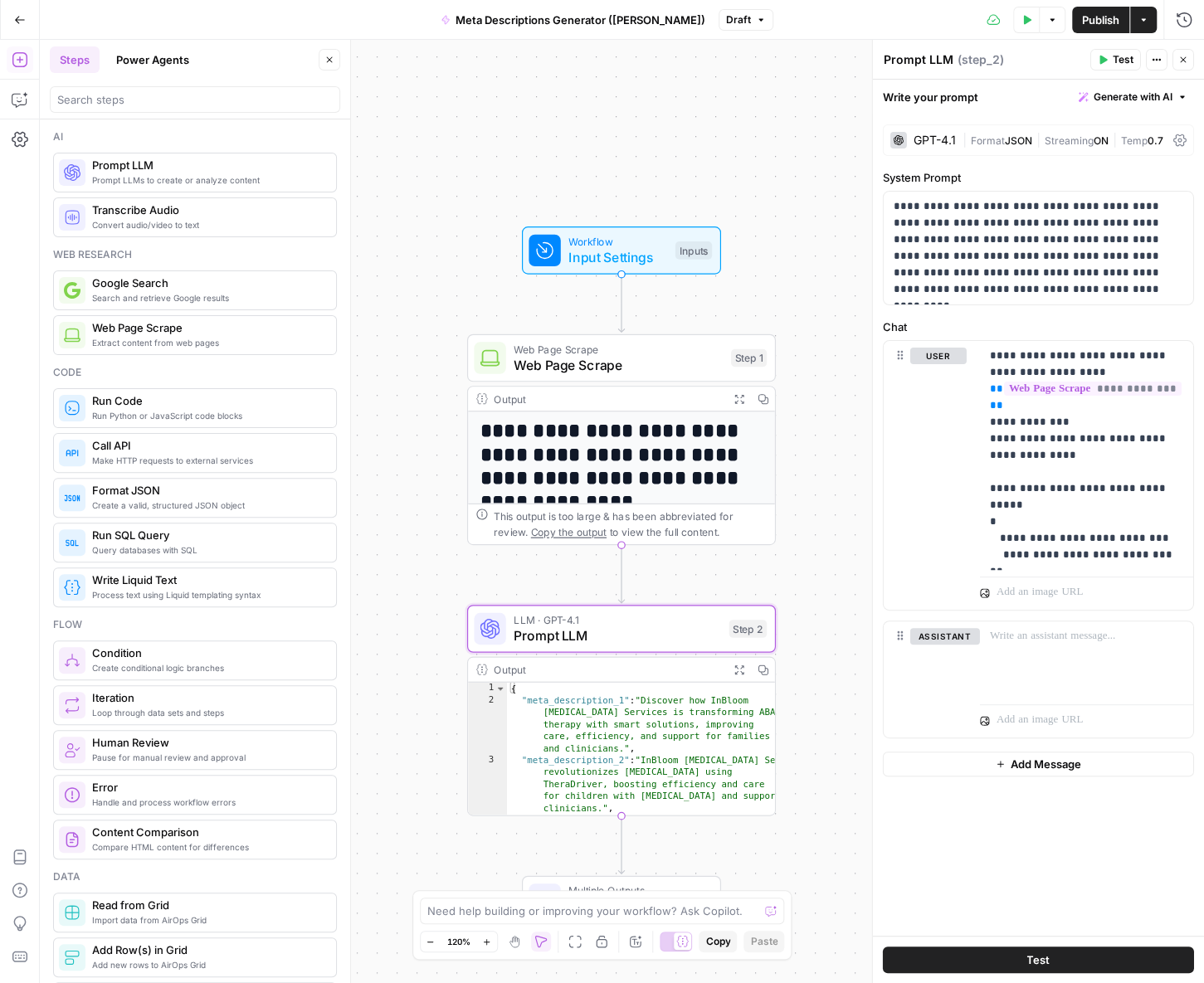
click at [818, 20] on span "Publish" at bounding box center [1101, 19] width 37 height 16
click at [20, 18] on icon "button" at bounding box center [19, 19] width 11 height 11
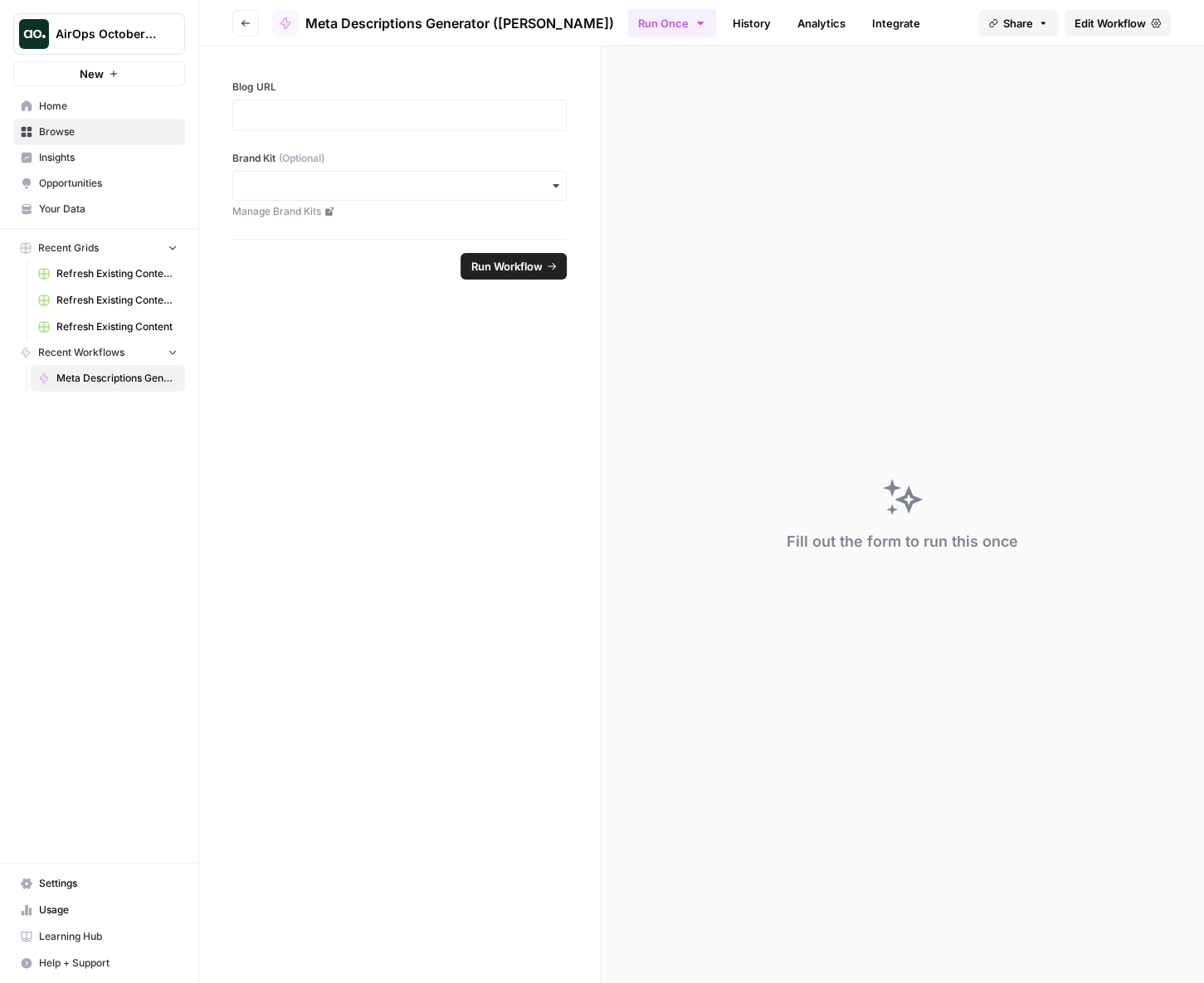
click at [59, 107] on span "Home" at bounding box center [108, 106] width 139 height 15
